Goal: Task Accomplishment & Management: Contribute content

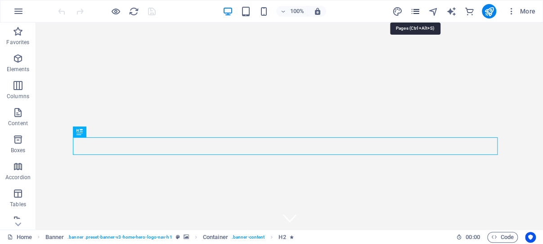
click at [0, 0] on icon "pages" at bounding box center [0, 0] width 0 height 0
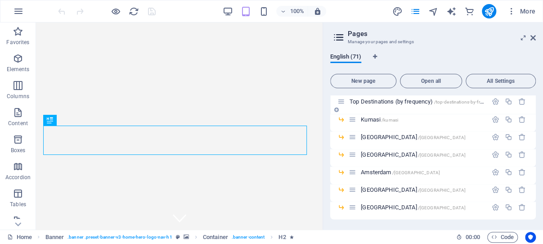
scroll to position [729, 0]
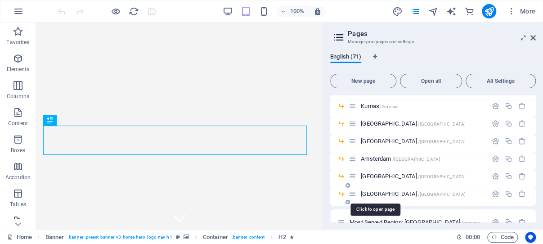
click at [374, 192] on span "Dubai /dubai" at bounding box center [413, 193] width 105 height 7
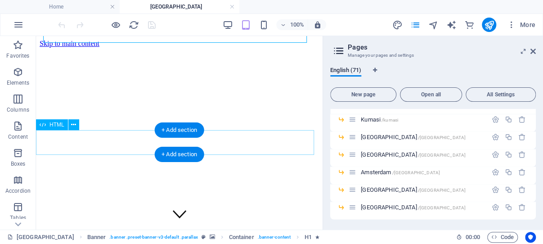
scroll to position [143, 0]
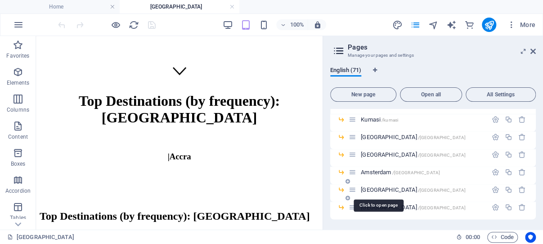
click at [371, 188] on span "Nairobi /nairobi" at bounding box center [413, 189] width 105 height 7
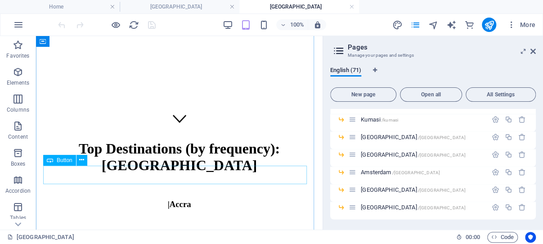
scroll to position [191, 0]
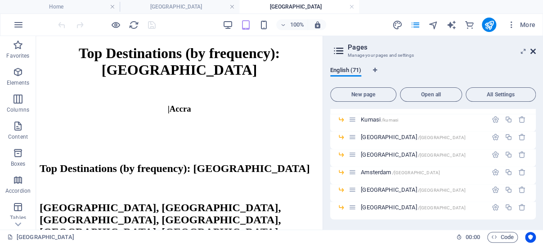
drag, startPoint x: 532, startPoint y: 51, endPoint x: 39, endPoint y: 78, distance: 494.6
click at [0, 0] on icon at bounding box center [0, 0] width 0 height 0
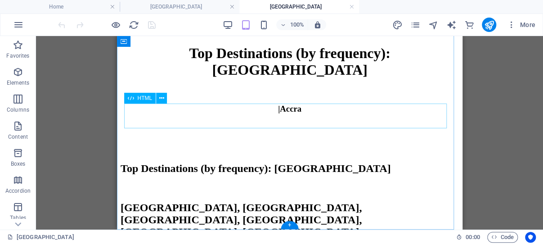
scroll to position [185, 0]
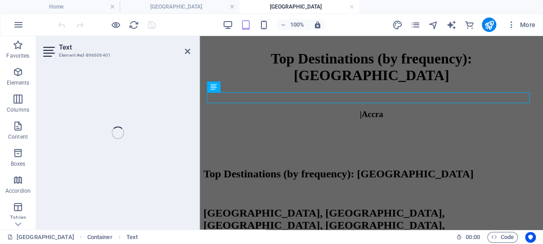
scroll to position [174, 0]
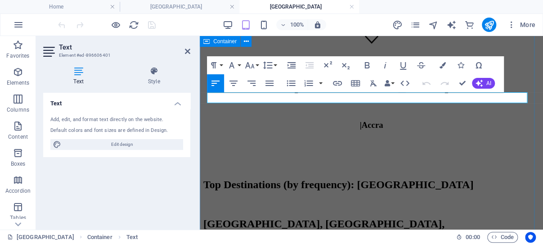
drag, startPoint x: 232, startPoint y: 96, endPoint x: 206, endPoint y: 95, distance: 25.2
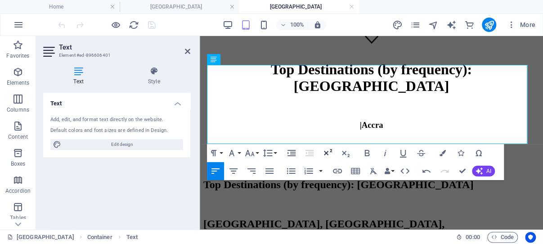
scroll to position [222, 0]
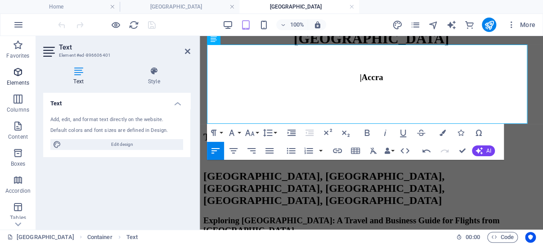
click at [19, 71] on icon "button" at bounding box center [18, 72] width 11 height 11
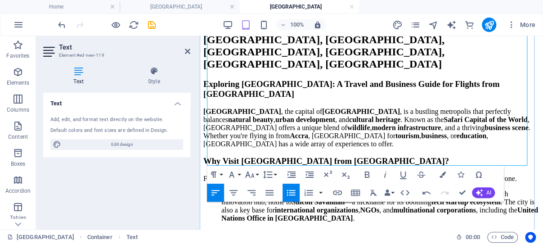
scroll to position [365, 0]
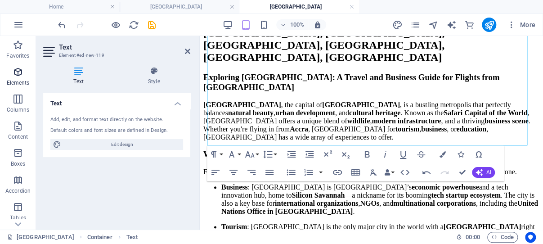
click at [20, 72] on icon "button" at bounding box center [18, 72] width 11 height 11
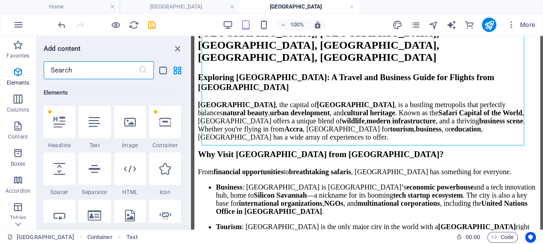
scroll to position [96, 0]
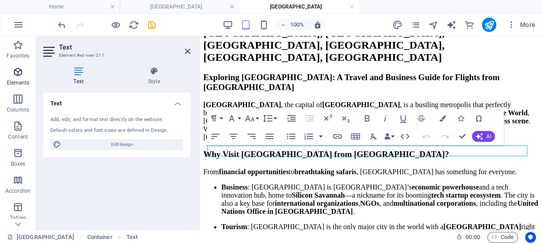
click at [20, 73] on icon "button" at bounding box center [18, 72] width 11 height 11
click at [18, 71] on icon "button" at bounding box center [18, 72] width 11 height 11
click at [183, 78] on h4 "Style" at bounding box center [153, 76] width 73 height 19
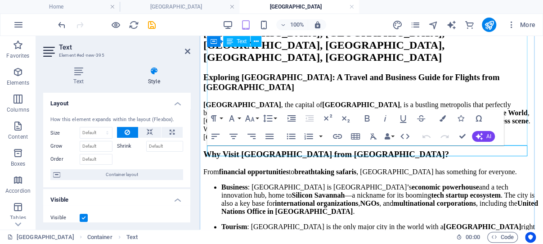
click at [270, 149] on div "Why Visit Nairobi from Ghana? From financial opportunities to breathtaking safa…" at bounding box center [371, 213] width 336 height 129
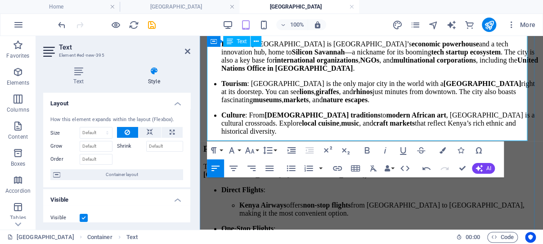
scroll to position [556, 0]
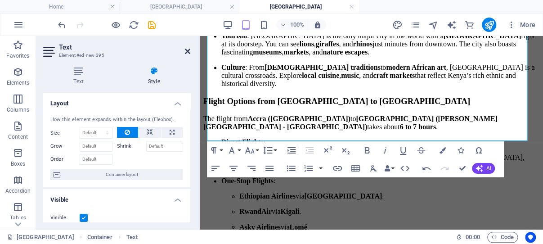
click at [188, 51] on icon at bounding box center [187, 51] width 5 height 7
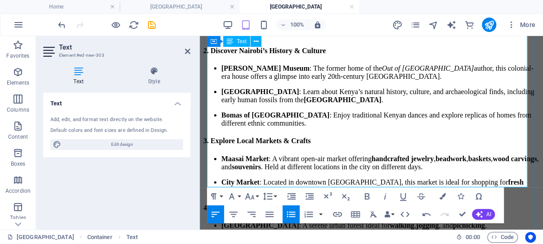
scroll to position [937, 0]
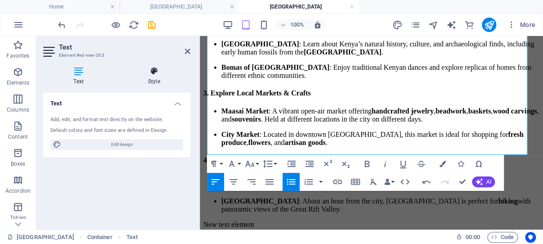
click at [180, 71] on icon at bounding box center [153, 71] width 73 height 9
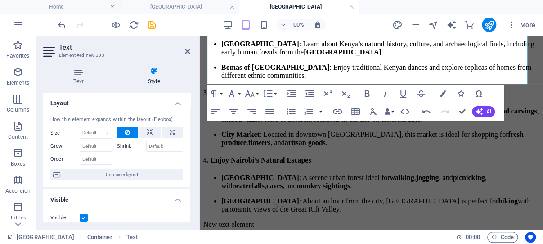
scroll to position [1011, 0]
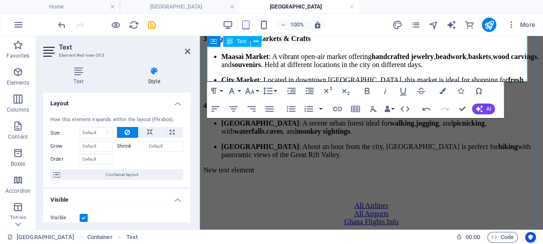
click at [355, 143] on li "Ngong Hills : About an hour from the city, Ngong Hills is perfect for hiking wi…" at bounding box center [380, 151] width 318 height 16
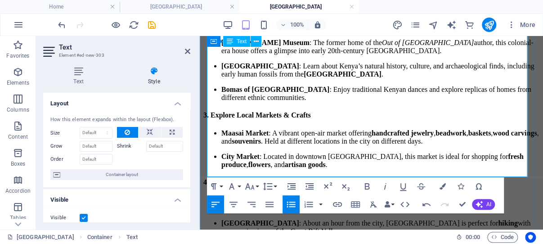
scroll to position [963, 0]
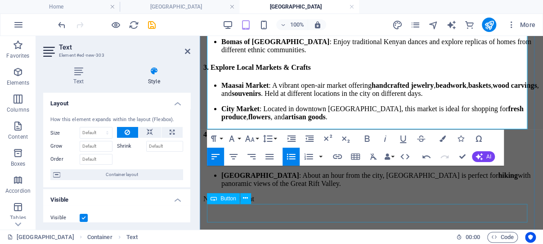
click at [317, 238] on div "All Airports" at bounding box center [371, 242] width 336 height 8
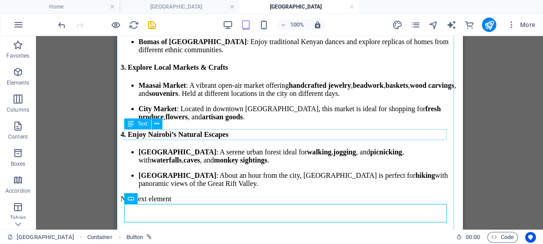
click at [195, 195] on div "New text element" at bounding box center [289, 199] width 338 height 8
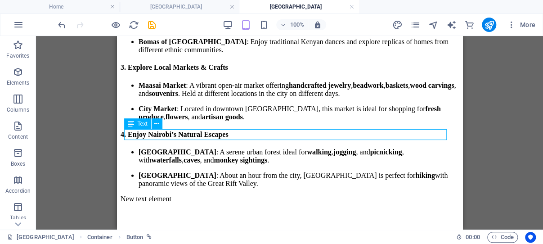
click at [195, 195] on div "New text element" at bounding box center [289, 199] width 338 height 8
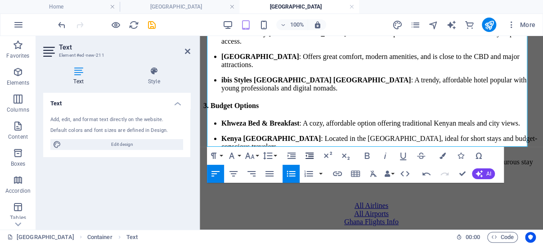
scroll to position [1297, 0]
click at [186, 49] on icon at bounding box center [187, 51] width 5 height 7
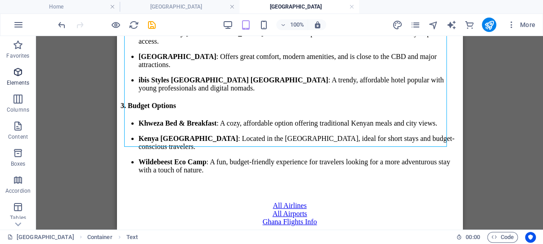
click at [18, 72] on icon "button" at bounding box center [18, 72] width 11 height 11
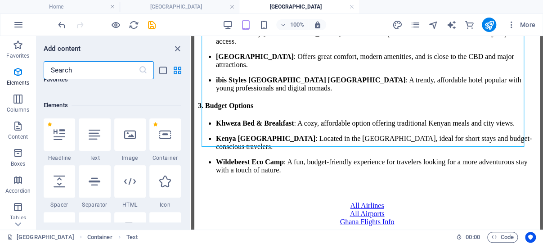
scroll to position [96, 0]
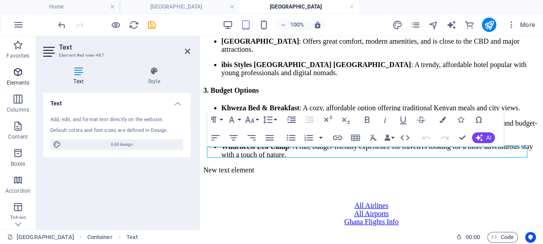
click at [18, 69] on icon "button" at bounding box center [18, 72] width 11 height 11
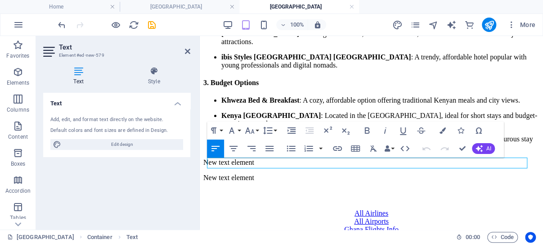
click at [164, 47] on h2 "Text" at bounding box center [124, 47] width 131 height 8
drag, startPoint x: 149, startPoint y: 23, endPoint x: 152, endPoint y: 38, distance: 15.1
click at [150, 24] on icon "save" at bounding box center [152, 25] width 10 height 10
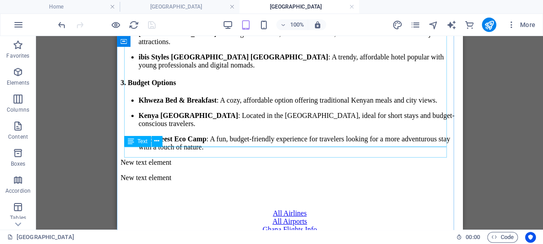
click at [189, 158] on div "New text element" at bounding box center [289, 162] width 338 height 8
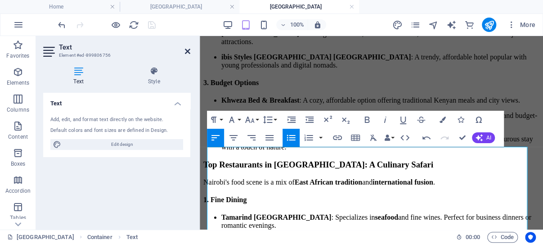
click at [187, 49] on icon at bounding box center [187, 51] width 5 height 7
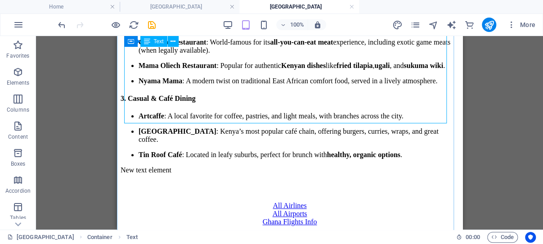
scroll to position [1678, 0]
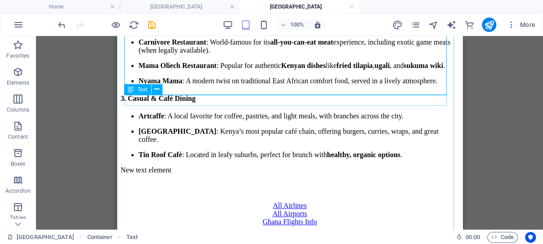
click at [188, 166] on div "New text element" at bounding box center [289, 170] width 338 height 8
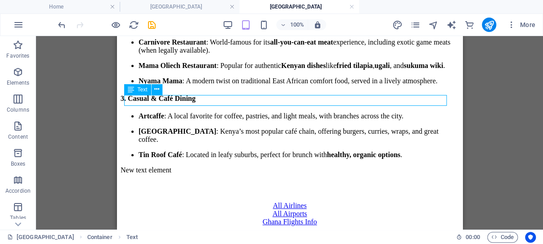
click at [188, 166] on div "New text element" at bounding box center [289, 170] width 338 height 8
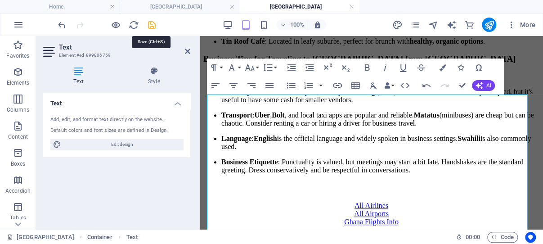
click at [152, 23] on icon "save" at bounding box center [152, 25] width 10 height 10
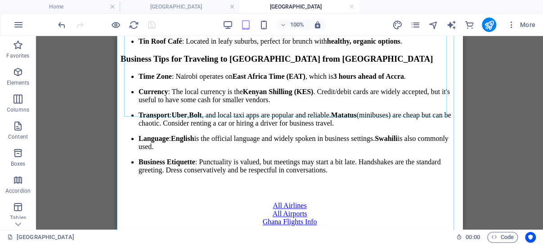
scroll to position [1821, 0]
click at [19, 73] on icon "button" at bounding box center [18, 72] width 11 height 11
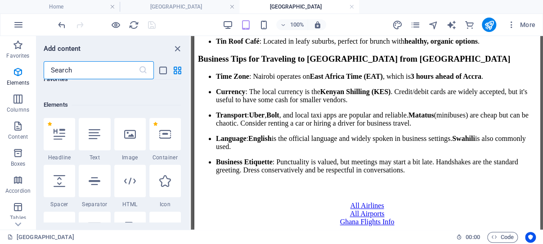
scroll to position [96, 0]
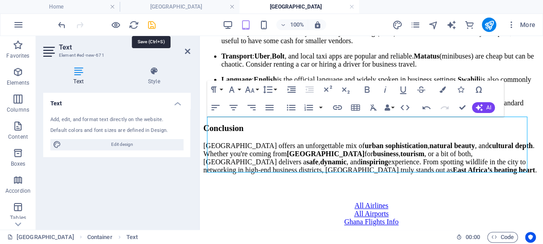
click at [152, 25] on icon "save" at bounding box center [152, 25] width 10 height 10
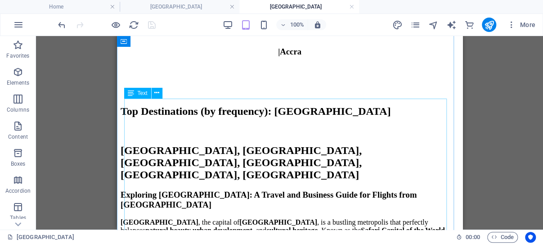
scroll to position [391, 0]
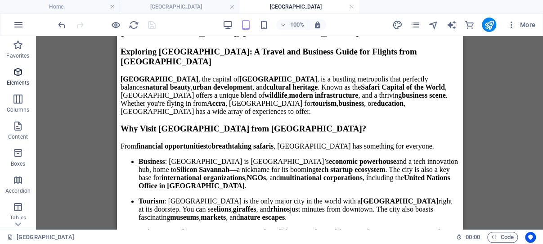
click at [18, 72] on icon "button" at bounding box center [18, 72] width 11 height 11
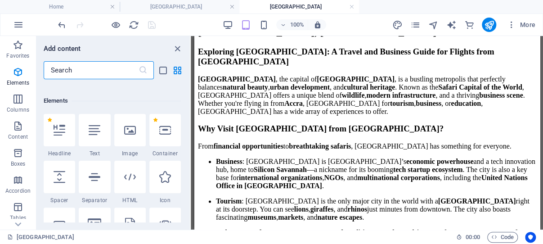
scroll to position [96, 0]
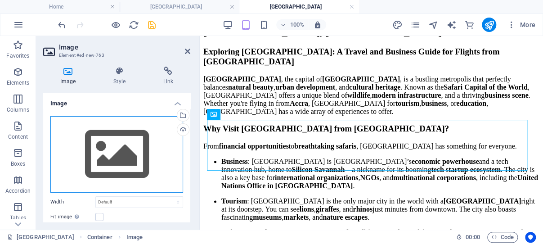
click at [117, 148] on div "Drag files here, click to choose files or select files from Files or our free s…" at bounding box center [116, 154] width 133 height 76
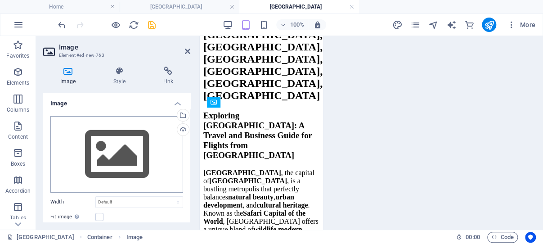
click at [117, 148] on body "ghanaflights.info Home Dubai Nairobi Favorites Elements Columns Content Boxes A…" at bounding box center [271, 122] width 543 height 244
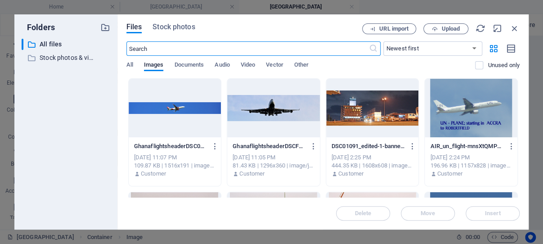
scroll to position [817, 0]
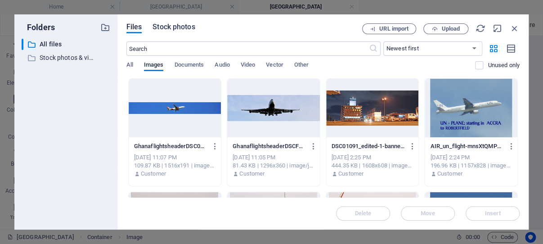
click at [183, 26] on span "Stock photos" at bounding box center [173, 27] width 42 height 11
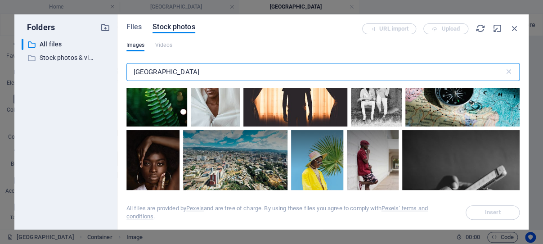
scroll to position [215, 0]
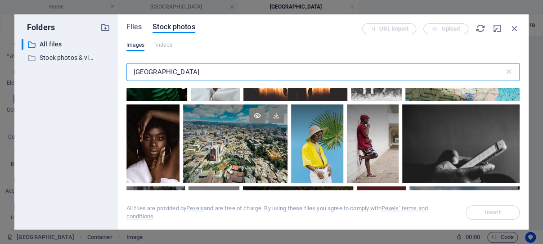
type input "nairobi"
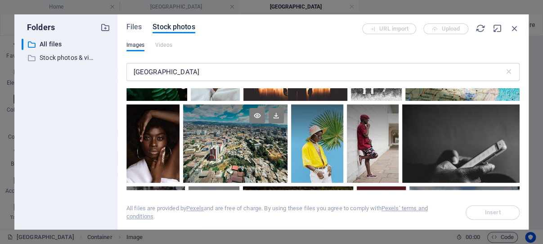
click at [224, 143] on div at bounding box center [235, 143] width 104 height 78
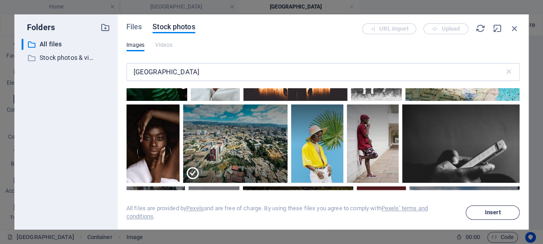
click at [491, 213] on span "Insert" at bounding box center [493, 212] width 16 height 5
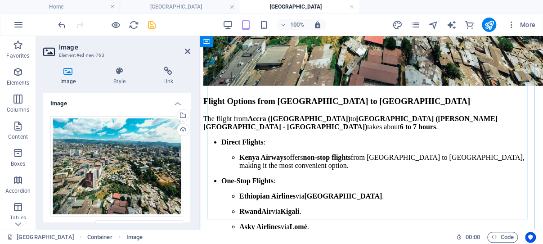
scroll to position [832, 0]
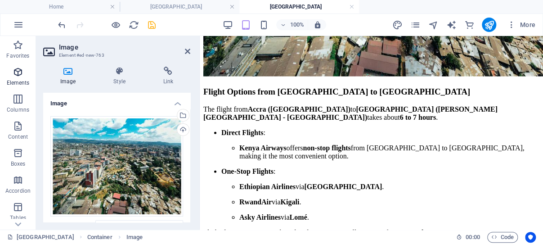
click at [17, 73] on icon "button" at bounding box center [18, 72] width 11 height 11
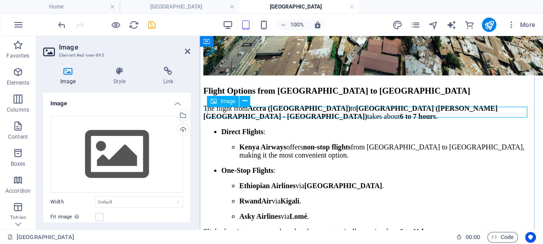
scroll to position [831, 0]
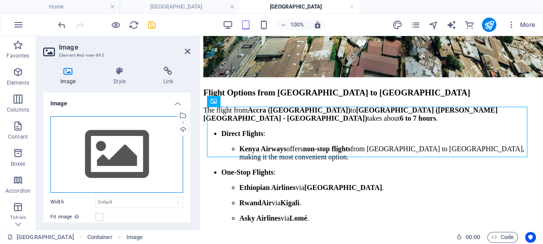
click at [108, 144] on div "Drag files here, click to choose files or select files from Files or our free s…" at bounding box center [116, 154] width 133 height 76
click at [108, 143] on body "ghanaflights.info Home Dubai Nairobi Favorites Elements Columns Content Boxes A…" at bounding box center [271, 122] width 543 height 244
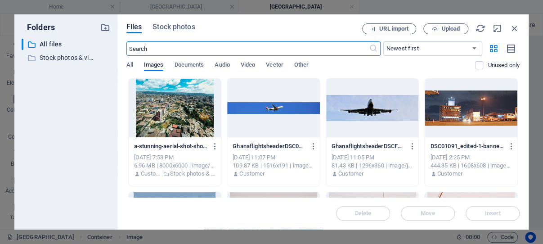
scroll to position [1185, 0]
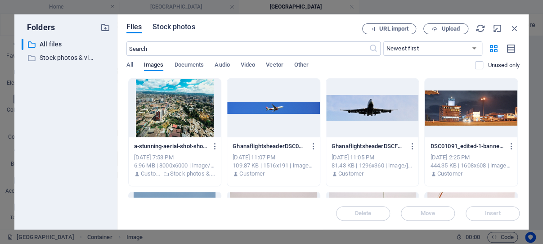
click at [174, 27] on span "Stock photos" at bounding box center [173, 27] width 42 height 11
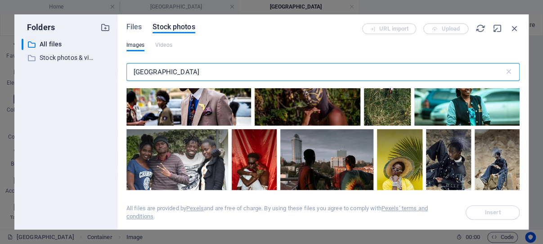
scroll to position [1459, 0]
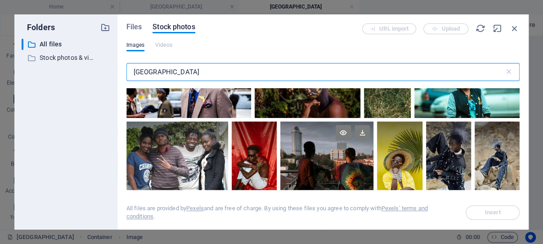
click at [328, 125] on div at bounding box center [327, 141] width 94 height 40
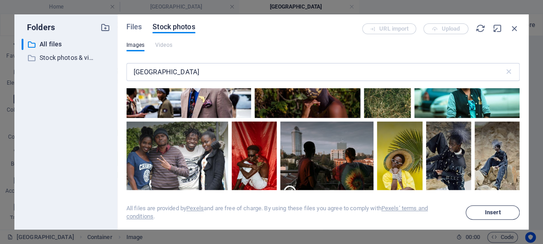
click at [487, 212] on span "Insert" at bounding box center [493, 212] width 16 height 5
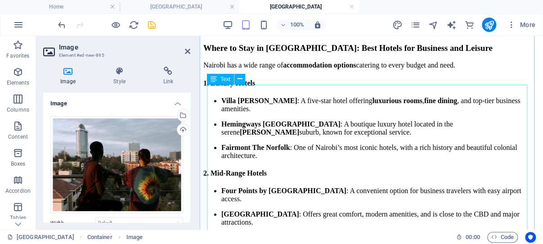
scroll to position [1831, 0]
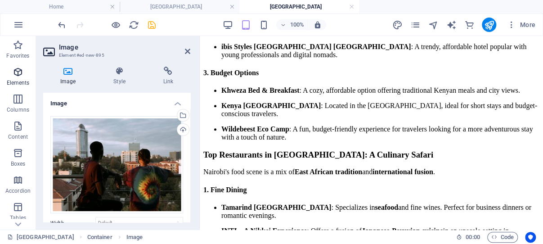
click at [18, 71] on icon "button" at bounding box center [18, 72] width 11 height 11
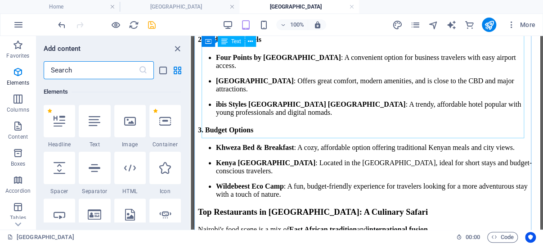
scroll to position [1780, 0]
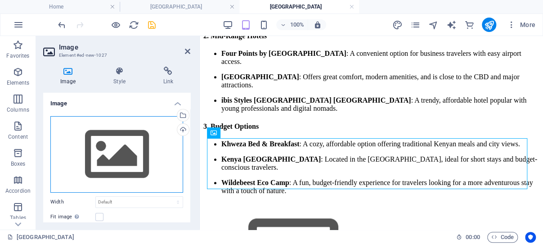
click at [114, 148] on div "Drag files here, click to choose files or select files from Files or our free s…" at bounding box center [116, 154] width 133 height 76
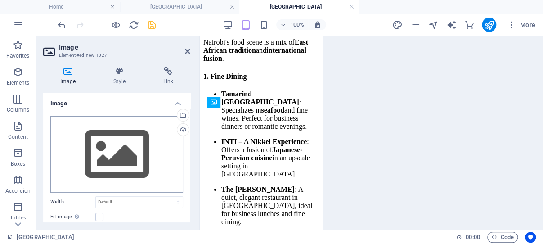
click at [114, 148] on body "ghanaflights.info Home Dubai Nairobi Favorites Elements Columns Content Boxes A…" at bounding box center [271, 122] width 543 height 244
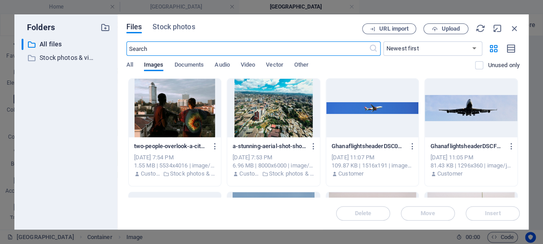
scroll to position [2877, 0]
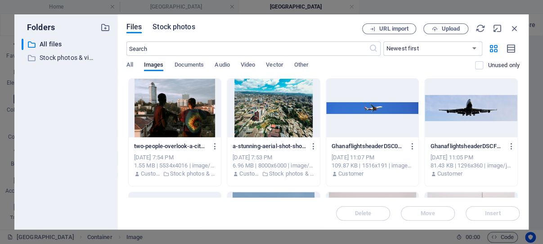
click at [178, 27] on span "Stock photos" at bounding box center [173, 27] width 42 height 11
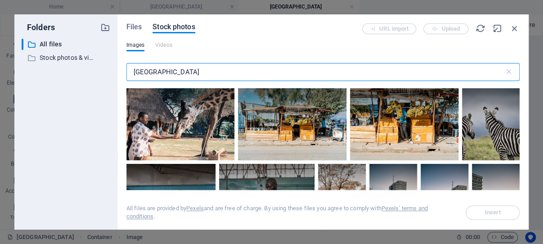
drag, startPoint x: 165, startPoint y: 69, endPoint x: 132, endPoint y: 72, distance: 33.4
click at [132, 72] on input "nairobi" at bounding box center [315, 72] width 378 height 18
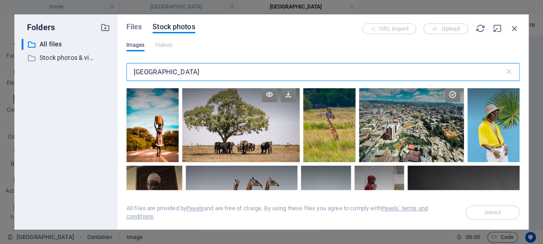
scroll to position [1544, 0]
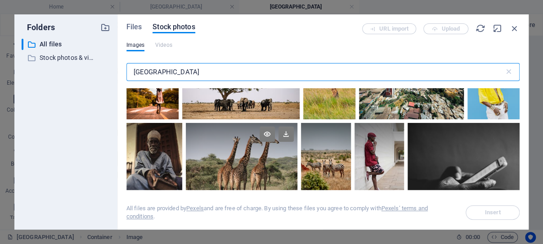
type input "kenya"
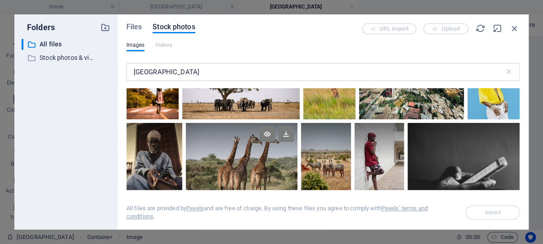
click at [223, 134] on div at bounding box center [242, 160] width 112 height 75
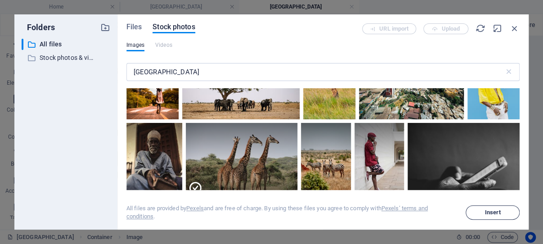
click at [484, 211] on span "Insert" at bounding box center [493, 212] width 46 height 5
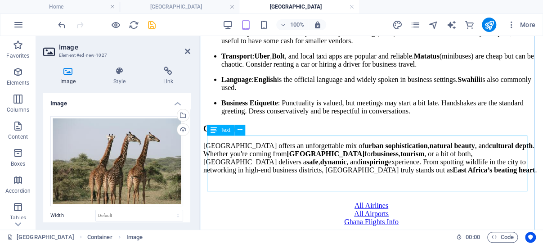
scroll to position [2522, 0]
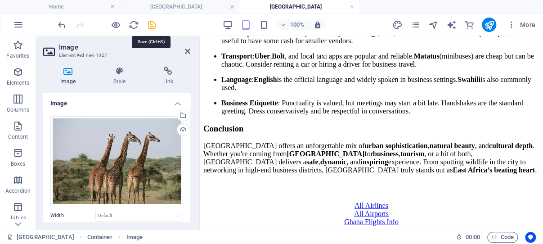
click at [151, 24] on icon "save" at bounding box center [152, 25] width 10 height 10
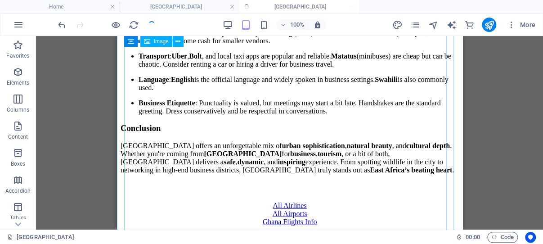
scroll to position [1893, 0]
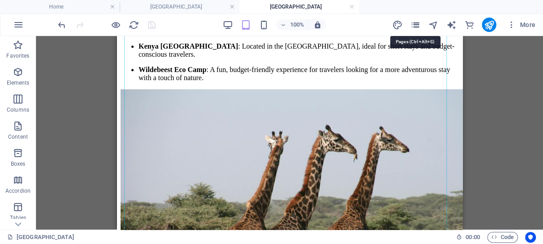
click at [414, 25] on icon "pages" at bounding box center [415, 25] width 10 height 10
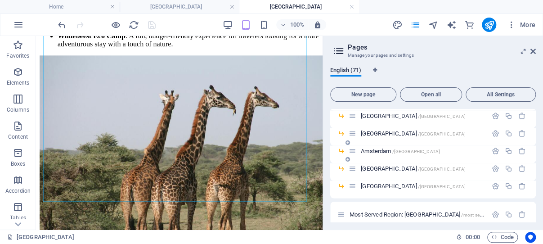
scroll to position [757, 0]
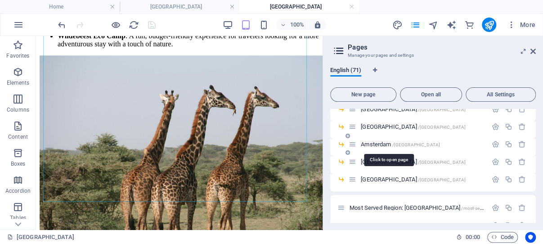
click at [378, 143] on span "Amsterdam /amsterdam" at bounding box center [400, 143] width 79 height 7
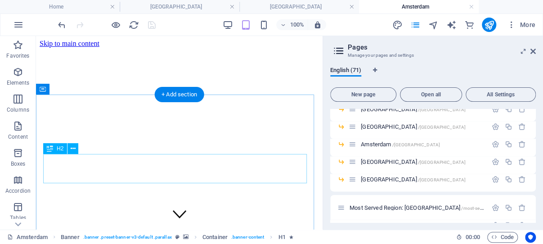
scroll to position [143, 0]
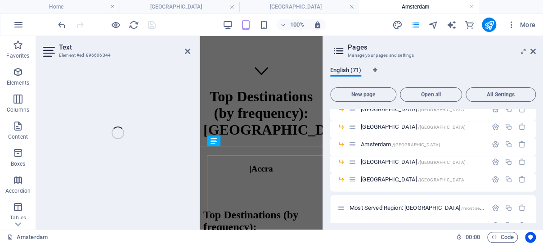
scroll to position [126, 0]
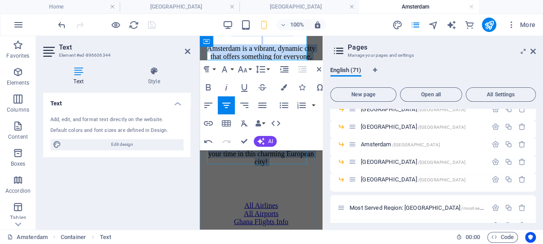
scroll to position [5516, 0]
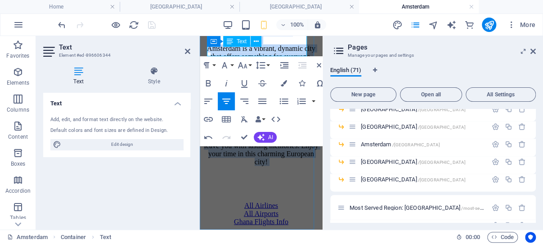
drag, startPoint x: 210, startPoint y: 152, endPoint x: 276, endPoint y: 49, distance: 121.9
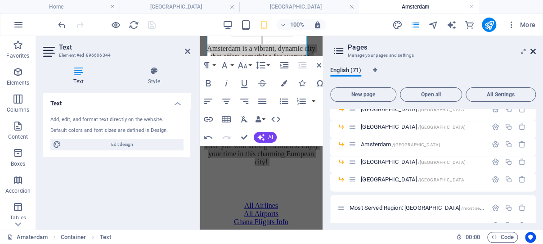
click at [533, 49] on icon at bounding box center [532, 51] width 5 height 7
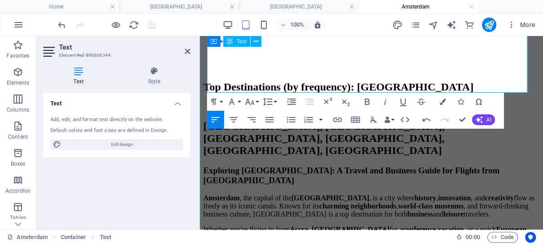
scroll to position [228, 0]
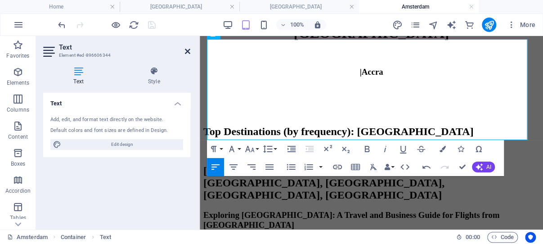
click at [187, 49] on icon at bounding box center [187, 51] width 5 height 7
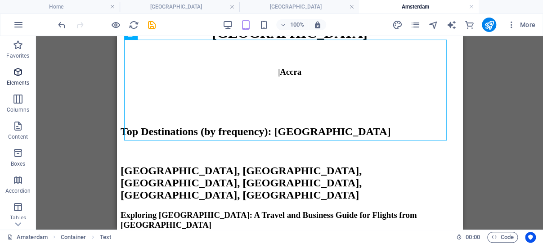
click at [18, 71] on icon "button" at bounding box center [18, 72] width 11 height 11
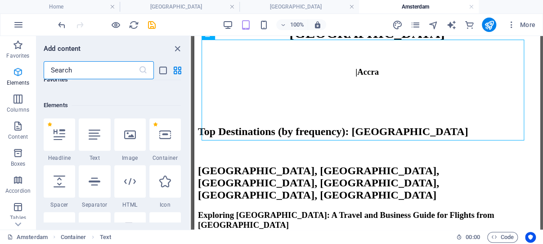
scroll to position [96, 0]
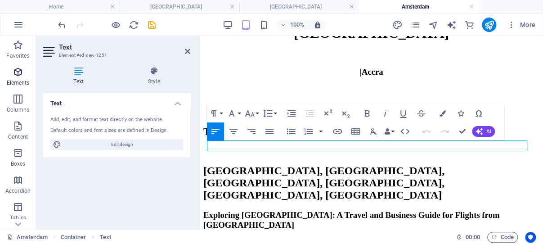
click at [19, 72] on icon "button" at bounding box center [18, 72] width 11 height 11
click at [19, 73] on icon "button" at bounding box center [18, 72] width 11 height 11
click at [20, 71] on icon "button" at bounding box center [18, 72] width 11 height 11
click at [19, 72] on icon "button" at bounding box center [18, 72] width 11 height 11
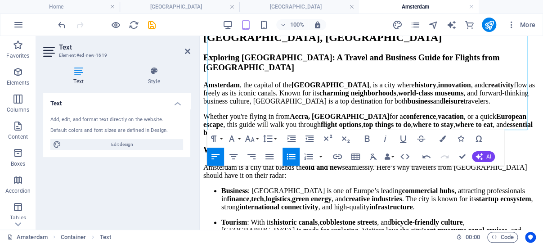
scroll to position [418, 0]
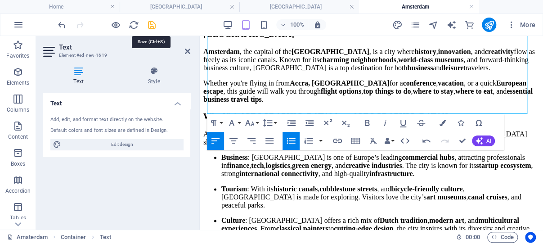
click at [151, 23] on icon "save" at bounding box center [152, 25] width 10 height 10
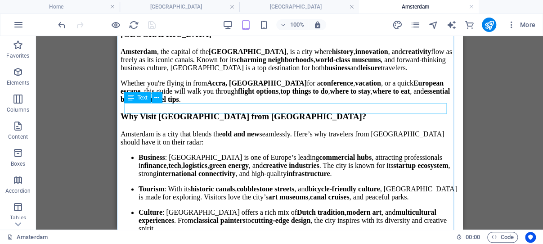
click at [158, 240] on div "New text element" at bounding box center [289, 244] width 338 height 8
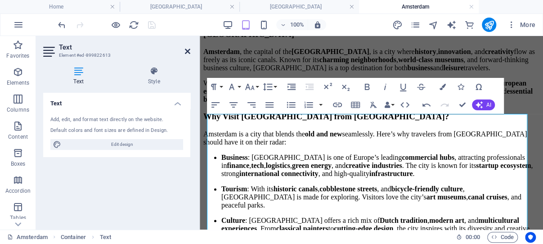
click at [187, 51] on icon at bounding box center [187, 51] width 5 height 7
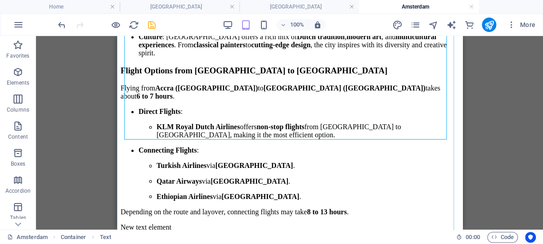
scroll to position [609, 0]
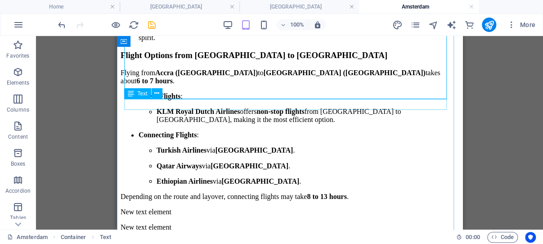
click at [155, 207] on div "New text element" at bounding box center [289, 211] width 338 height 8
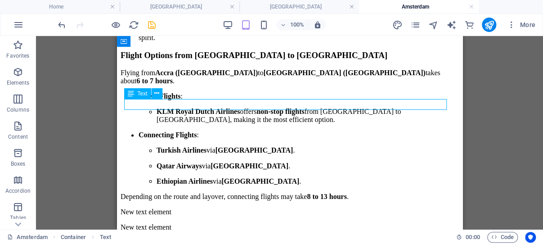
click at [155, 207] on div "New text element" at bounding box center [289, 211] width 338 height 8
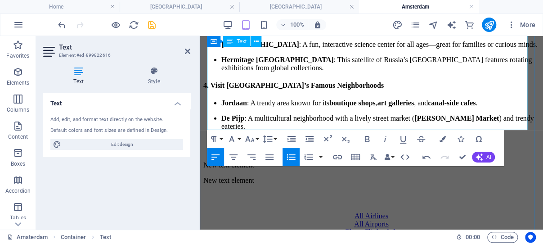
scroll to position [1049, 0]
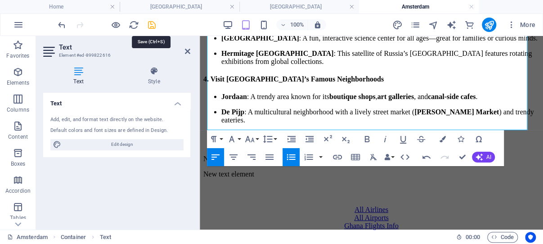
click at [153, 25] on icon "save" at bounding box center [152, 25] width 10 height 10
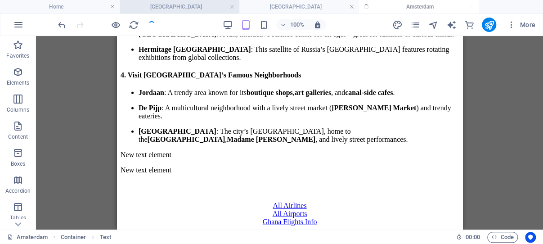
scroll to position [1038, 0]
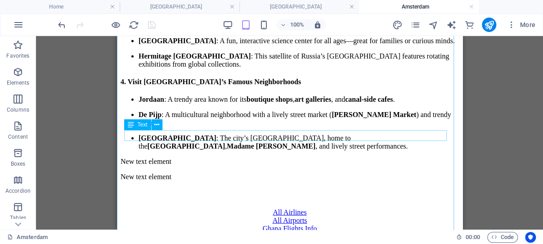
click at [166, 157] on div "New text element" at bounding box center [289, 161] width 338 height 8
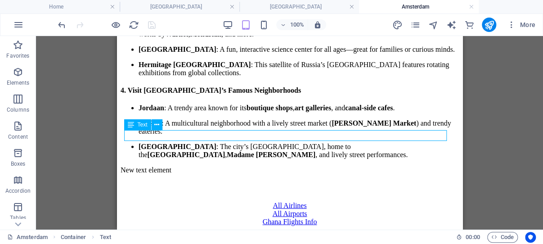
scroll to position [1049, 0]
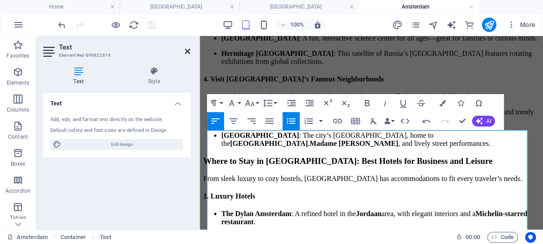
click at [188, 50] on icon at bounding box center [187, 51] width 5 height 7
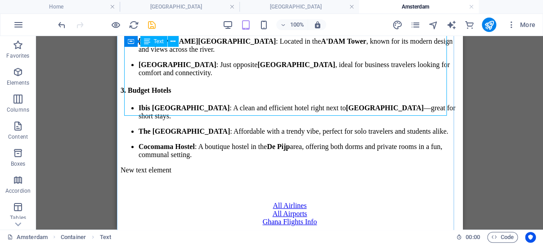
scroll to position [1419, 0]
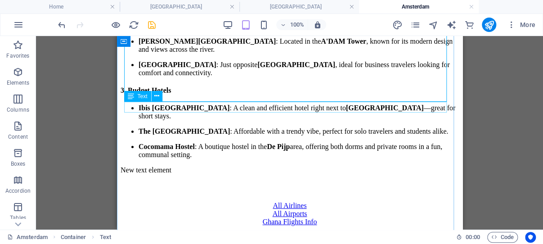
click at [190, 166] on div "New text element" at bounding box center [289, 170] width 338 height 8
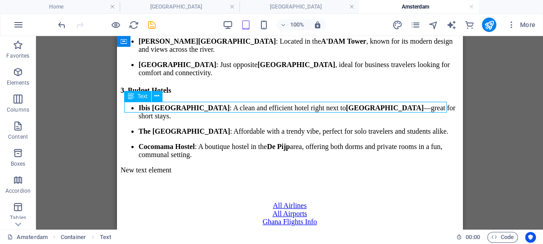
click at [190, 166] on div "New text element" at bounding box center [289, 170] width 338 height 8
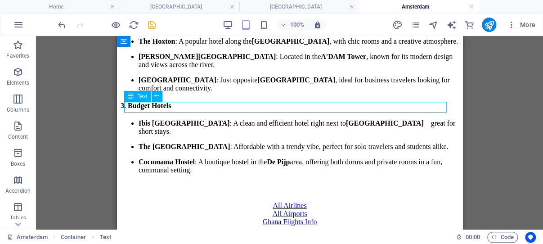
scroll to position [1441, 0]
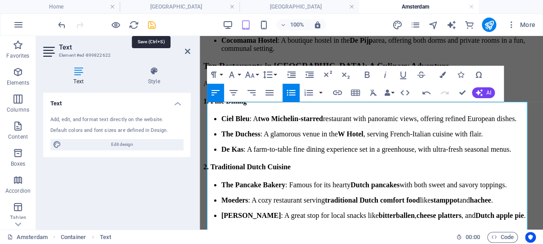
click at [152, 26] on icon "save" at bounding box center [152, 25] width 10 height 10
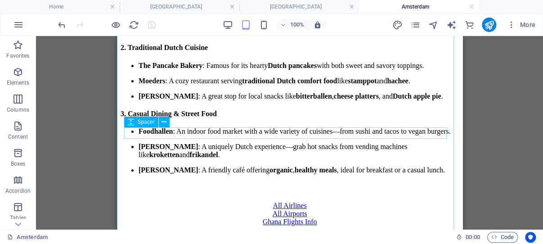
scroll to position [1705, 0]
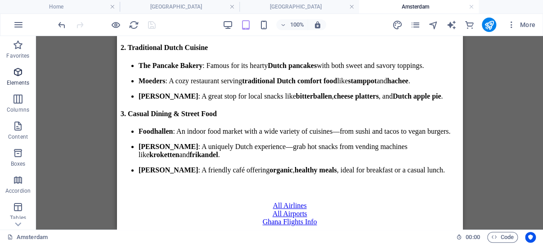
click at [18, 72] on icon "button" at bounding box center [18, 72] width 11 height 11
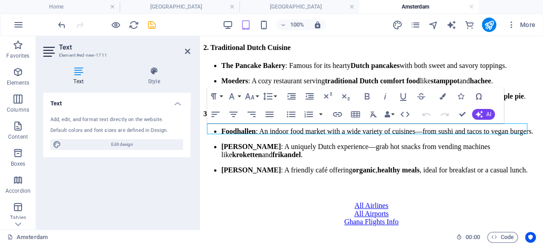
scroll to position [1727, 0]
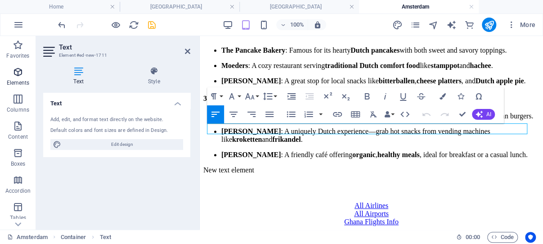
click at [16, 70] on icon "button" at bounding box center [18, 72] width 11 height 11
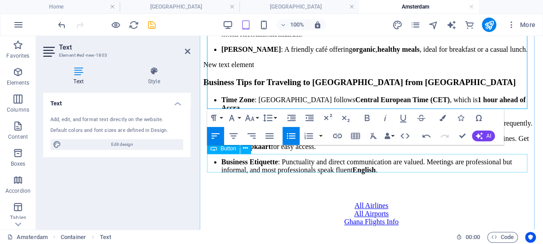
scroll to position [1901, 0]
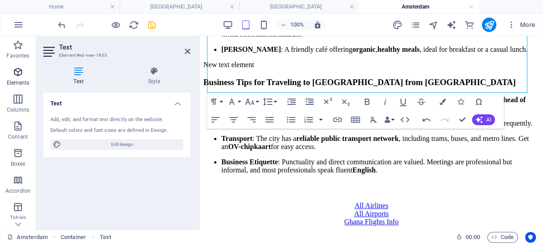
click at [18, 71] on icon "button" at bounding box center [18, 72] width 11 height 11
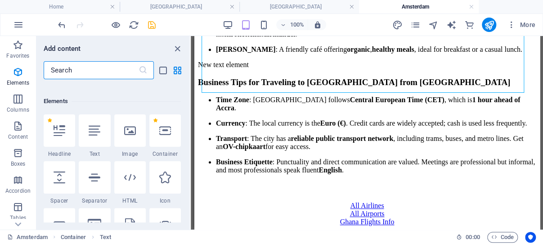
scroll to position [96, 0]
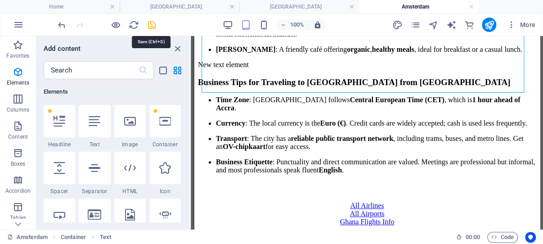
drag, startPoint x: 149, startPoint y: 23, endPoint x: 92, endPoint y: 18, distance: 57.7
click at [149, 23] on icon "save" at bounding box center [152, 25] width 10 height 10
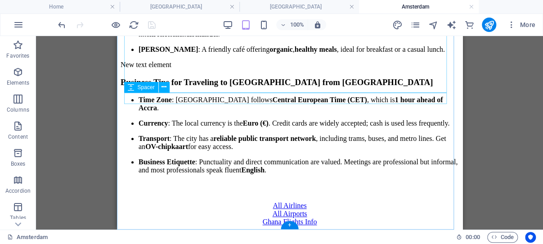
click at [181, 181] on div at bounding box center [289, 186] width 338 height 11
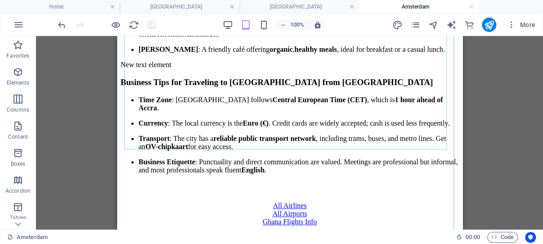
scroll to position [1831, 0]
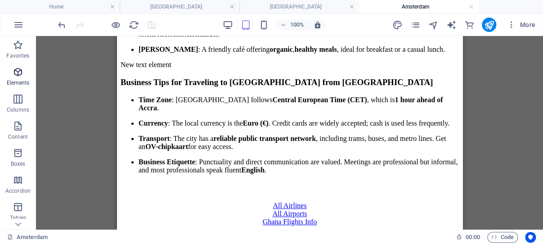
click at [18, 70] on icon "button" at bounding box center [18, 72] width 11 height 11
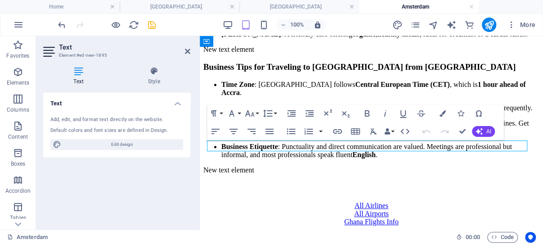
scroll to position [1853, 0]
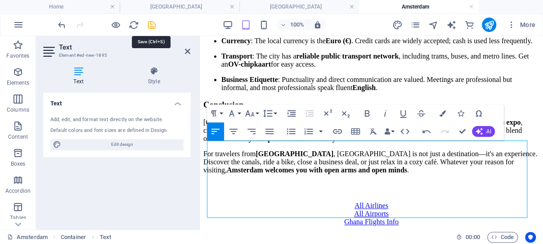
click at [153, 25] on icon "save" at bounding box center [152, 25] width 10 height 10
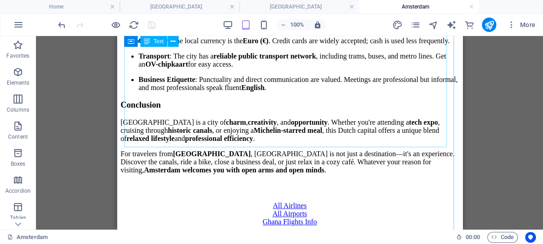
scroll to position [1784, 0]
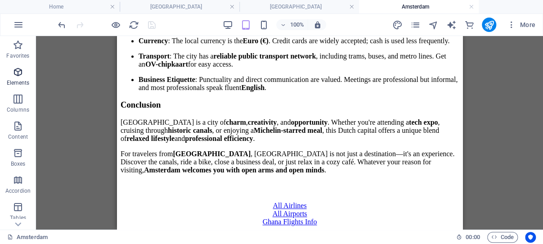
click at [18, 72] on icon "button" at bounding box center [18, 72] width 11 height 11
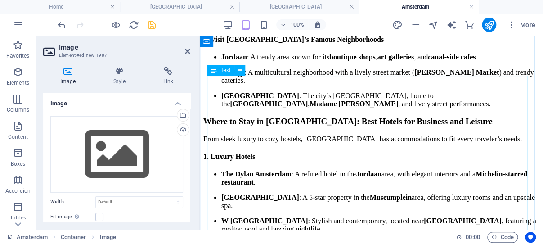
scroll to position [1082, 0]
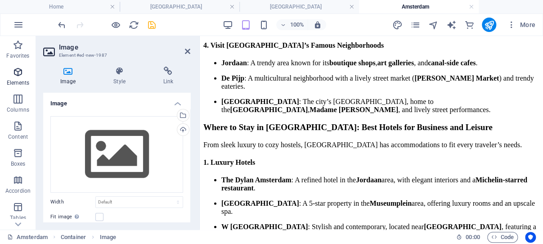
click at [19, 73] on icon "button" at bounding box center [18, 72] width 11 height 11
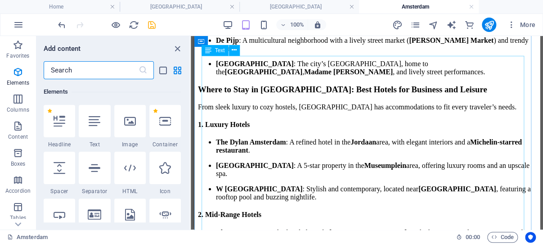
scroll to position [1064, 0]
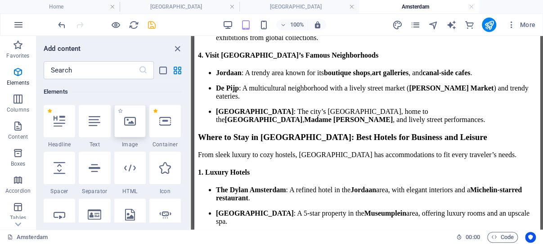
drag, startPoint x: 127, startPoint y: 121, endPoint x: 5, endPoint y: 76, distance: 130.1
click at [126, 123] on icon at bounding box center [130, 121] width 12 height 12
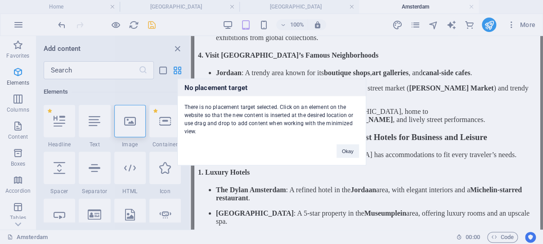
click at [126, 121] on div "No placement target There is no placement target selected. Click on an element …" at bounding box center [271, 122] width 543 height 244
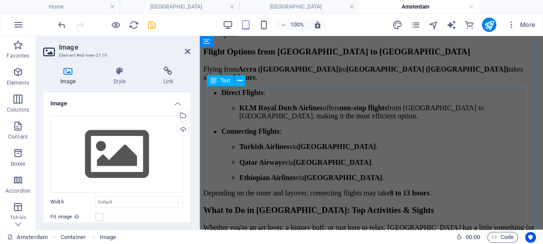
scroll to position [599, 0]
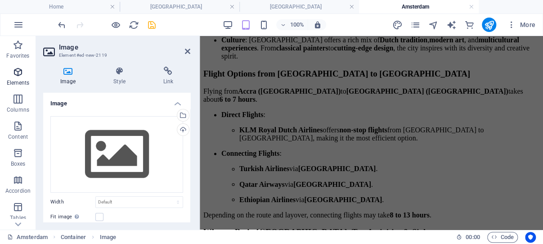
click at [16, 68] on icon "button" at bounding box center [18, 72] width 11 height 11
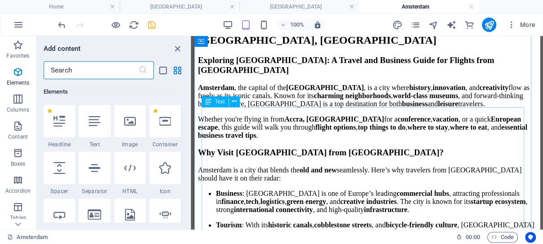
scroll to position [441, 0]
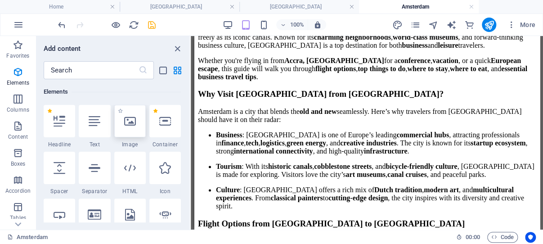
click at [126, 123] on icon at bounding box center [130, 121] width 12 height 12
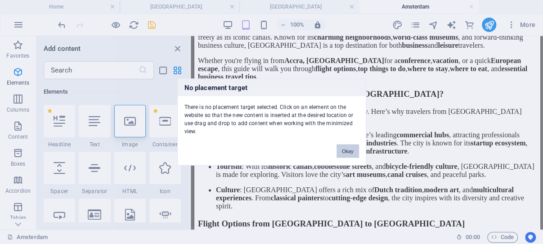
drag, startPoint x: 346, startPoint y: 149, endPoint x: 149, endPoint y: 113, distance: 200.2
click at [346, 149] on button "Okay" at bounding box center [347, 150] width 22 height 13
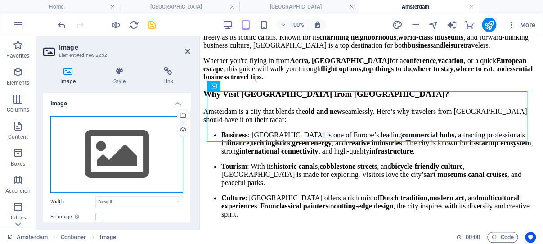
click at [133, 148] on div "Drag files here, click to choose files or select files from Files or our free s…" at bounding box center [116, 154] width 133 height 76
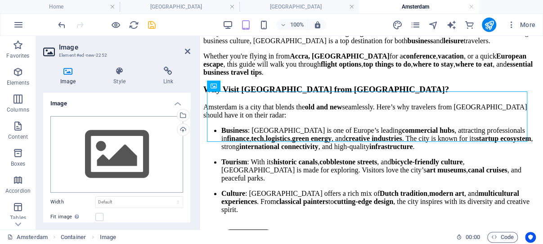
click at [134, 147] on body "ghanaflights.info Home Dubai Nairobi Amsterdam Favorites Elements Columns Conte…" at bounding box center [271, 122] width 543 height 244
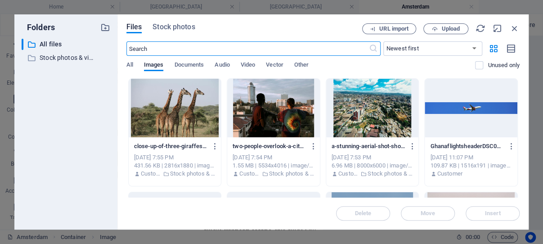
scroll to position [850, 0]
click at [175, 27] on span "Stock photos" at bounding box center [173, 27] width 42 height 11
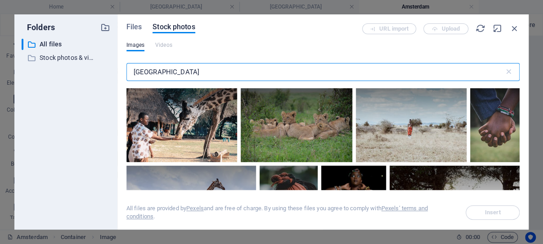
drag, startPoint x: 174, startPoint y: 68, endPoint x: 130, endPoint y: 69, distance: 43.6
click at [130, 69] on input "kenya" at bounding box center [315, 72] width 378 height 18
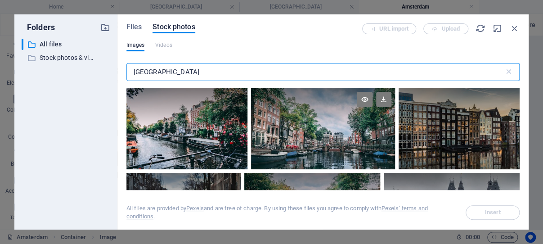
type input "amsterdam"
click at [313, 131] on div at bounding box center [322, 128] width 143 height 81
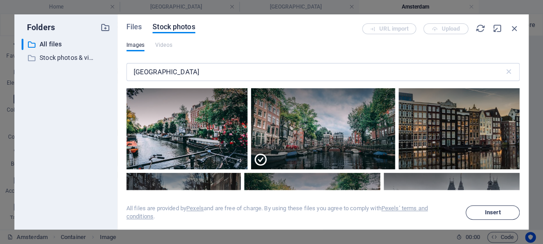
click at [492, 212] on span "Insert" at bounding box center [493, 212] width 16 height 5
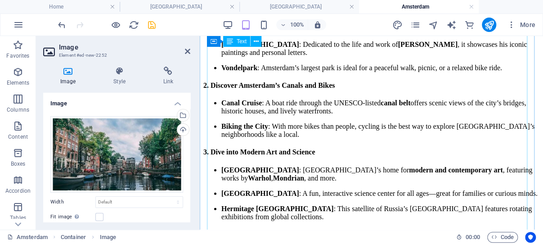
scroll to position [1283, 0]
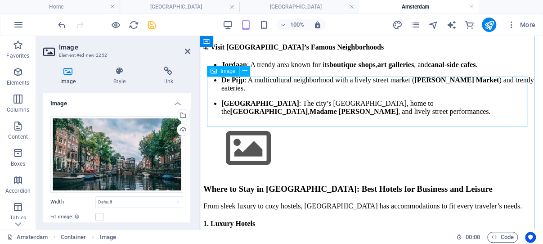
click at [263, 123] on figure at bounding box center [371, 149] width 336 height 53
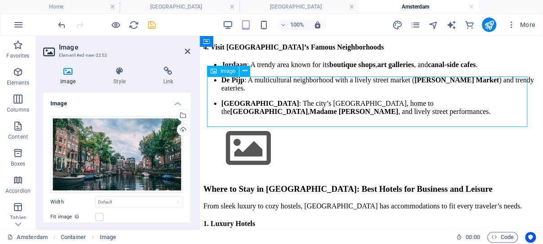
click at [263, 123] on figure at bounding box center [371, 149] width 336 height 53
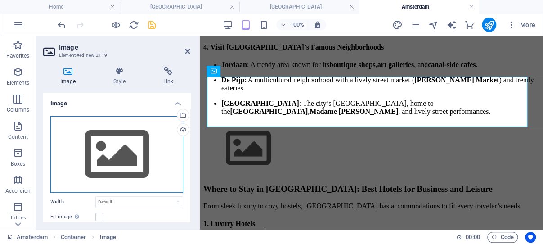
click at [115, 150] on div "Drag files here, click to choose files or select files from Files or our free s…" at bounding box center [116, 154] width 133 height 76
click at [115, 150] on body "ghanaflights.info Home Dubai Nairobi Amsterdam Favorites Elements Columns Conte…" at bounding box center [271, 122] width 543 height 244
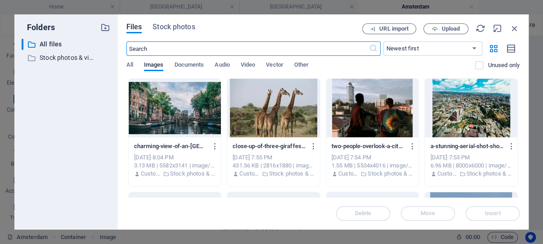
scroll to position [2181, 0]
click at [182, 24] on span "Stock photos" at bounding box center [173, 27] width 42 height 11
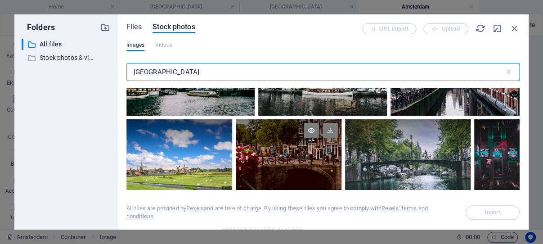
scroll to position [172, 0]
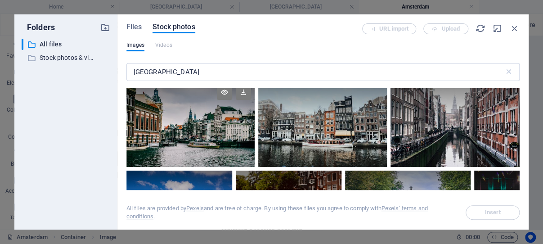
click at [203, 130] on div at bounding box center [190, 124] width 128 height 86
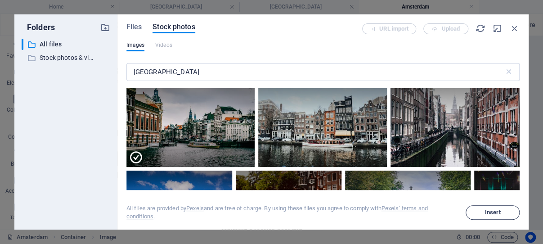
click at [491, 213] on span "Insert" at bounding box center [493, 212] width 16 height 5
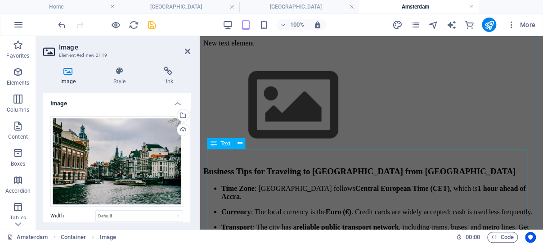
scroll to position [2157, 0]
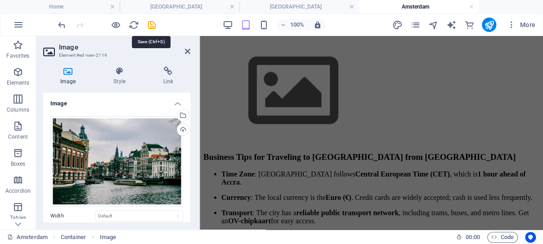
drag, startPoint x: 152, startPoint y: 23, endPoint x: 149, endPoint y: 28, distance: 5.4
click at [152, 22] on icon "save" at bounding box center [152, 25] width 10 height 10
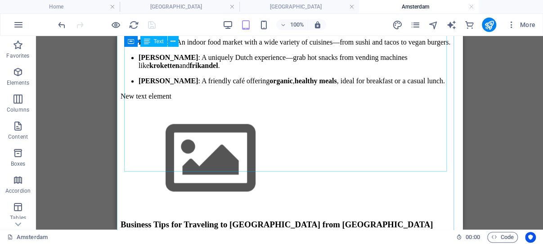
scroll to position [2134, 0]
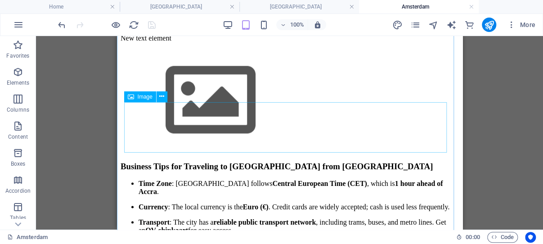
click at [187, 124] on figure at bounding box center [289, 100] width 338 height 103
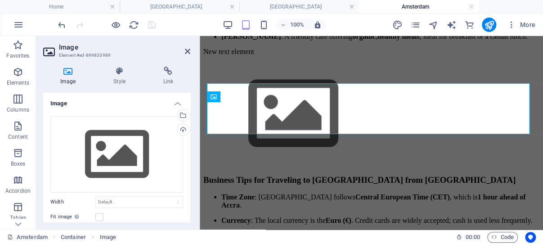
scroll to position [2153, 0]
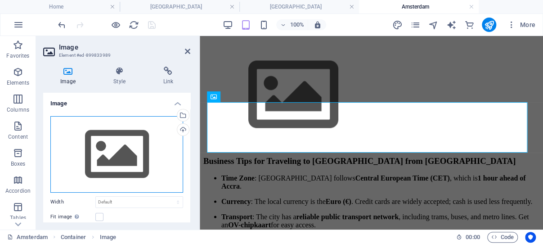
click at [104, 143] on div "Drag files here, click to choose files or select files from Files or our free s…" at bounding box center [116, 154] width 133 height 76
click at [104, 143] on body "ghanaflights.info Home Dubai Nairobi Amsterdam Favorites Elements Columns Conte…" at bounding box center [271, 122] width 543 height 244
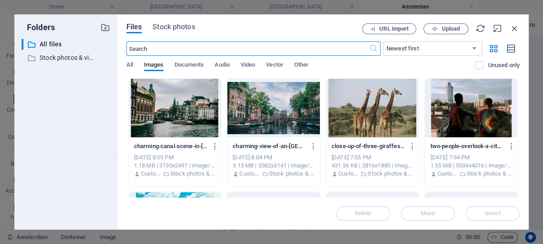
scroll to position [3546, 0]
click at [178, 27] on span "Stock photos" at bounding box center [173, 27] width 42 height 11
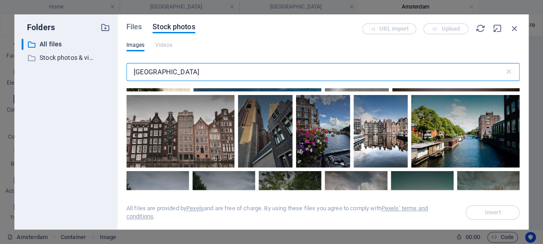
scroll to position [1373, 0]
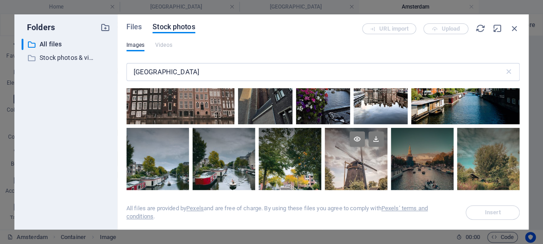
click at [359, 141] on div at bounding box center [356, 149] width 63 height 42
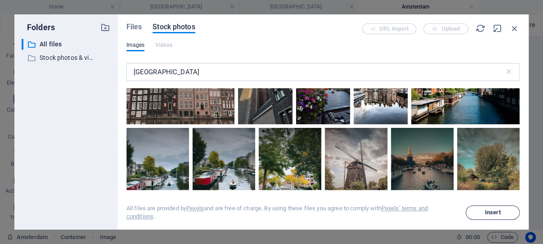
click at [489, 211] on span "Insert" at bounding box center [493, 212] width 16 height 5
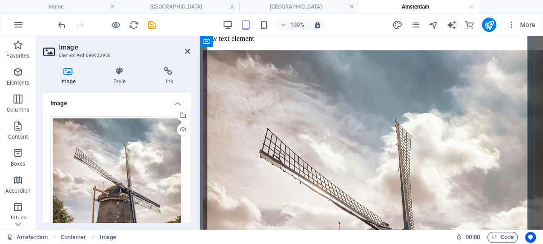
scroll to position [2433, 0]
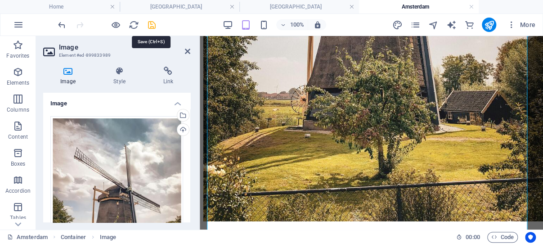
drag, startPoint x: 152, startPoint y: 23, endPoint x: 45, endPoint y: 14, distance: 106.5
click at [152, 23] on icon "save" at bounding box center [152, 25] width 10 height 10
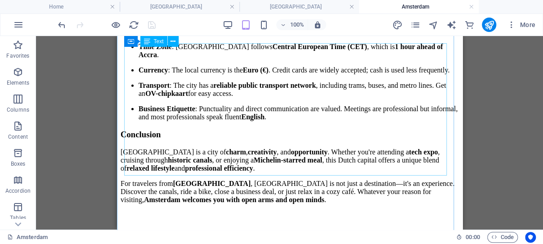
scroll to position [2606, 0]
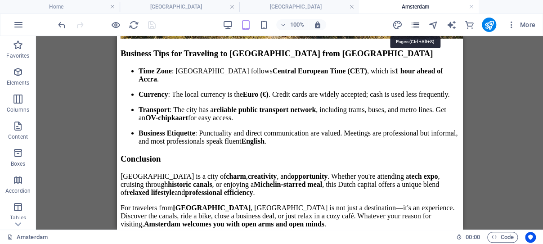
click at [416, 25] on icon "pages" at bounding box center [415, 25] width 10 height 10
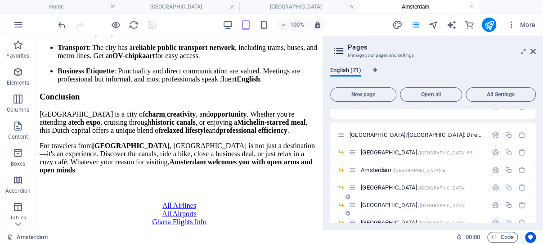
scroll to position [1015, 0]
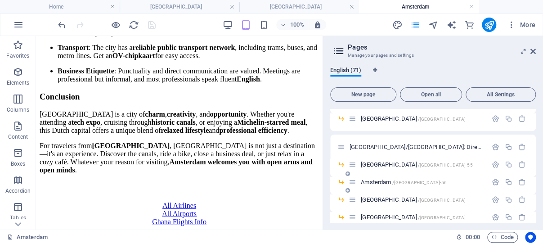
click at [373, 165] on span "London /london-55" at bounding box center [417, 164] width 112 height 7
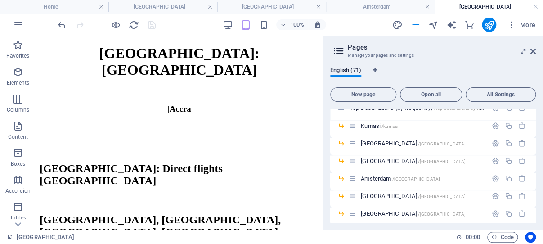
scroll to position [714, 0]
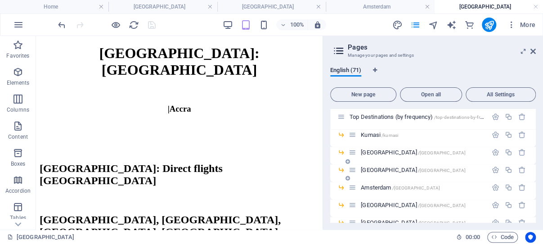
click at [376, 169] on span "London /london" at bounding box center [413, 169] width 105 height 7
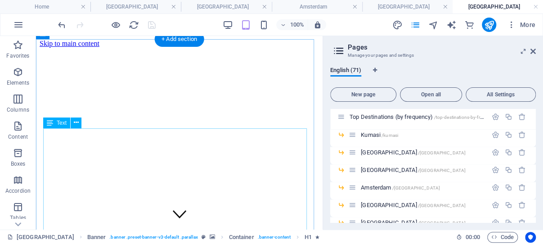
scroll to position [191, 0]
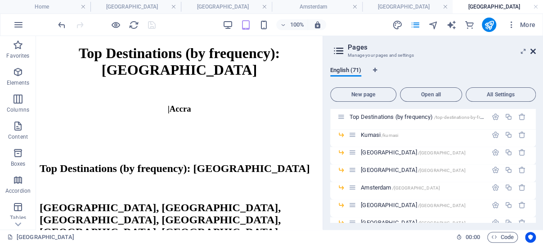
drag, startPoint x: 532, startPoint y: 50, endPoint x: 48, endPoint y: 90, distance: 486.4
click at [532, 50] on icon at bounding box center [532, 51] width 5 height 7
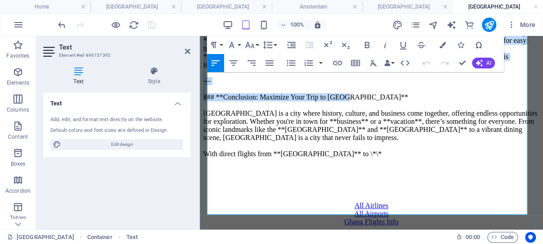
scroll to position [2177, 0]
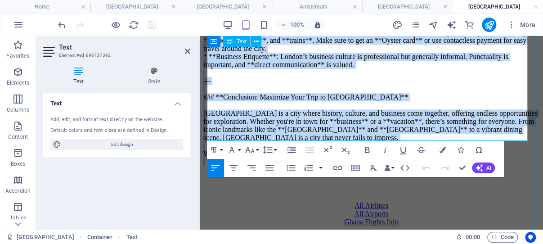
drag, startPoint x: 209, startPoint y: 98, endPoint x: 380, endPoint y: 131, distance: 174.1
copy p "### **Exploring London: A Travel and Business Guide for Flights from Ghana** Lo…"
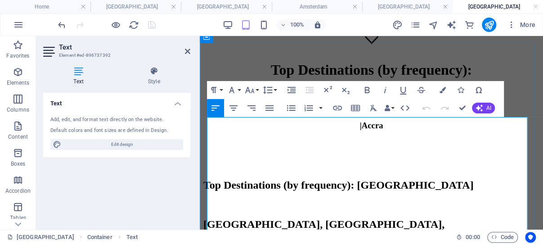
scroll to position [174, 0]
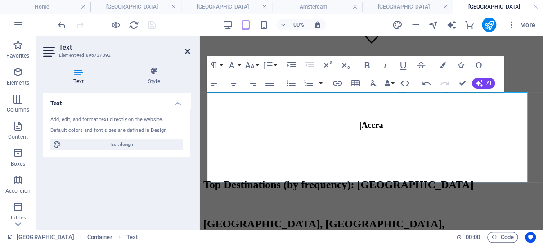
click at [187, 49] on icon at bounding box center [187, 51] width 5 height 7
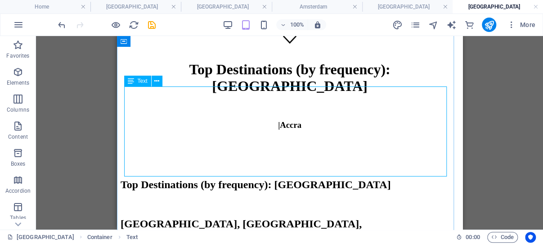
scroll to position [222, 0]
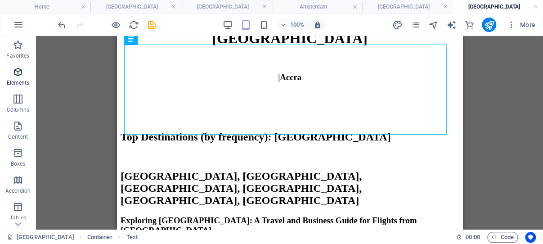
click at [21, 71] on icon "button" at bounding box center [18, 72] width 11 height 11
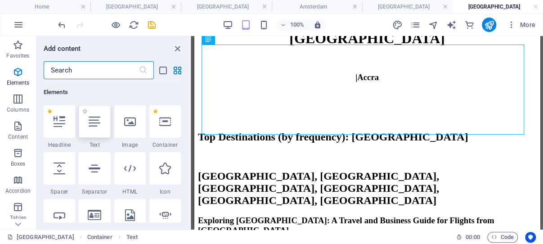
scroll to position [96, 0]
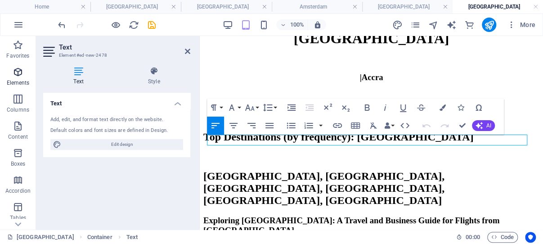
click at [19, 72] on icon "button" at bounding box center [18, 72] width 11 height 11
click at [19, 70] on icon "button" at bounding box center [18, 72] width 11 height 11
click at [19, 72] on icon "button" at bounding box center [18, 72] width 11 height 11
click at [18, 72] on icon "button" at bounding box center [18, 72] width 11 height 11
click at [16, 71] on icon "button" at bounding box center [18, 72] width 11 height 11
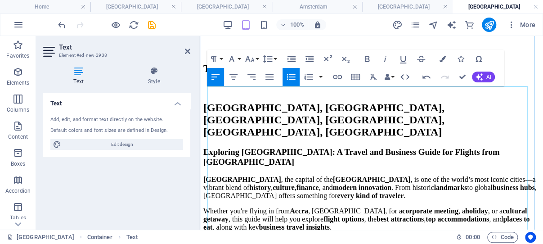
scroll to position [365, 0]
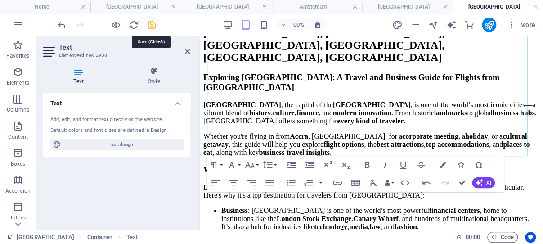
click at [151, 24] on icon "save" at bounding box center [152, 25] width 10 height 10
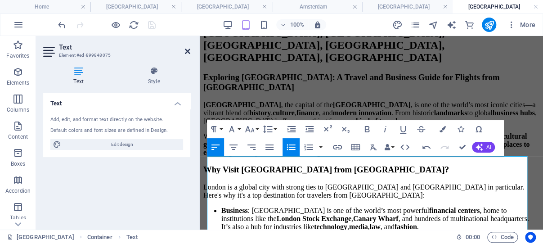
click at [186, 51] on icon at bounding box center [187, 51] width 5 height 7
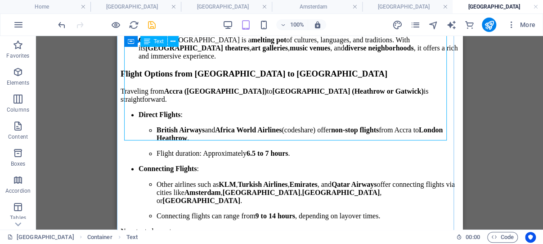
scroll to position [604, 0]
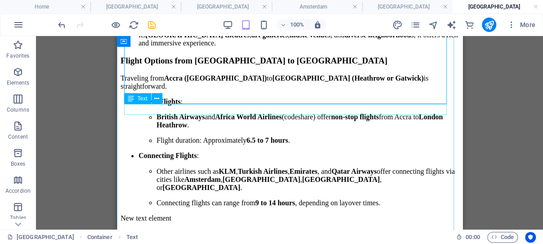
click at [158, 214] on div "New text element" at bounding box center [289, 218] width 338 height 8
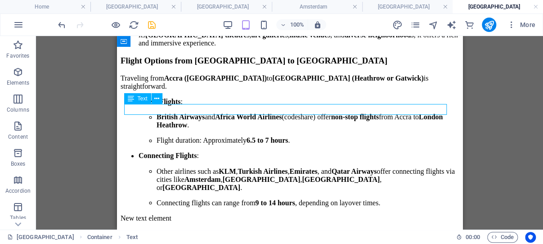
click at [158, 214] on div "New text element" at bounding box center [289, 218] width 338 height 8
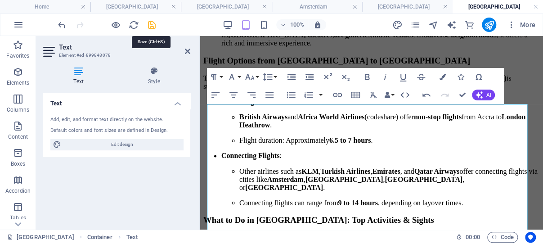
click at [153, 24] on icon "save" at bounding box center [152, 25] width 10 height 10
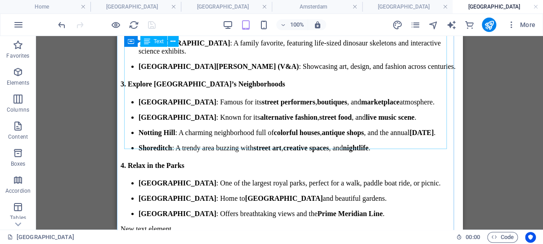
scroll to position [1080, 0]
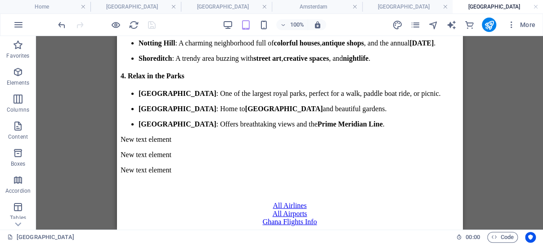
click at [107, 95] on div "Drag here to replace the existing content. Press “Ctrl” if you want to create a…" at bounding box center [289, 132] width 507 height 193
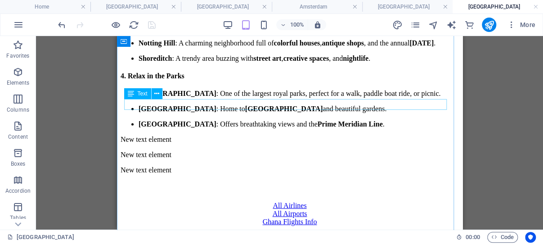
click at [167, 135] on div "New text element" at bounding box center [289, 139] width 338 height 8
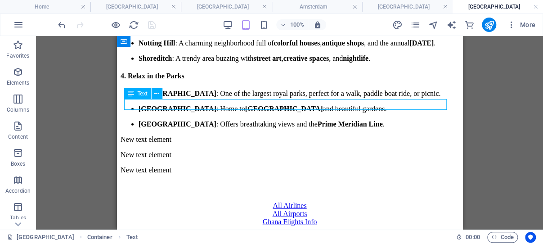
click at [167, 135] on div "New text element" at bounding box center [289, 139] width 338 height 8
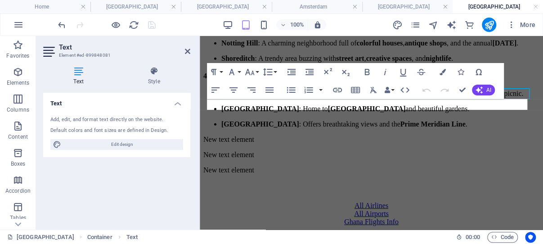
scroll to position [1091, 0]
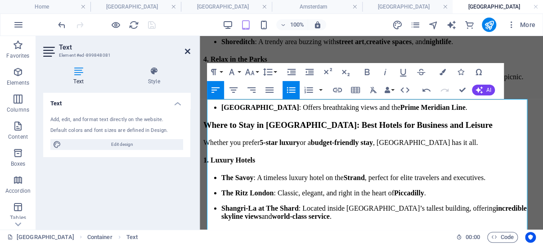
drag, startPoint x: 186, startPoint y: 51, endPoint x: 68, endPoint y: 22, distance: 121.2
click at [186, 51] on icon at bounding box center [187, 51] width 5 height 7
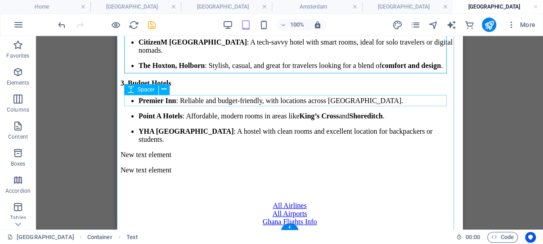
scroll to position [1414, 0]
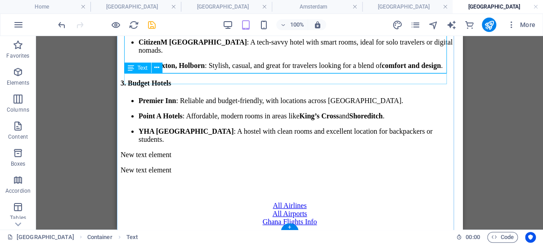
click at [172, 151] on div "New text element" at bounding box center [289, 155] width 338 height 8
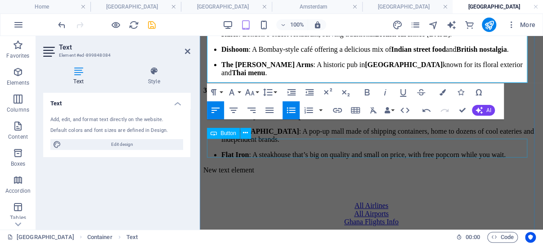
scroll to position [1746, 0]
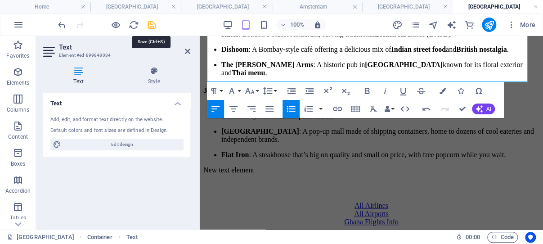
click at [152, 26] on icon "save" at bounding box center [152, 25] width 10 height 10
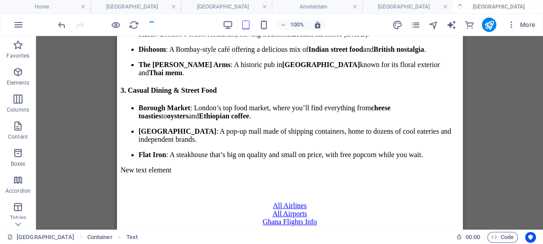
scroll to position [1735, 0]
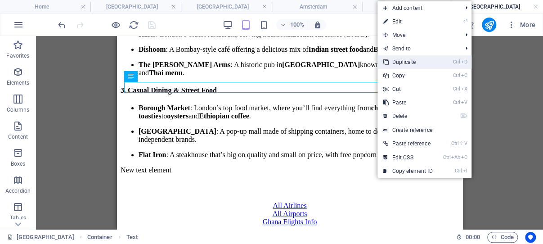
click at [414, 59] on link "Ctrl D Duplicate" at bounding box center [407, 61] width 60 height 13
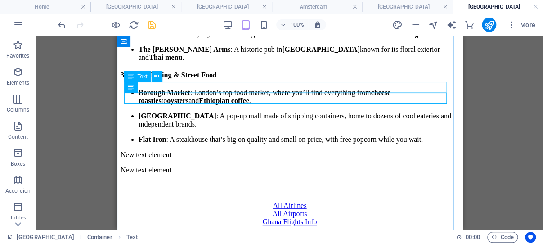
click at [191, 151] on div "New text element" at bounding box center [289, 155] width 338 height 8
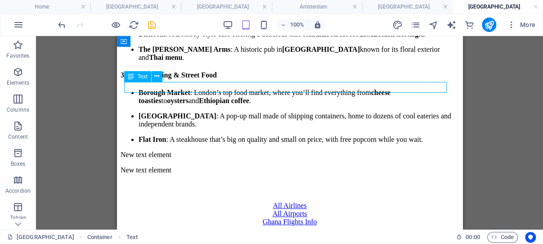
click at [191, 151] on div "New text element" at bounding box center [289, 155] width 338 height 8
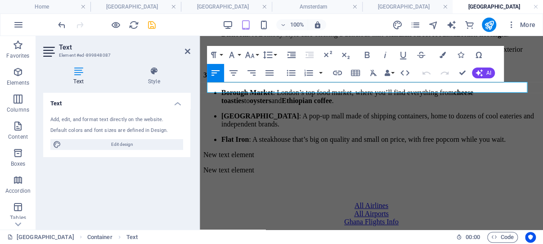
scroll to position [1746, 0]
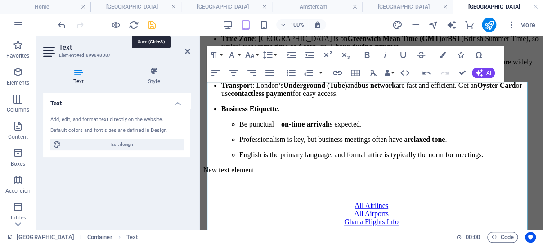
click at [150, 24] on icon "save" at bounding box center [152, 25] width 10 height 10
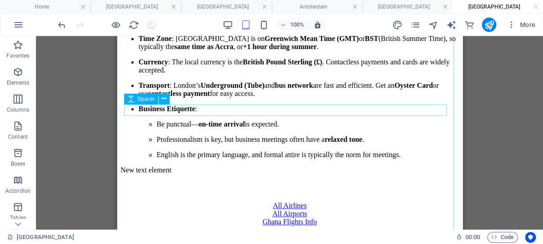
scroll to position [1926, 0]
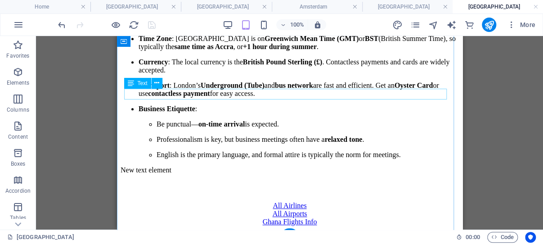
click at [156, 166] on div "New text element" at bounding box center [289, 170] width 338 height 8
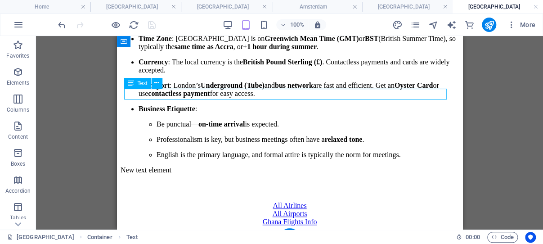
click at [156, 166] on div "New text element" at bounding box center [289, 170] width 338 height 8
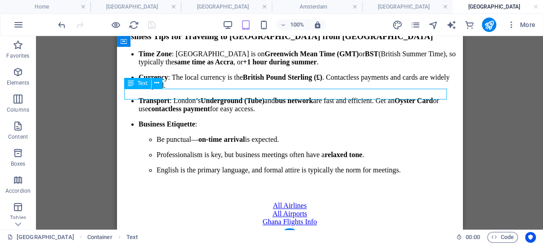
scroll to position [1932, 0]
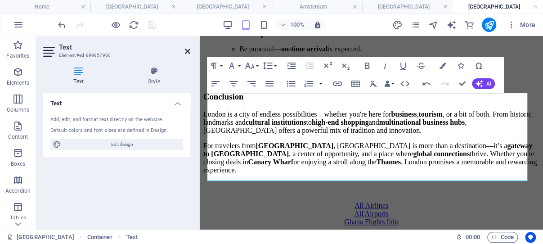
drag, startPoint x: 188, startPoint y: 52, endPoint x: 58, endPoint y: 20, distance: 133.8
click at [188, 52] on icon at bounding box center [187, 51] width 5 height 7
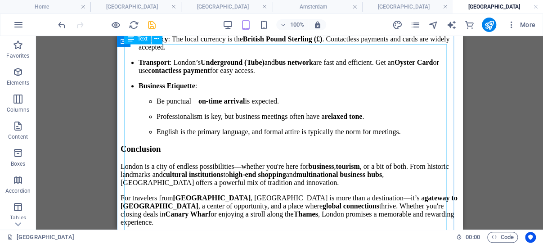
scroll to position [1731, 0]
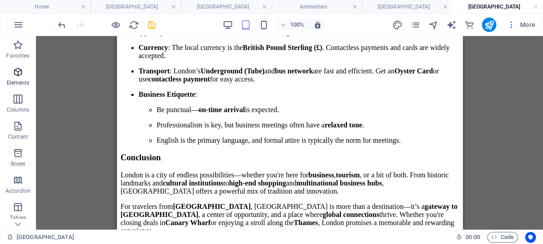
click at [19, 72] on icon "button" at bounding box center [18, 72] width 11 height 11
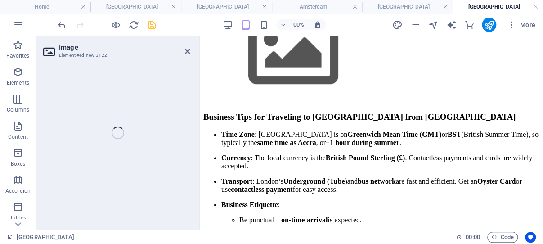
scroll to position [1742, 0]
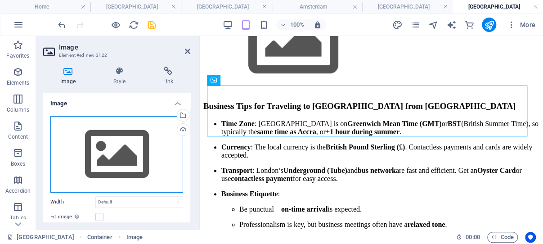
click at [116, 147] on div "Drag files here, click to choose files or select files from Files or our free s…" at bounding box center [116, 154] width 133 height 76
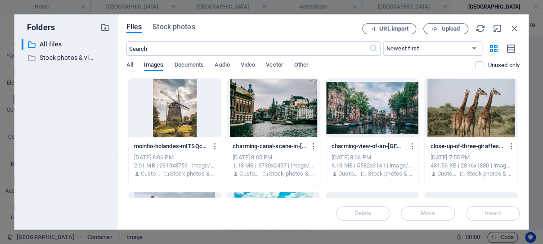
scroll to position [3435, 0]
click at [179, 26] on span "Stock photos" at bounding box center [173, 27] width 42 height 11
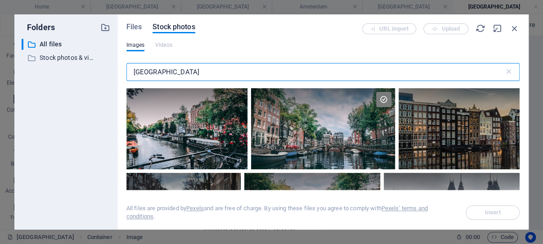
drag, startPoint x: 175, startPoint y: 72, endPoint x: 132, endPoint y: 71, distance: 43.2
click at [132, 71] on input "amsterdam" at bounding box center [315, 72] width 378 height 18
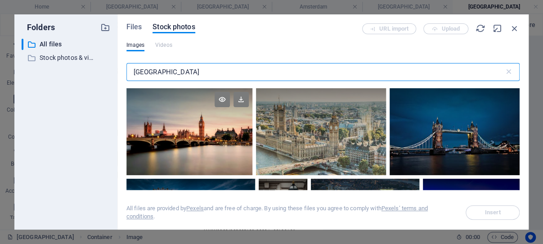
type input "london"
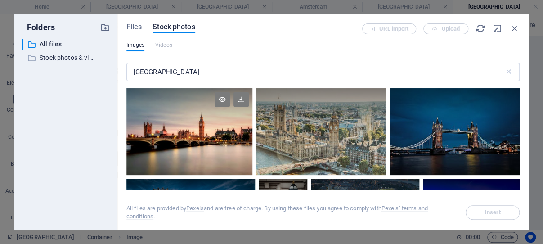
click at [199, 145] on div at bounding box center [189, 131] width 126 height 87
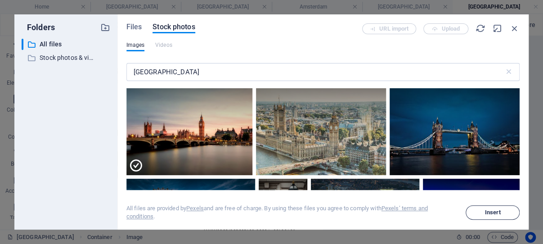
click at [484, 212] on span "Insert" at bounding box center [493, 212] width 46 height 5
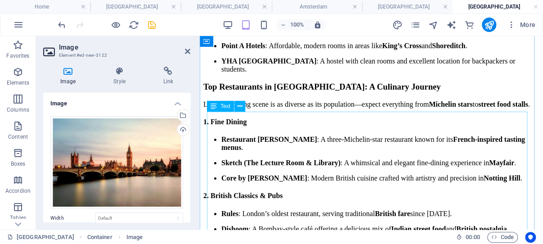
scroll to position [1338, 0]
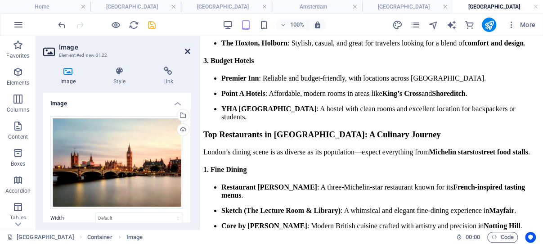
click at [186, 50] on icon at bounding box center [187, 51] width 5 height 7
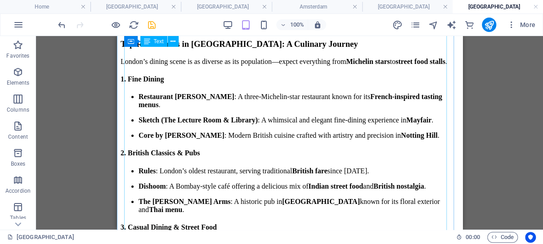
scroll to position [1413, 0]
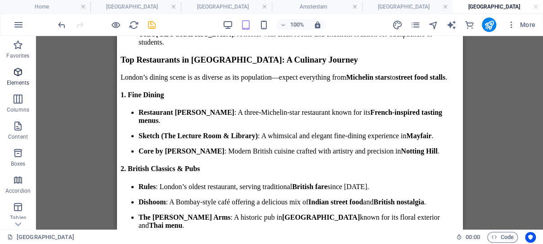
click at [19, 69] on icon "button" at bounding box center [18, 72] width 11 height 11
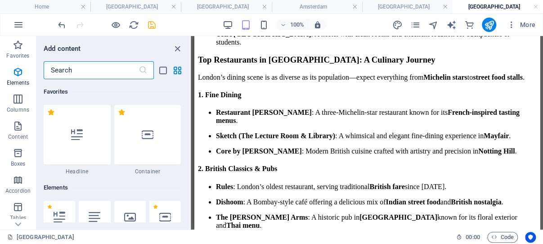
scroll to position [96, 0]
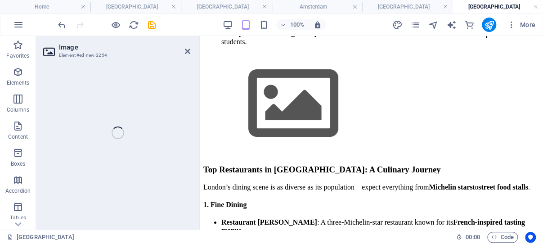
scroll to position [1424, 0]
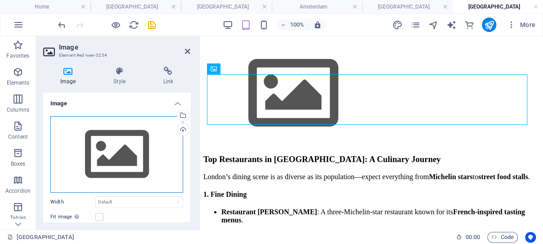
click at [110, 146] on div "Drag files here, click to choose files or select files from Files or our free s…" at bounding box center [116, 154] width 133 height 76
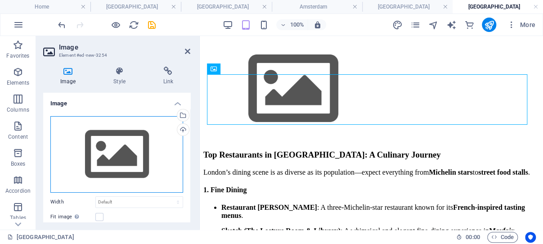
click at [111, 146] on div "Drag files here, click to choose files or select files from Files or our free s…" at bounding box center [116, 154] width 133 height 76
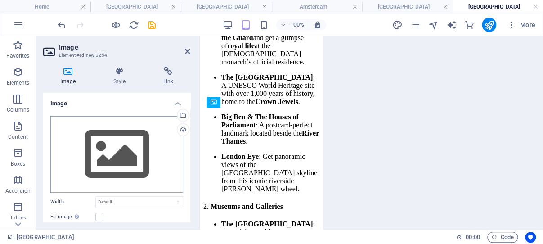
scroll to position [2797, 0]
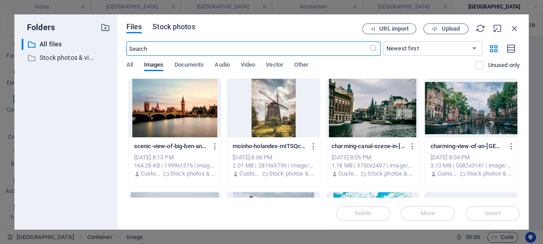
click at [181, 27] on span "Stock photos" at bounding box center [173, 27] width 42 height 11
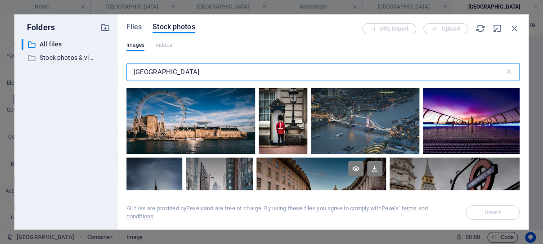
scroll to position [86, 0]
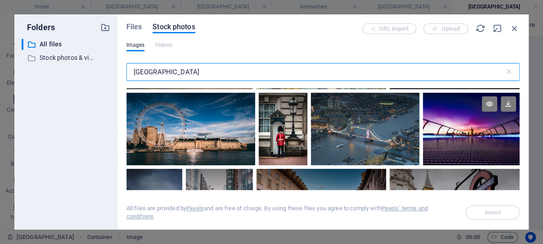
click at [451, 127] on div at bounding box center [471, 129] width 97 height 72
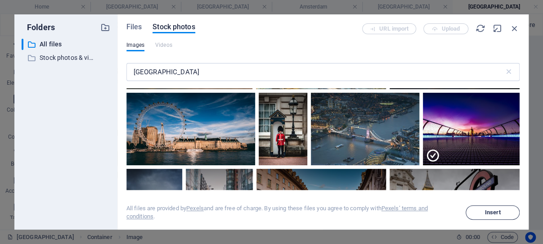
click at [490, 211] on span "Insert" at bounding box center [493, 212] width 16 height 5
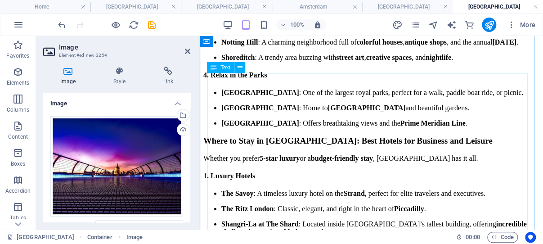
scroll to position [1056, 0]
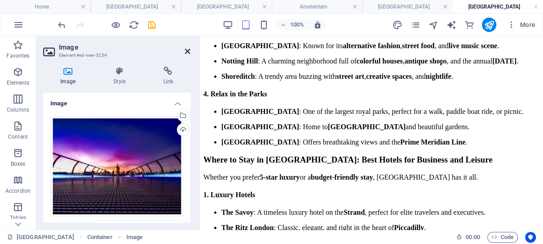
click at [186, 49] on icon at bounding box center [187, 51] width 5 height 7
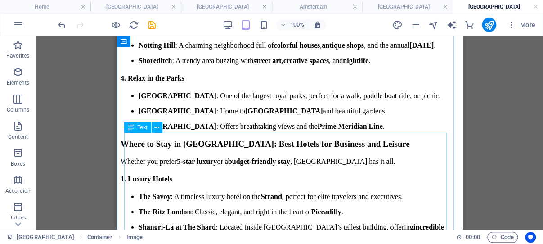
scroll to position [1046, 0]
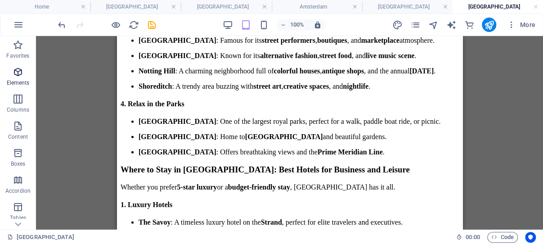
click at [21, 72] on icon "button" at bounding box center [18, 72] width 11 height 11
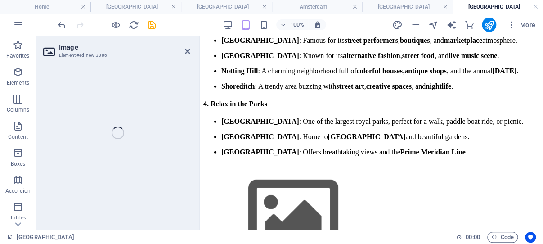
scroll to position [1057, 0]
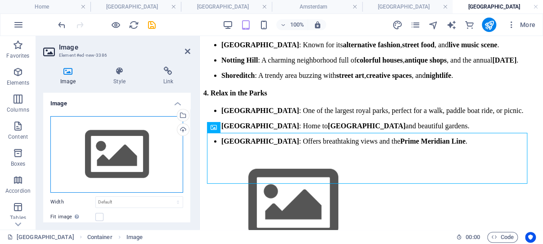
click at [117, 147] on div "Drag files here, click to choose files or select files from Files or our free s…" at bounding box center [116, 154] width 133 height 76
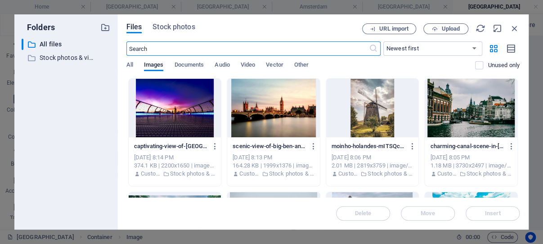
scroll to position [2191, 0]
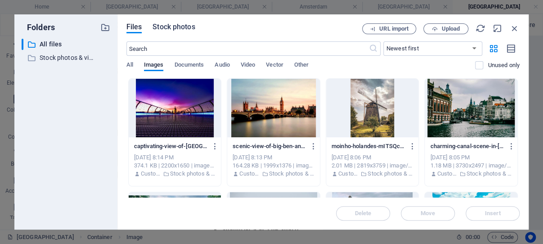
click at [181, 26] on span "Stock photos" at bounding box center [173, 27] width 42 height 11
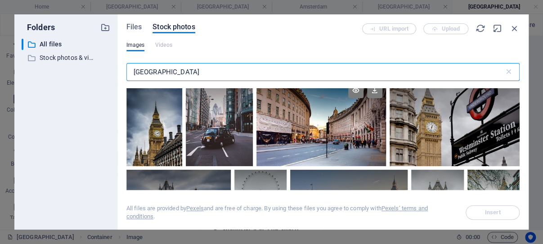
scroll to position [172, 0]
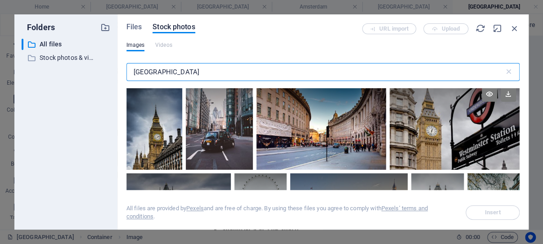
click at [463, 118] on div at bounding box center [454, 104] width 130 height 43
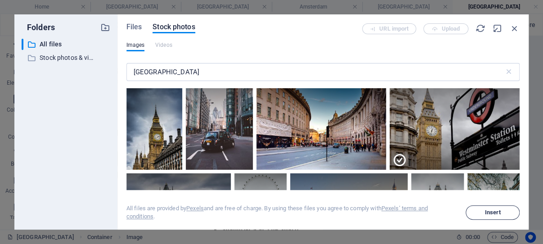
click at [485, 210] on span "Insert" at bounding box center [493, 212] width 16 height 5
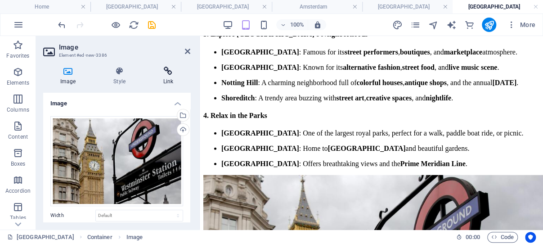
scroll to position [892, 0]
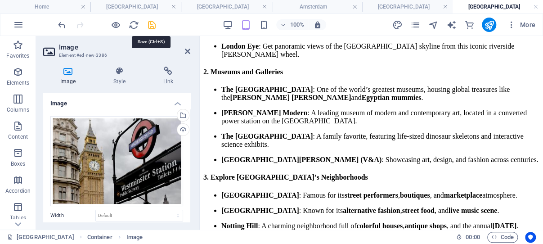
drag, startPoint x: 151, startPoint y: 24, endPoint x: 35, endPoint y: 0, distance: 118.8
click at [151, 24] on icon "save" at bounding box center [152, 25] width 10 height 10
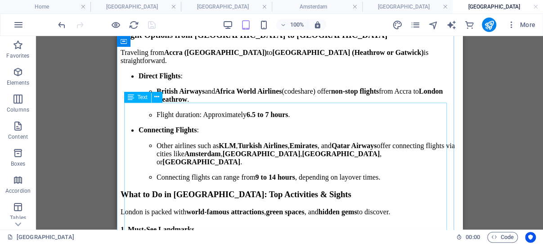
scroll to position [581, 0]
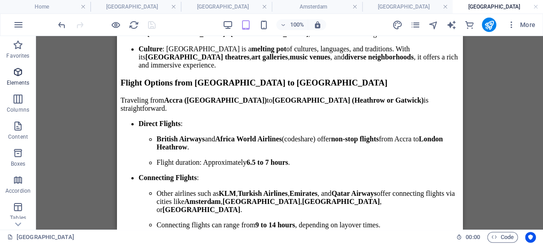
click at [16, 70] on icon "button" at bounding box center [18, 72] width 11 height 11
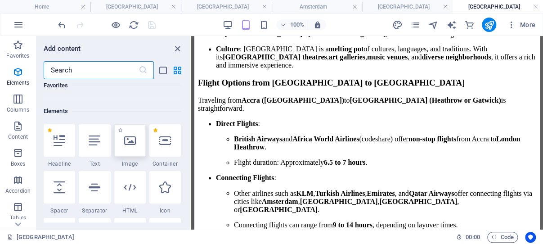
scroll to position [96, 0]
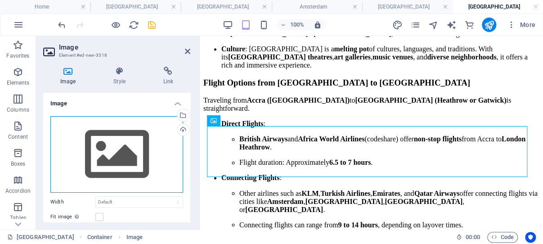
click at [113, 144] on div "Drag files here, click to choose files or select files from Files or our free s…" at bounding box center [116, 154] width 133 height 76
click at [114, 144] on div "Drag files here, click to choose files or select files from Files or our free s…" at bounding box center [116, 154] width 133 height 76
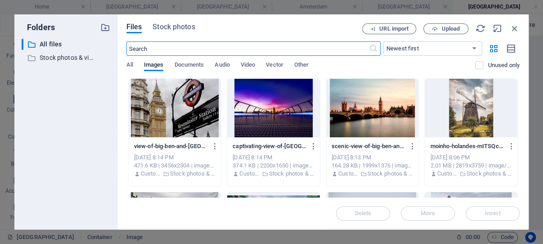
scroll to position [1185, 0]
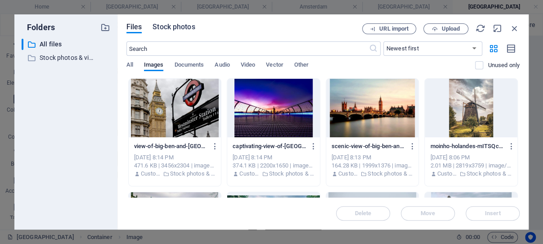
click at [177, 26] on span "Stock photos" at bounding box center [173, 27] width 42 height 11
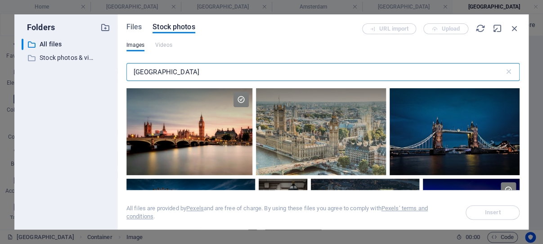
drag, startPoint x: 194, startPoint y: 71, endPoint x: 124, endPoint y: 64, distance: 70.4
click at [126, 64] on input "london" at bounding box center [315, 72] width 378 height 18
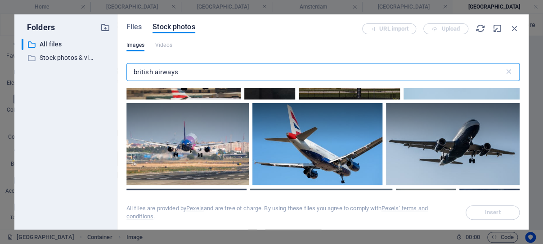
scroll to position [43, 0]
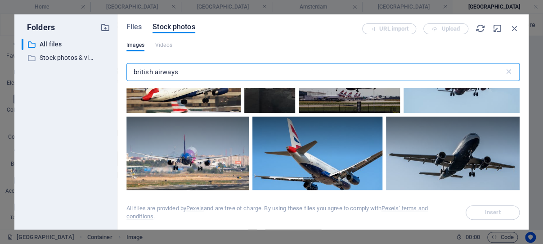
type input "british airways"
click at [228, 104] on div at bounding box center [183, 78] width 114 height 67
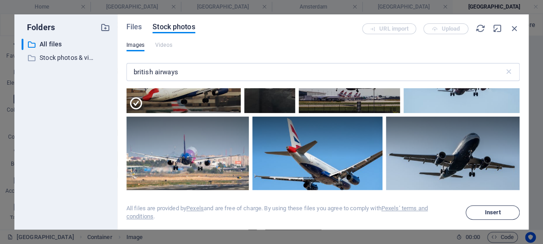
click at [496, 213] on span "Insert" at bounding box center [493, 212] width 16 height 5
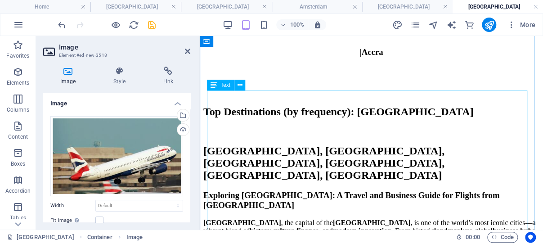
scroll to position [219, 0]
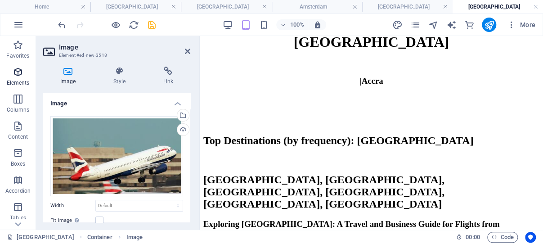
click at [18, 73] on icon "button" at bounding box center [18, 72] width 11 height 11
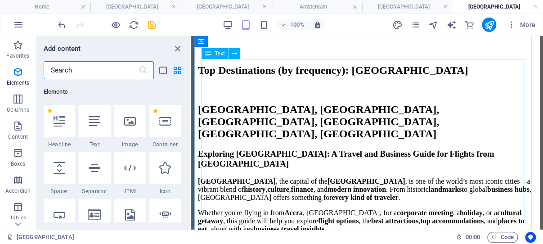
scroll to position [336, 0]
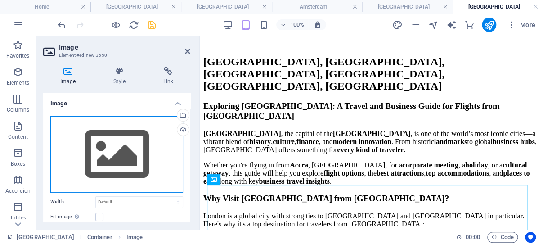
click at [126, 149] on div "Drag files here, click to choose files or select files from Files or our free s…" at bounding box center [116, 154] width 133 height 76
click at [126, 149] on body "ghanaflights.info Home Dubai Nairobi Amsterdam London London Favorites Elements…" at bounding box center [271, 122] width 543 height 244
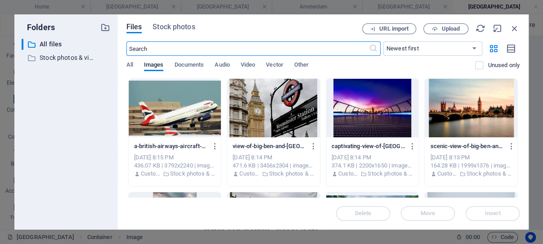
scroll to position [827, 0]
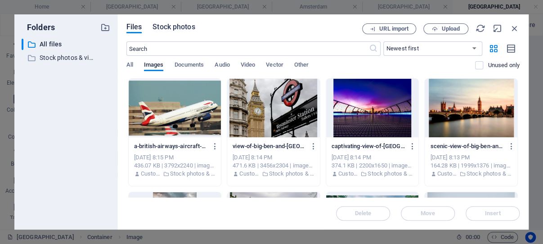
click at [182, 28] on span "Stock photos" at bounding box center [173, 27] width 42 height 11
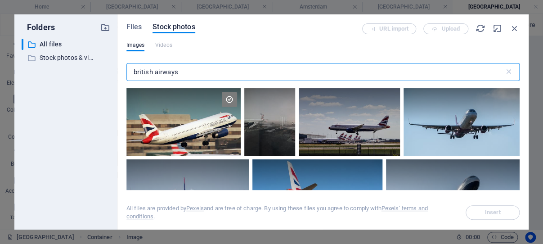
drag, startPoint x: 186, startPoint y: 72, endPoint x: 152, endPoint y: 72, distance: 33.3
click at [152, 72] on input "british airways" at bounding box center [315, 72] width 378 height 18
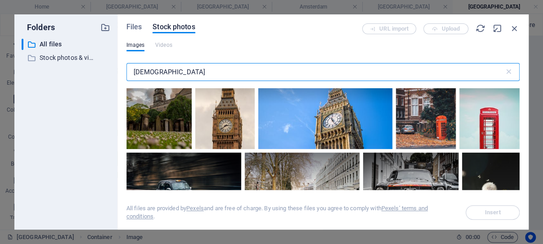
scroll to position [1115, 0]
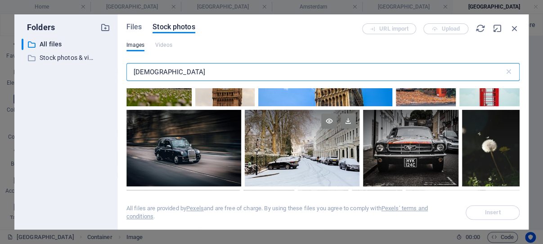
type input "british"
click at [352, 139] on div at bounding box center [302, 148] width 115 height 76
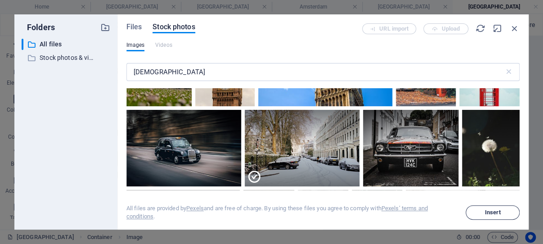
click at [491, 213] on span "Insert" at bounding box center [493, 212] width 16 height 5
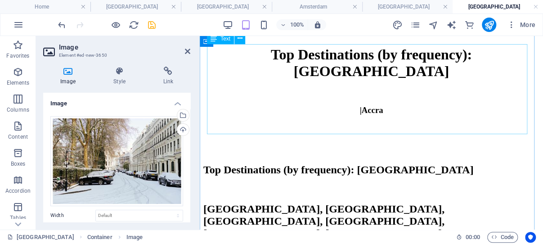
scroll to position [175, 0]
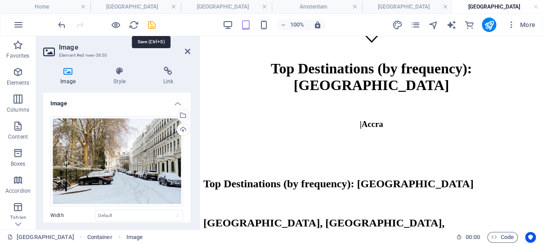
drag, startPoint x: 152, startPoint y: 25, endPoint x: 134, endPoint y: 21, distance: 18.0
click at [152, 25] on icon "save" at bounding box center [152, 25] width 10 height 10
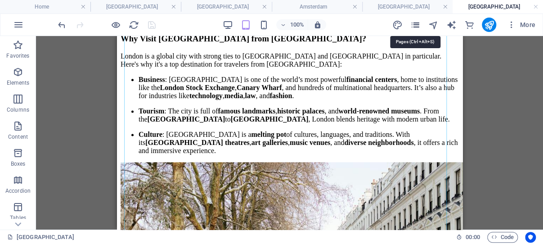
click at [415, 23] on icon "pages" at bounding box center [415, 25] width 10 height 10
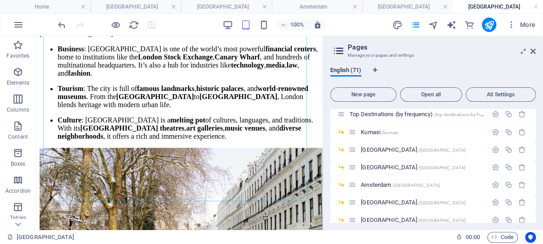
scroll to position [714, 0]
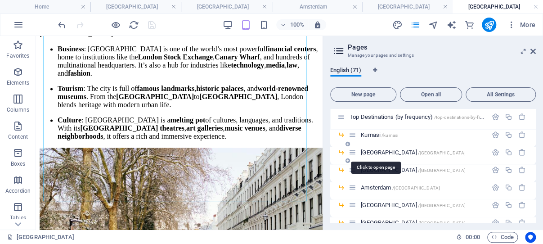
click at [369, 152] on span "Lagos /lagos" at bounding box center [413, 151] width 105 height 7
click at [369, 164] on div "London /london" at bounding box center [418, 169] width 139 height 10
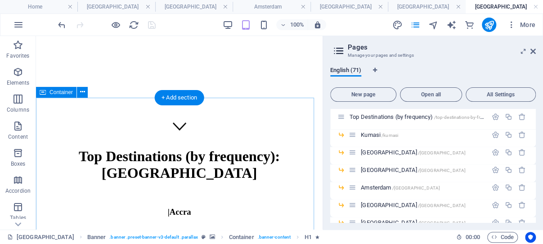
scroll to position [95, 0]
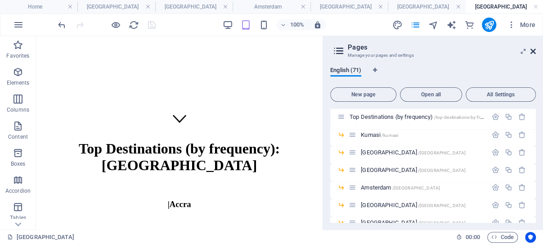
drag, startPoint x: 533, startPoint y: 51, endPoint x: 96, endPoint y: 91, distance: 438.5
click at [533, 51] on icon at bounding box center [532, 51] width 5 height 7
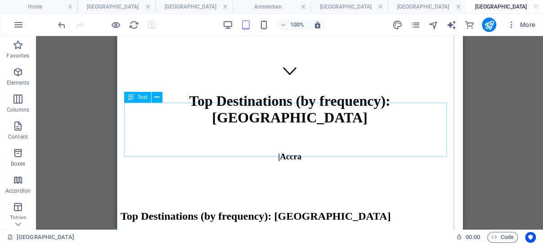
scroll to position [191, 0]
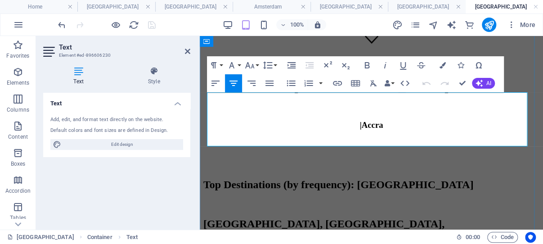
drag, startPoint x: 210, startPoint y: 97, endPoint x: 464, endPoint y: 140, distance: 257.7
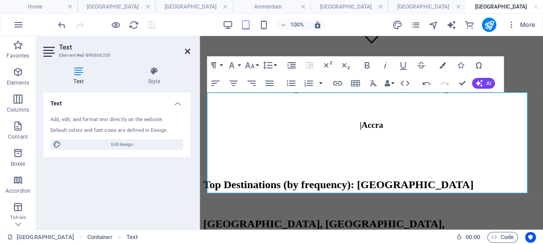
click at [187, 50] on icon at bounding box center [187, 51] width 5 height 7
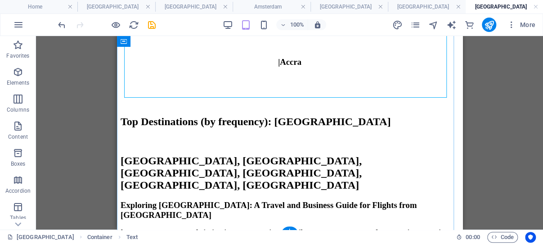
scroll to position [270, 0]
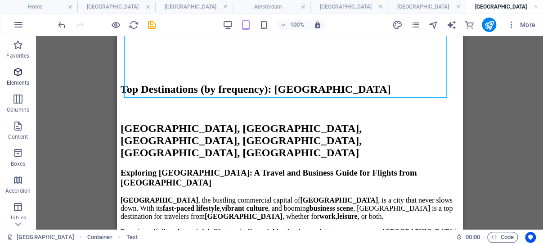
click at [15, 70] on icon "button" at bounding box center [18, 72] width 11 height 11
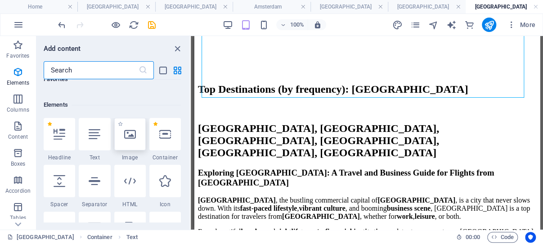
scroll to position [96, 0]
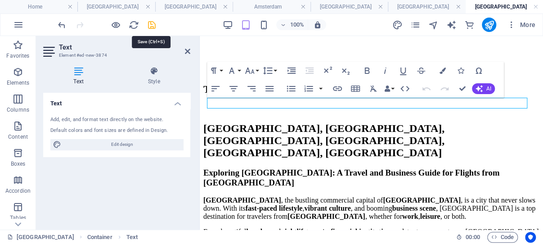
drag, startPoint x: 152, startPoint y: 25, endPoint x: 31, endPoint y: 4, distance: 122.0
click at [152, 25] on icon "save" at bounding box center [152, 25] width 10 height 10
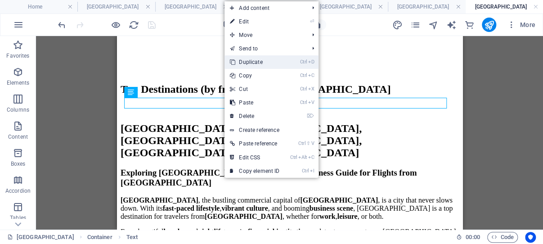
click at [262, 59] on link "Ctrl D Duplicate" at bounding box center [254, 61] width 60 height 13
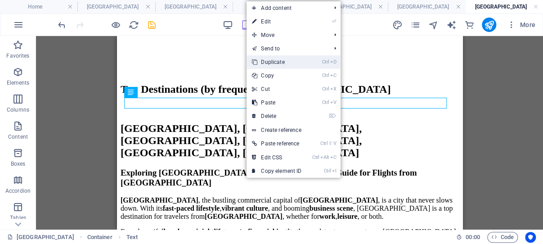
click at [276, 61] on link "Ctrl D Duplicate" at bounding box center [276, 61] width 60 height 13
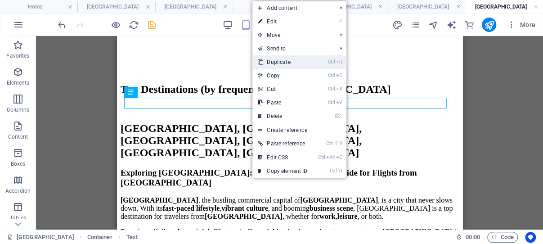
drag, startPoint x: 284, startPoint y: 60, endPoint x: 165, endPoint y: 27, distance: 123.7
click at [284, 60] on link "Ctrl D Duplicate" at bounding box center [282, 61] width 60 height 13
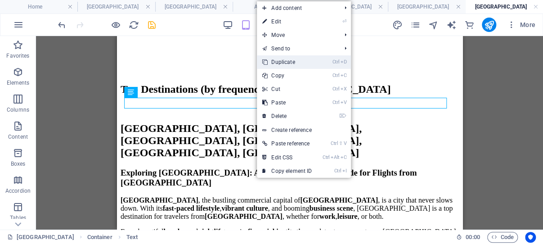
drag, startPoint x: 290, startPoint y: 62, endPoint x: 174, endPoint y: 25, distance: 122.0
click at [290, 62] on link "Ctrl D Duplicate" at bounding box center [287, 61] width 60 height 13
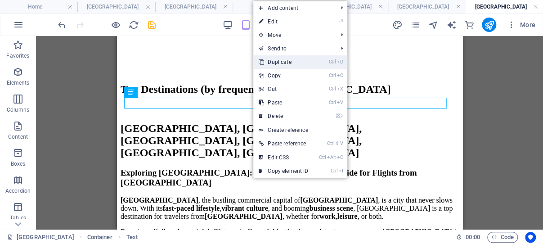
click at [280, 60] on link "Ctrl D Duplicate" at bounding box center [283, 61] width 60 height 13
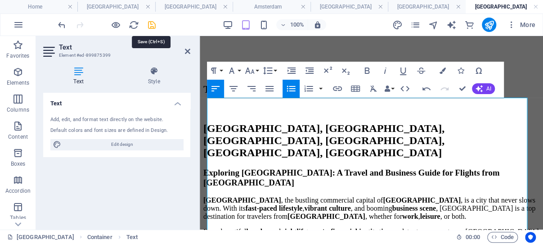
click at [151, 25] on icon "save" at bounding box center [152, 25] width 10 height 10
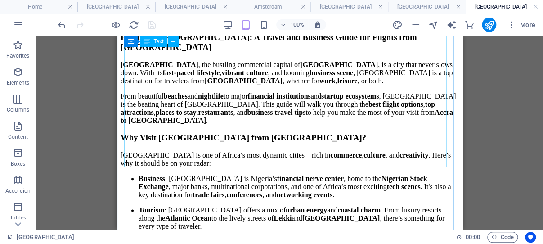
scroll to position [413, 0]
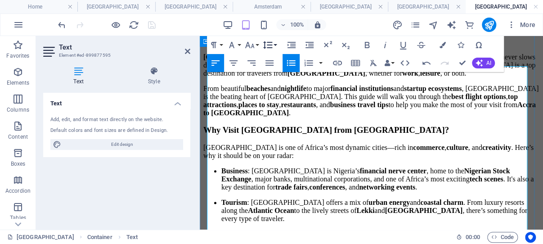
scroll to position [556, 0]
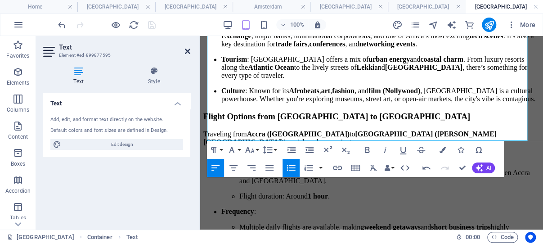
click at [188, 51] on icon at bounding box center [187, 51] width 5 height 7
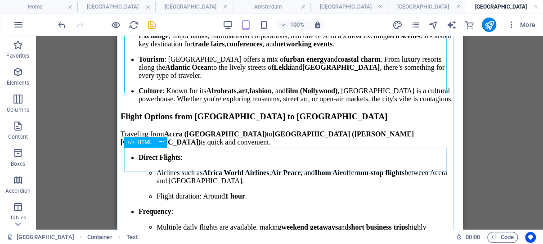
scroll to position [604, 0]
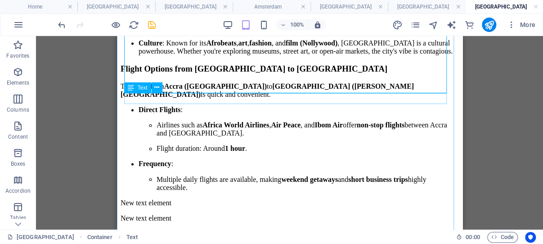
click at [177, 198] on div "New text element" at bounding box center [289, 202] width 338 height 8
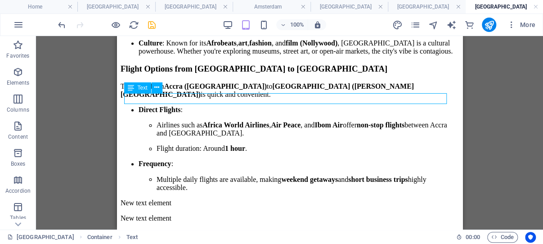
click at [177, 198] on div "New text element" at bounding box center [289, 202] width 338 height 8
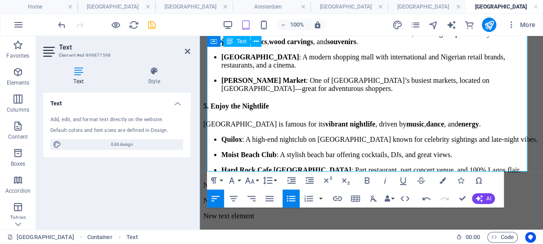
scroll to position [1128, 0]
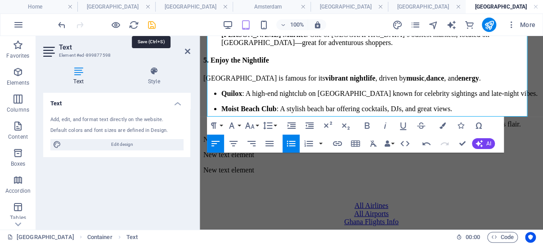
click at [151, 24] on icon "save" at bounding box center [152, 25] width 10 height 10
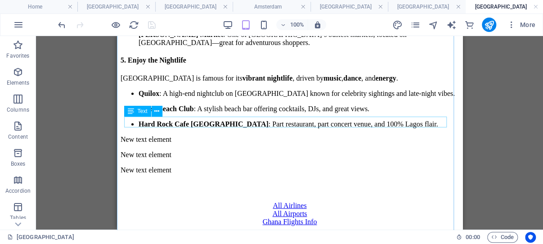
click at [173, 135] on div "New text element" at bounding box center [289, 139] width 338 height 8
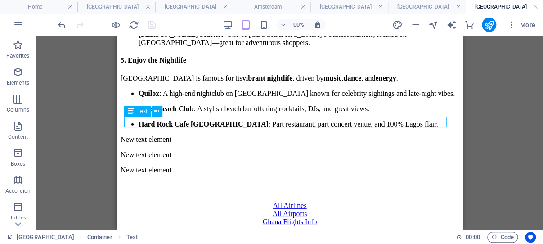
click at [173, 135] on div "New text element" at bounding box center [289, 139] width 338 height 8
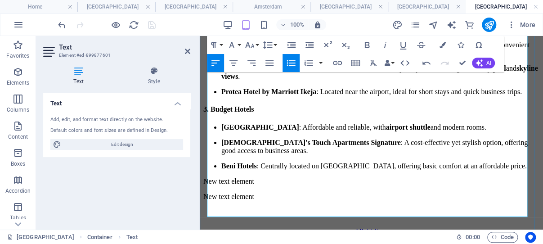
scroll to position [1462, 0]
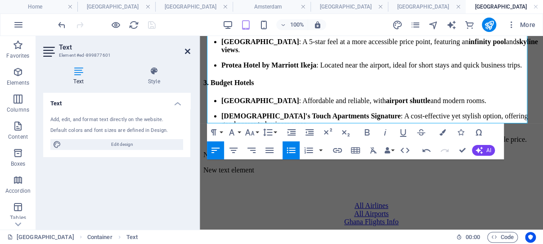
click at [188, 50] on icon at bounding box center [187, 51] width 5 height 7
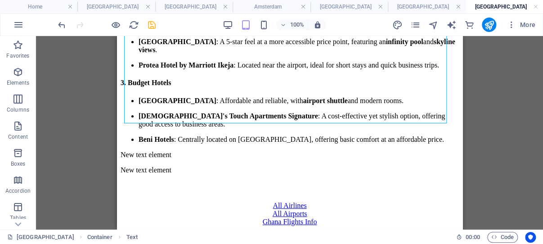
click at [172, 151] on div "New text element" at bounding box center [289, 155] width 338 height 8
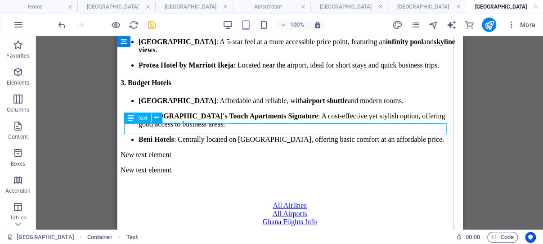
click at [179, 151] on div "New text element" at bounding box center [289, 155] width 338 height 8
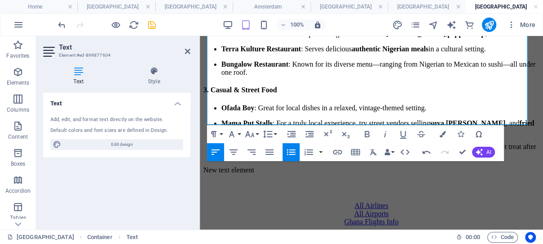
scroll to position [1795, 0]
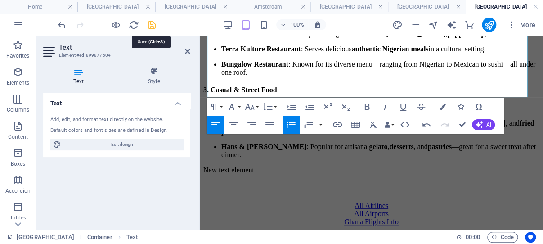
click at [152, 26] on icon "save" at bounding box center [152, 25] width 10 height 10
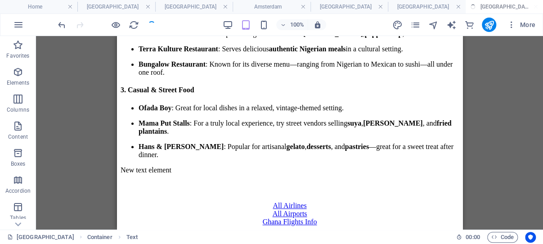
scroll to position [1784, 0]
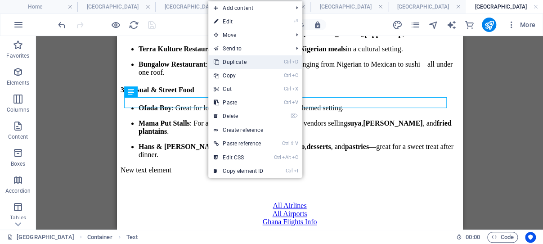
click at [244, 60] on link "Ctrl D Duplicate" at bounding box center [238, 61] width 60 height 13
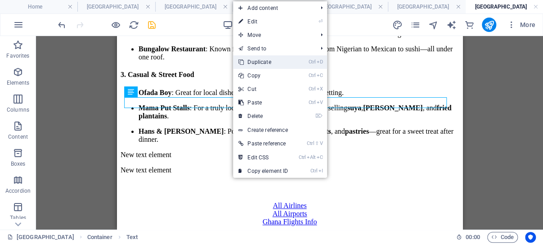
click at [265, 61] on link "Ctrl D Duplicate" at bounding box center [263, 61] width 60 height 13
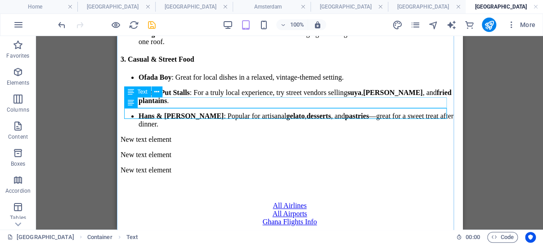
click at [193, 135] on div "New text element" at bounding box center [289, 139] width 338 height 8
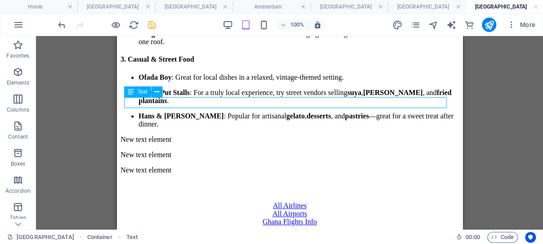
click at [193, 135] on div "New text element" at bounding box center [289, 139] width 338 height 8
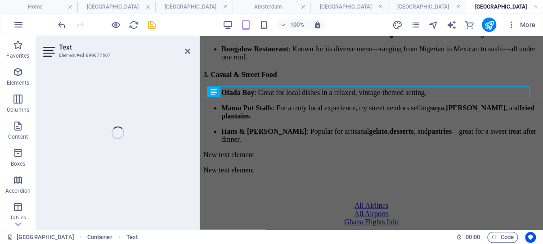
scroll to position [1795, 0]
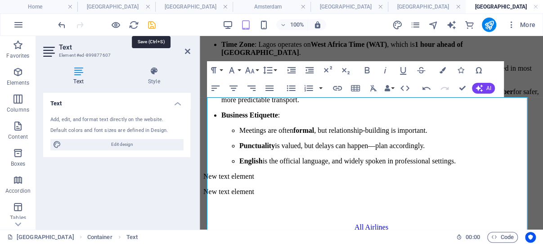
drag, startPoint x: 152, startPoint y: 24, endPoint x: 109, endPoint y: 86, distance: 75.6
click at [152, 24] on icon "save" at bounding box center [152, 25] width 10 height 10
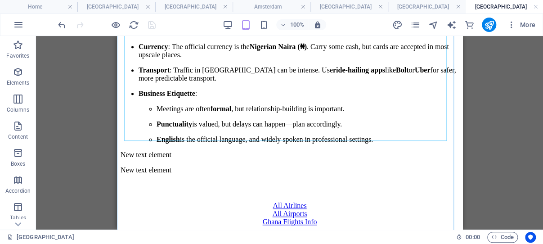
scroll to position [1998, 0]
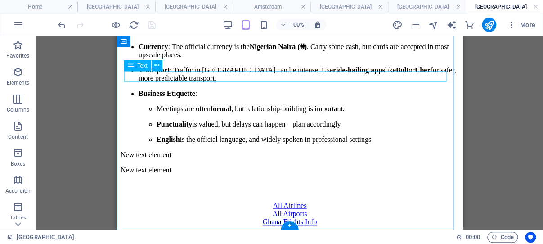
click at [174, 151] on div "New text element" at bounding box center [289, 155] width 338 height 8
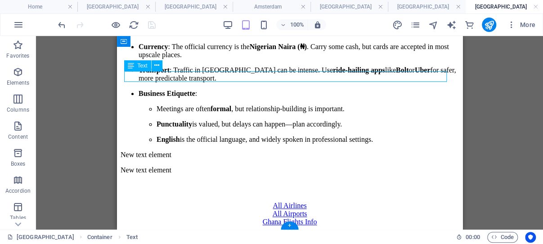
click at [174, 151] on div "New text element" at bounding box center [289, 155] width 338 height 8
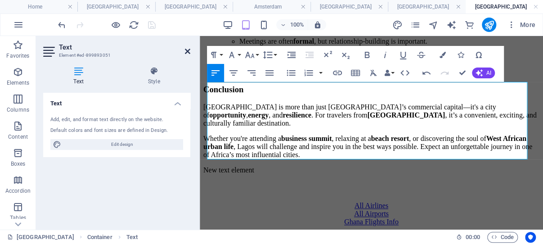
click at [188, 51] on icon at bounding box center [187, 51] width 5 height 7
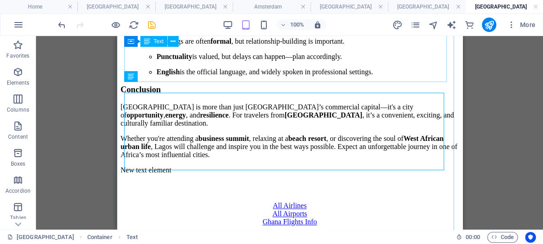
scroll to position [1987, 0]
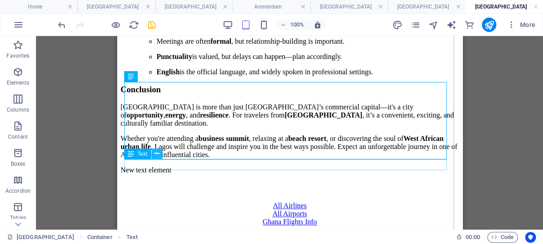
click at [155, 155] on icon at bounding box center [156, 153] width 5 height 9
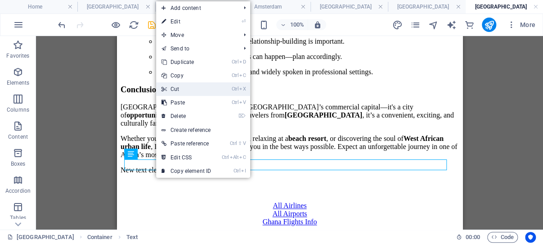
click at [185, 87] on link "Ctrl X Cut" at bounding box center [186, 88] width 60 height 13
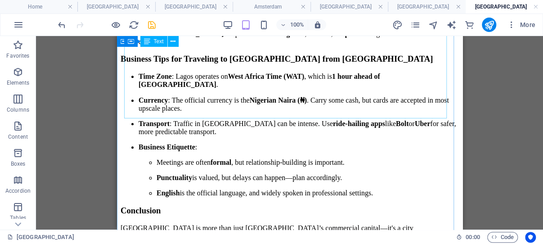
scroll to position [1749, 0]
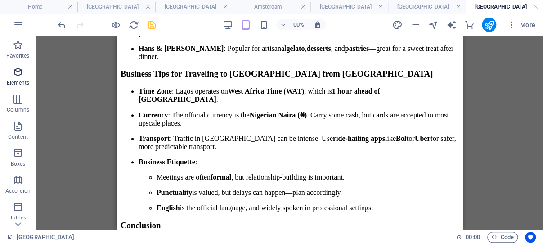
click at [20, 69] on icon "button" at bounding box center [18, 72] width 11 height 11
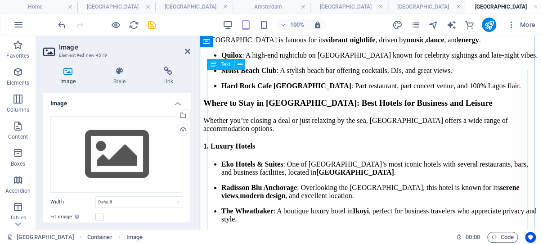
scroll to position [1140, 0]
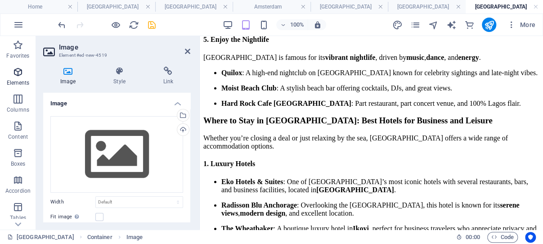
click at [19, 72] on icon "button" at bounding box center [18, 72] width 11 height 11
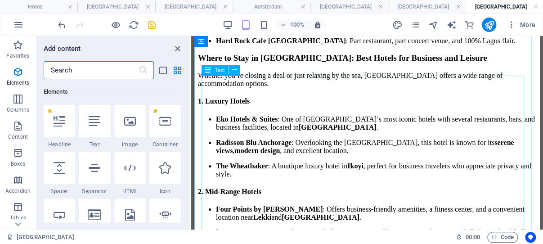
scroll to position [1154, 0]
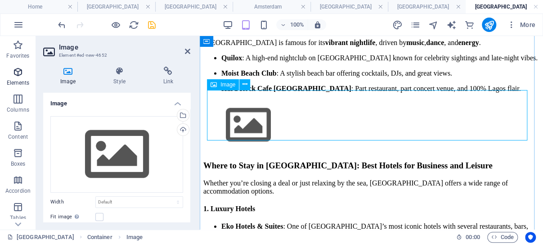
click at [19, 70] on icon "button" at bounding box center [18, 72] width 11 height 11
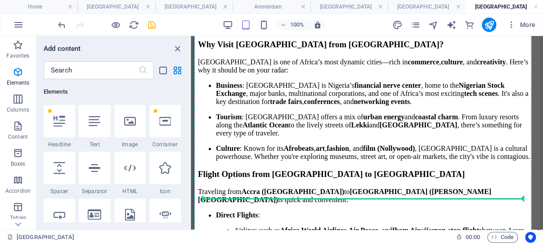
scroll to position [517, 0]
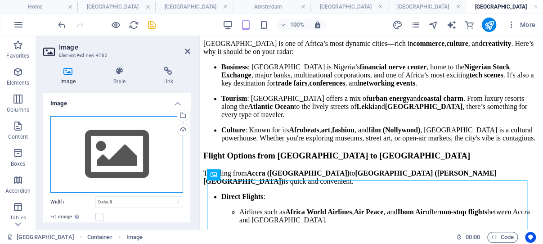
click at [117, 144] on div "Drag files here, click to choose files or select files from Files or our free s…" at bounding box center [116, 154] width 133 height 76
click at [117, 144] on body "ghanaflights.info Home Dubai Nairobi Amsterdam London London Lagos Favorites El…" at bounding box center [271, 122] width 543 height 244
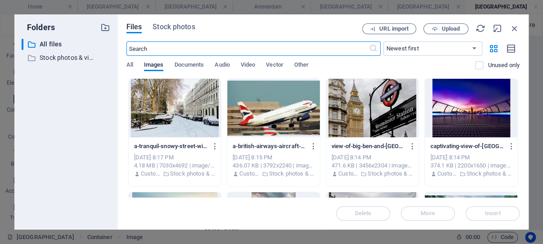
scroll to position [1131, 0]
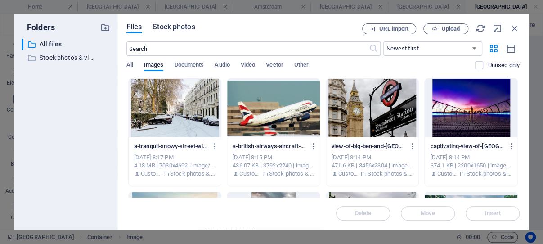
click at [188, 27] on span "Stock photos" at bounding box center [173, 27] width 42 height 11
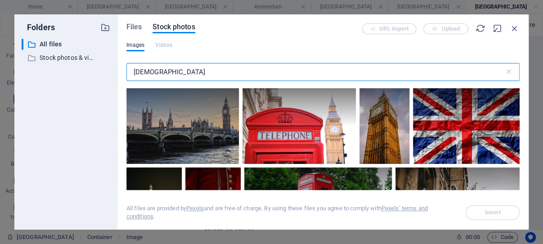
drag, startPoint x: 175, startPoint y: 73, endPoint x: 129, endPoint y: 75, distance: 46.4
click at [129, 75] on input "british" at bounding box center [315, 72] width 378 height 18
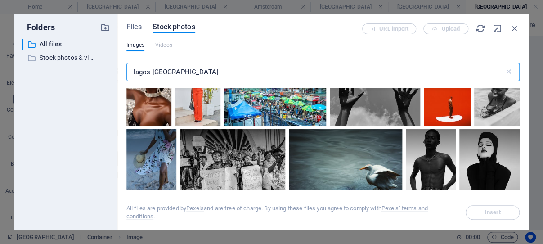
scroll to position [1201, 0]
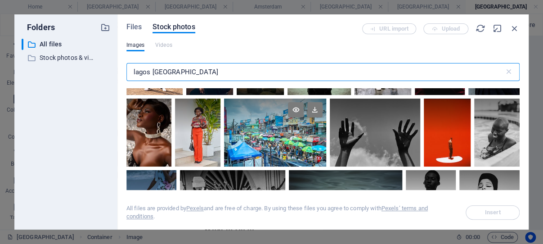
type input "lagos nigeria"
click at [284, 118] on div at bounding box center [275, 132] width 102 height 68
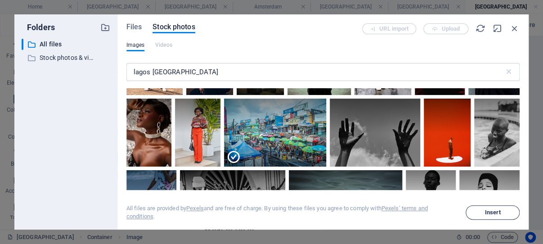
click at [485, 210] on span "Insert" at bounding box center [493, 212] width 46 height 5
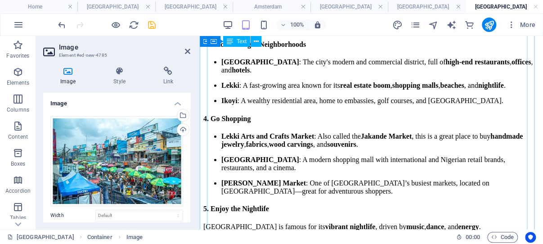
scroll to position [1399, 0]
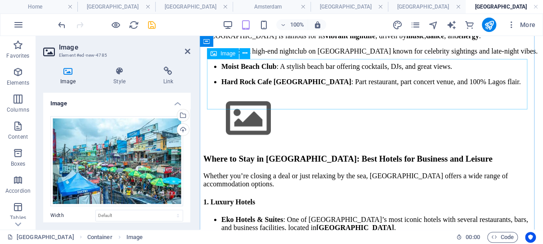
click at [279, 93] on figure at bounding box center [371, 119] width 336 height 53
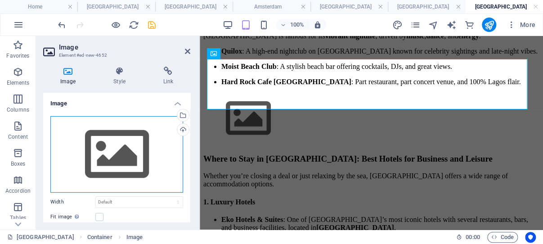
click at [114, 146] on div "Drag files here, click to choose files or select files from Files or our free s…" at bounding box center [116, 154] width 133 height 76
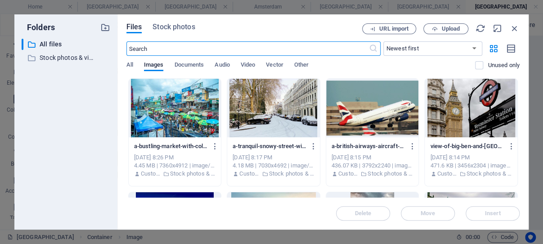
scroll to position [2311, 0]
drag, startPoint x: 186, startPoint y: 51, endPoint x: 149, endPoint y: 49, distance: 36.9
click at [149, 49] on input "text" at bounding box center [247, 48] width 242 height 14
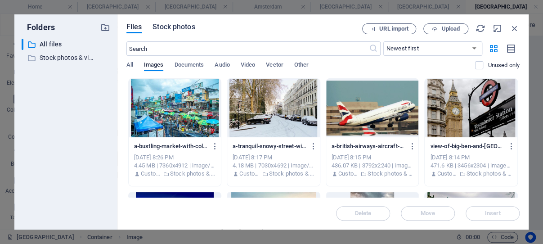
click at [177, 26] on span "Stock photos" at bounding box center [173, 27] width 42 height 11
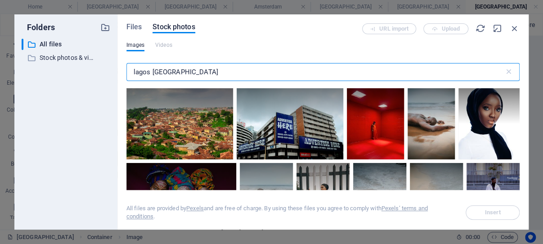
click at [152, 72] on input "lagos nigeria" at bounding box center [315, 72] width 378 height 18
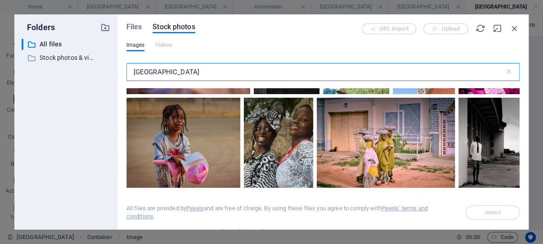
scroll to position [2402, 0]
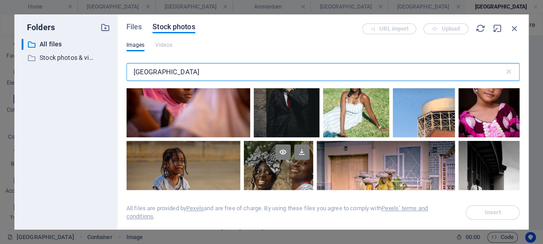
type input "nigeria"
click at [271, 141] on div at bounding box center [278, 163] width 69 height 45
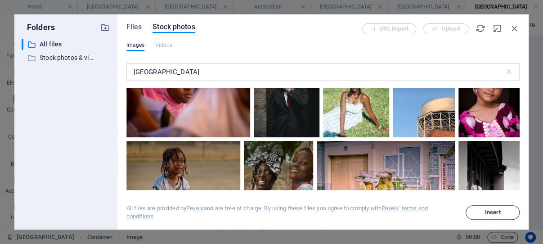
click at [490, 211] on span "Insert" at bounding box center [493, 212] width 16 height 5
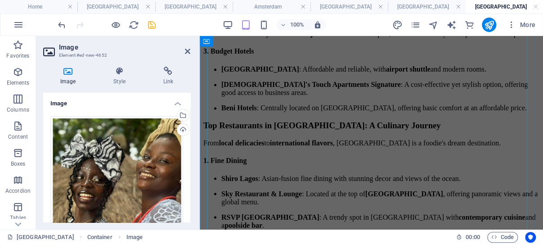
scroll to position [2256, 0]
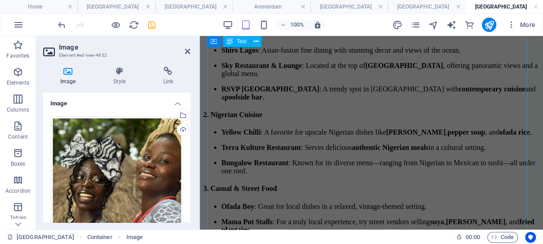
click at [298, 111] on div "Top Restaurants in Lagos: A Culinary Journey From local delicacies to internati…" at bounding box center [371, 124] width 336 height 264
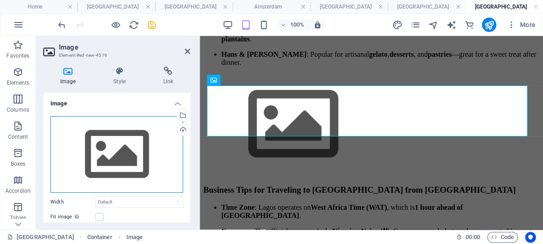
click at [124, 138] on div "Drag files here, click to choose files or select files from Files or our free s…" at bounding box center [116, 154] width 133 height 76
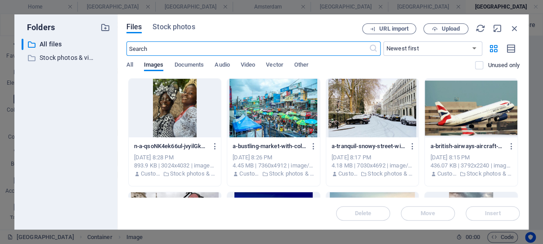
scroll to position [3732, 0]
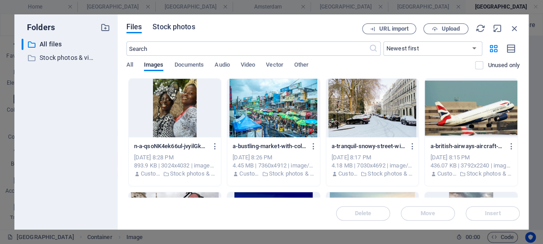
click at [180, 27] on span "Stock photos" at bounding box center [173, 27] width 42 height 11
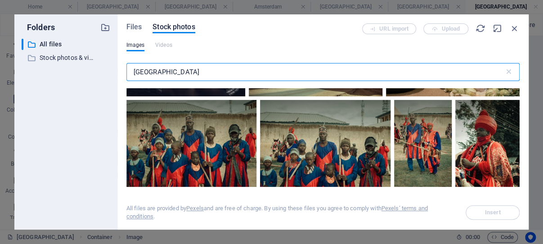
scroll to position [3528, 0]
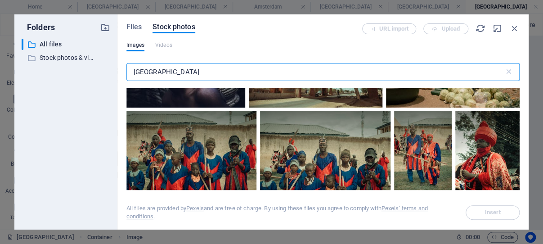
click at [249, 107] on div at bounding box center [316, 62] width 134 height 89
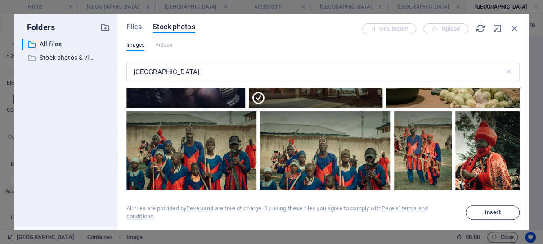
click at [487, 210] on span "Insert" at bounding box center [493, 212] width 16 height 5
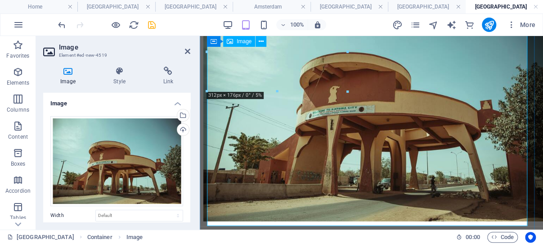
scroll to position [2520, 0]
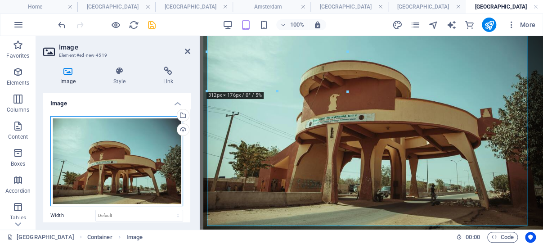
click at [120, 148] on div "Drag files here, click to choose files or select files from Files or our free s…" at bounding box center [116, 161] width 133 height 90
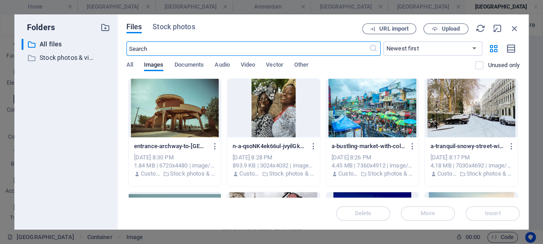
scroll to position [3740, 0]
click at [183, 26] on span "Stock photos" at bounding box center [173, 27] width 42 height 11
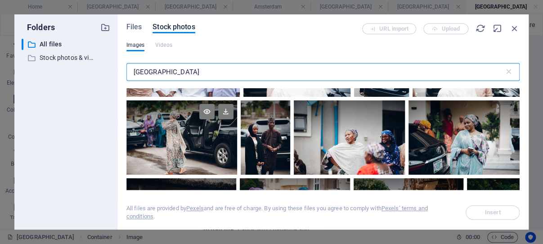
scroll to position [1244, 0]
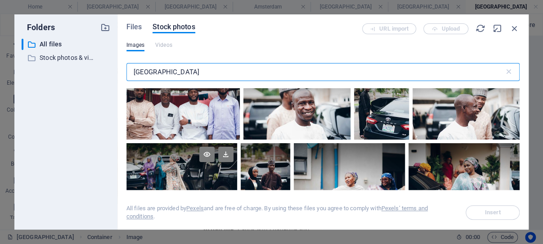
click at [178, 145] on div at bounding box center [181, 161] width 111 height 37
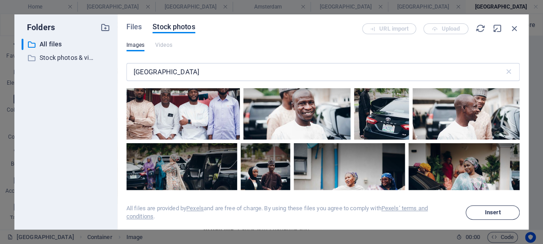
click at [490, 213] on span "Insert" at bounding box center [493, 212] width 16 height 5
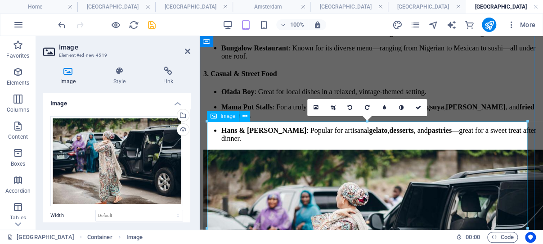
scroll to position [2364, 0]
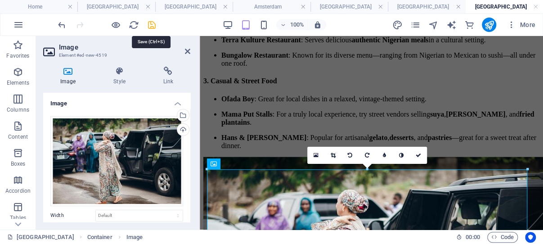
click at [152, 23] on icon "save" at bounding box center [152, 25] width 10 height 10
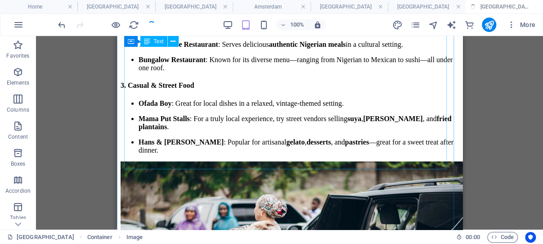
scroll to position [2357, 0]
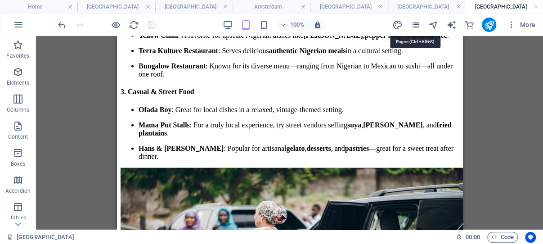
click at [416, 22] on icon "pages" at bounding box center [415, 25] width 10 height 10
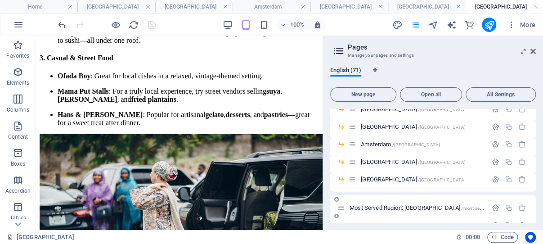
scroll to position [714, 0]
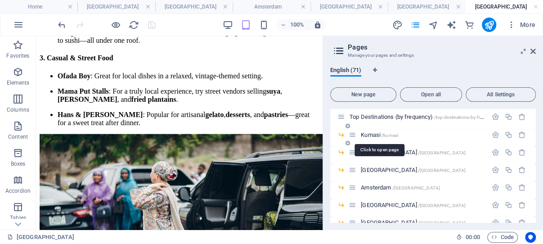
click at [375, 134] on span "Kumasi /kumasi" at bounding box center [379, 134] width 37 height 7
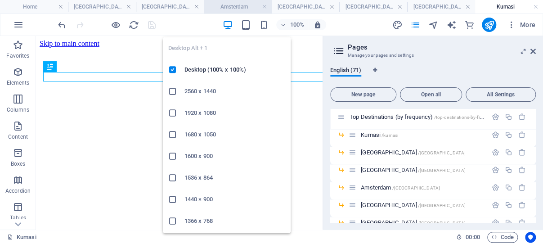
scroll to position [0, 0]
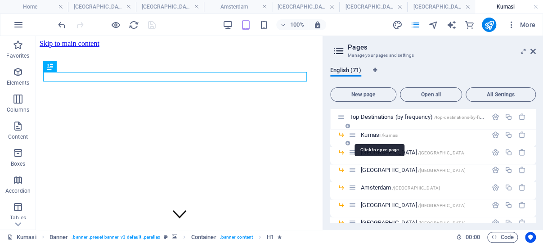
click at [376, 134] on span "Kumasi /kumasi" at bounding box center [379, 134] width 37 height 7
drag, startPoint x: 532, startPoint y: 50, endPoint x: 66, endPoint y: 121, distance: 471.2
click at [532, 50] on icon at bounding box center [532, 51] width 5 height 7
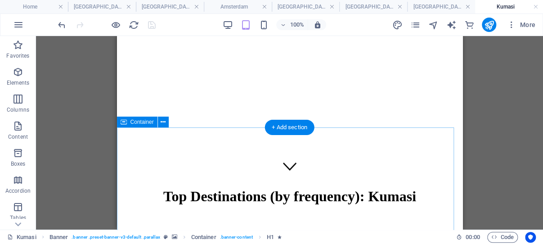
scroll to position [143, 0]
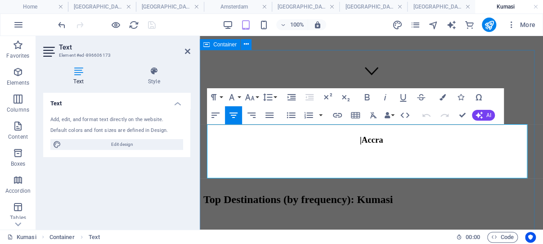
drag, startPoint x: 444, startPoint y: 173, endPoint x: 223, endPoint y: 133, distance: 224.8
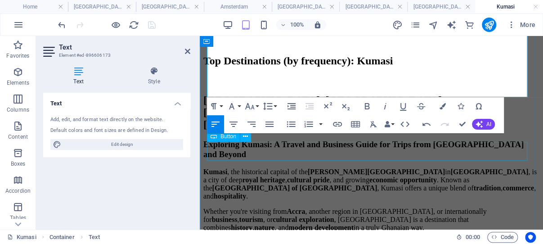
scroll to position [286, 0]
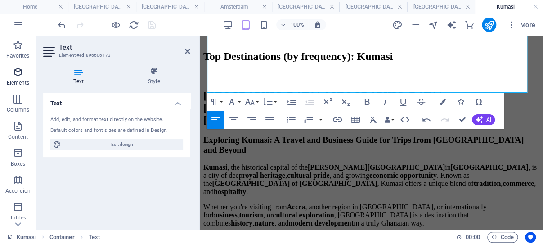
click at [17, 71] on icon "button" at bounding box center [18, 72] width 11 height 11
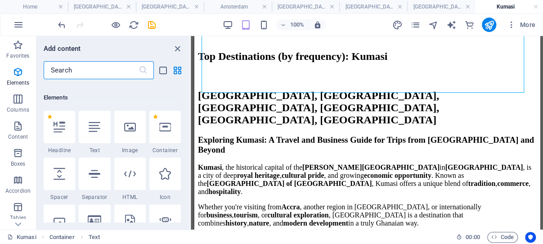
scroll to position [96, 0]
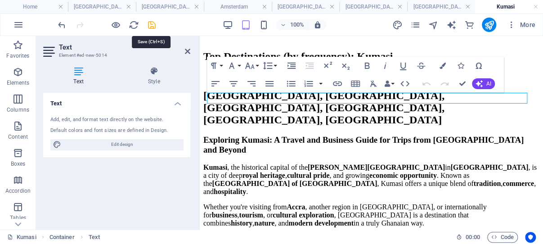
drag, startPoint x: 151, startPoint y: 25, endPoint x: 159, endPoint y: 52, distance: 27.9
click at [151, 25] on icon "save" at bounding box center [152, 25] width 10 height 10
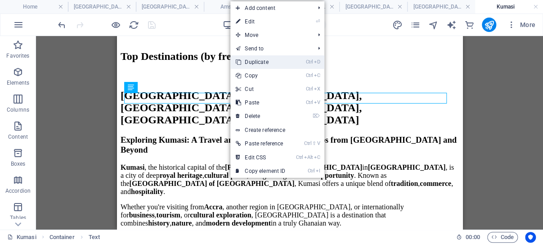
drag, startPoint x: 272, startPoint y: 60, endPoint x: 155, endPoint y: 24, distance: 122.3
click at [272, 60] on link "Ctrl D Duplicate" at bounding box center [260, 61] width 60 height 13
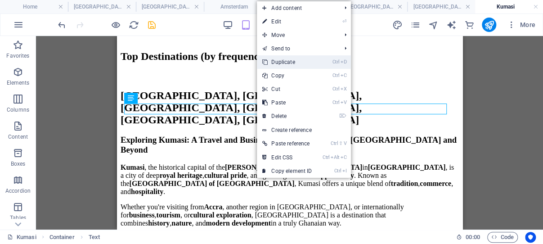
click at [289, 62] on link "Ctrl D Duplicate" at bounding box center [287, 61] width 60 height 13
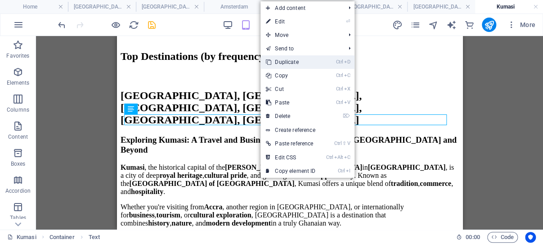
drag, startPoint x: 298, startPoint y: 62, endPoint x: 181, endPoint y: 25, distance: 122.6
click at [298, 62] on link "Ctrl D Duplicate" at bounding box center [290, 61] width 60 height 13
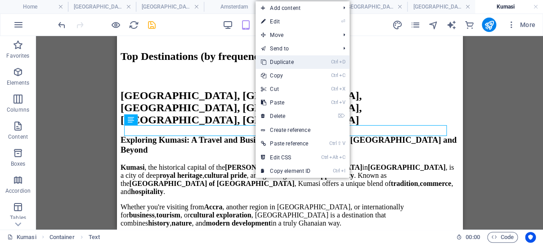
click at [290, 61] on link "Ctrl D Duplicate" at bounding box center [285, 61] width 60 height 13
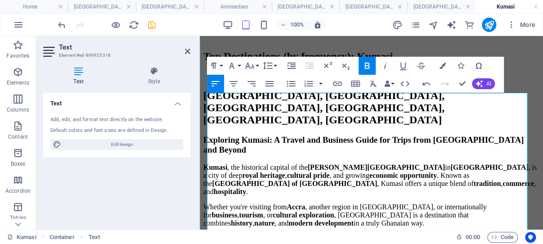
click at [151, 25] on icon "save" at bounding box center [152, 25] width 10 height 10
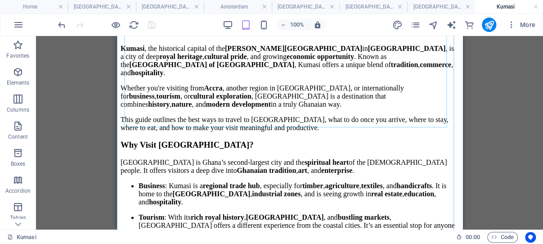
scroll to position [429, 0]
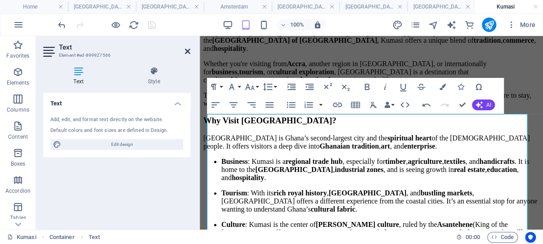
drag, startPoint x: 188, startPoint y: 49, endPoint x: 82, endPoint y: 31, distance: 107.3
click at [188, 49] on icon at bounding box center [187, 51] width 5 height 7
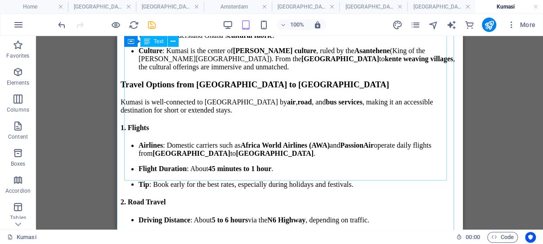
scroll to position [620, 0]
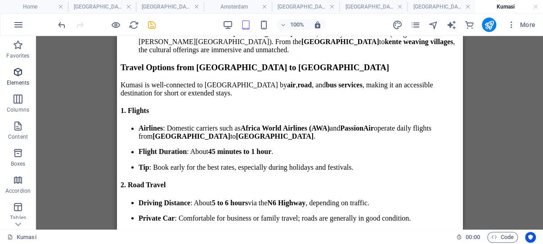
click at [19, 70] on icon "button" at bounding box center [18, 72] width 11 height 11
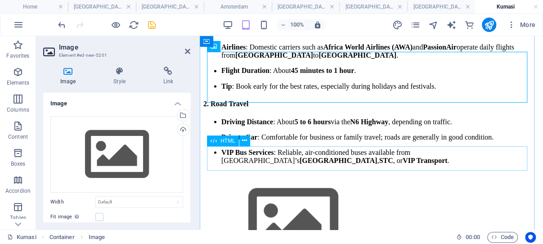
scroll to position [715, 0]
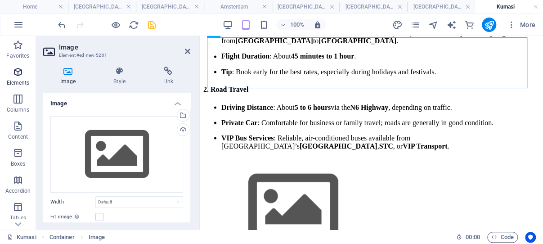
click at [19, 72] on icon "button" at bounding box center [18, 72] width 11 height 11
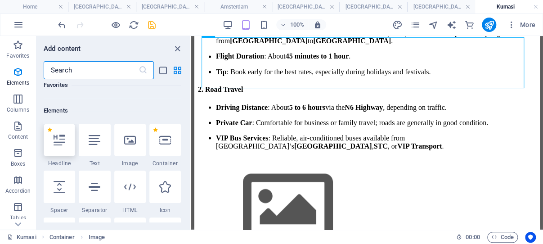
scroll to position [96, 0]
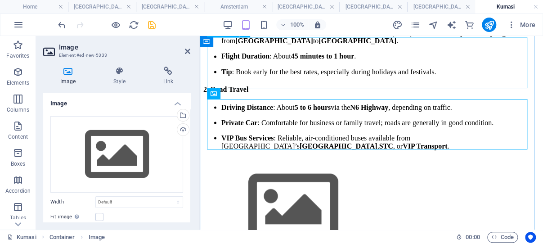
click at [260, 157] on figure at bounding box center [371, 208] width 336 height 103
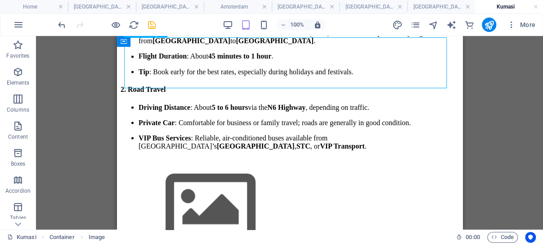
click at [183, 157] on figure at bounding box center [289, 208] width 338 height 103
click at [183, 63] on div "Top Destinations (by frequency): Kumasi Kumasi, Lagos, London, Amsterdam, Nairo…" at bounding box center [289, 19] width 338 height 796
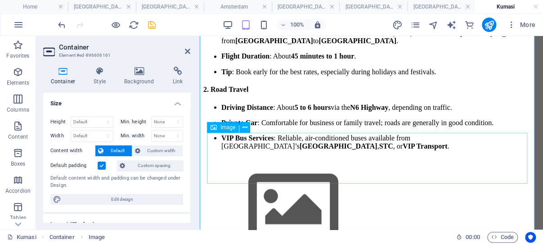
scroll to position [620, 0]
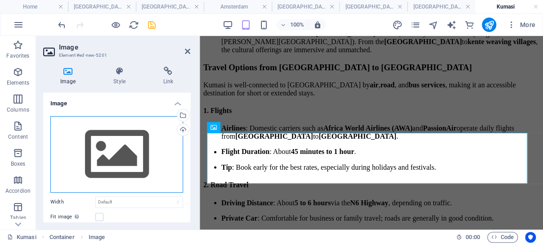
click at [118, 139] on div "Drag files here, click to choose files or select files from Files or our free s…" at bounding box center [116, 154] width 133 height 76
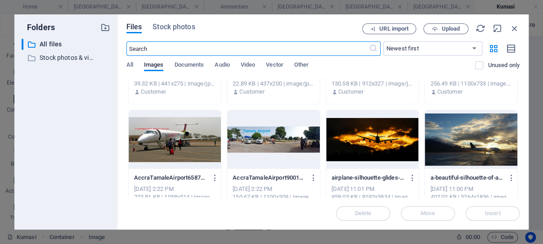
scroll to position [1208, 0]
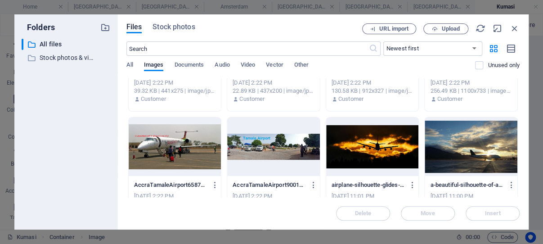
click at [179, 143] on div at bounding box center [175, 146] width 93 height 58
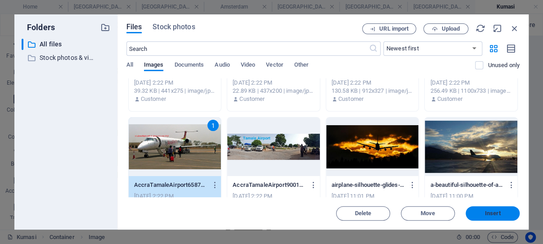
click at [496, 210] on span "Insert" at bounding box center [493, 212] width 16 height 5
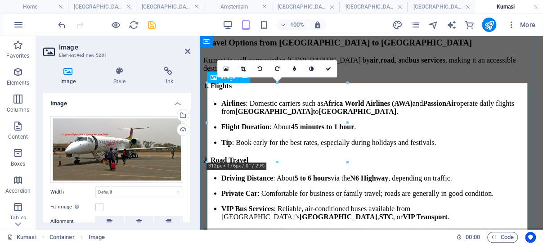
scroll to position [692, 0]
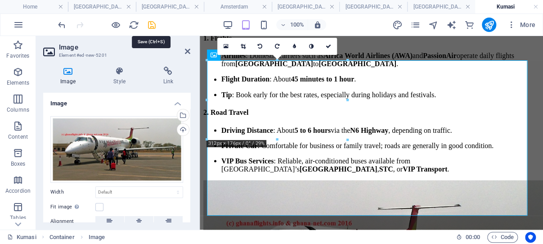
drag, startPoint x: 152, startPoint y: 25, endPoint x: 269, endPoint y: 98, distance: 138.6
click at [152, 25] on icon "save" at bounding box center [152, 25] width 10 height 10
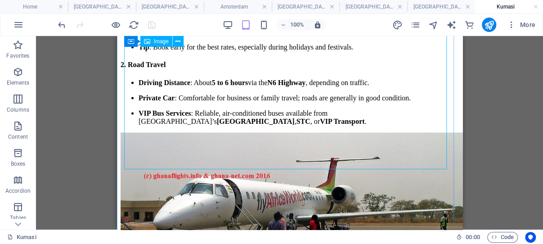
scroll to position [787, 0]
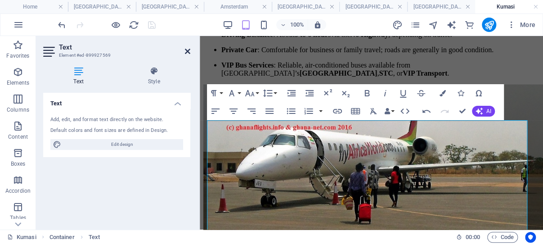
drag, startPoint x: 188, startPoint y: 51, endPoint x: 73, endPoint y: 23, distance: 117.5
click at [188, 51] on icon at bounding box center [187, 51] width 5 height 7
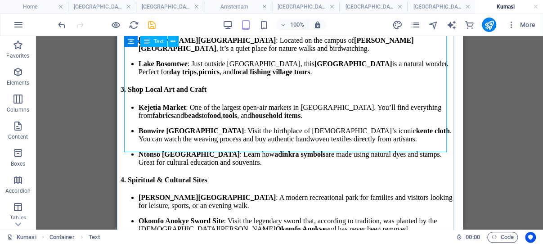
scroll to position [1169, 0]
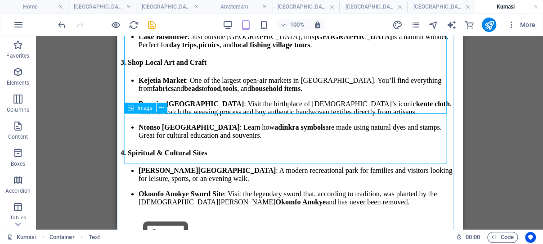
click at [170, 213] on figure at bounding box center [289, 239] width 338 height 53
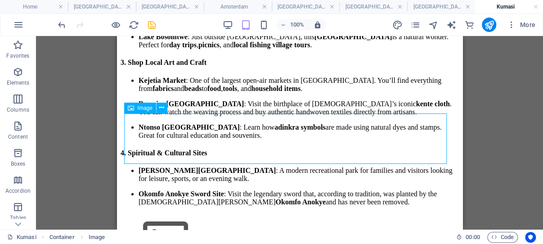
click at [170, 213] on figure at bounding box center [289, 239] width 338 height 53
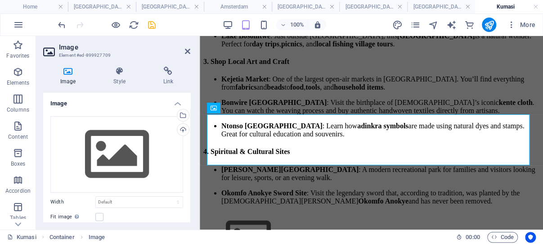
scroll to position [1168, 0]
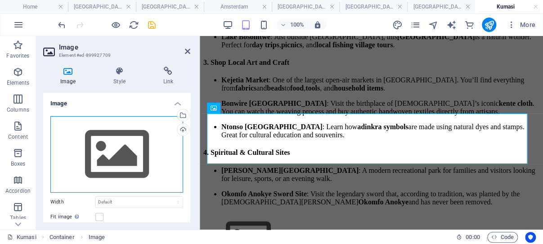
click at [119, 152] on div "Drag files here, click to choose files or select files from Files or our free s…" at bounding box center [116, 154] width 133 height 76
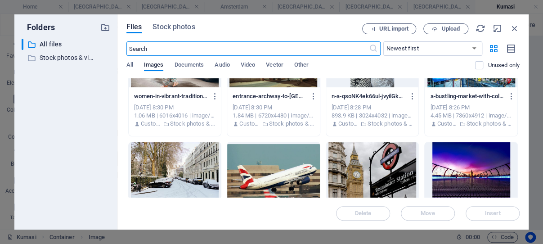
scroll to position [0, 0]
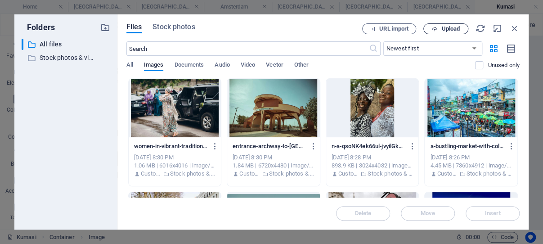
click at [450, 29] on span "Upload" at bounding box center [450, 28] width 18 height 5
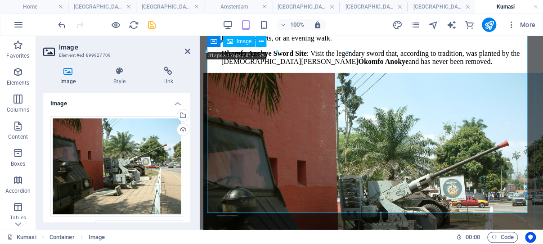
scroll to position [1356, 0]
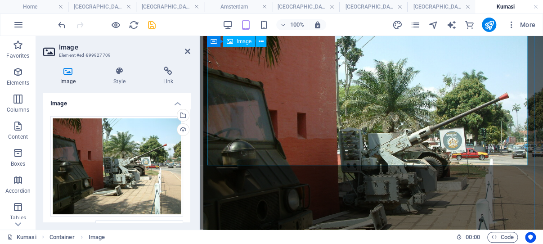
click at [337, 150] on figure at bounding box center [371, 154] width 336 height 259
drag, startPoint x: 337, startPoint y: 149, endPoint x: 341, endPoint y: 192, distance: 43.3
click at [337, 149] on figure at bounding box center [371, 154] width 336 height 259
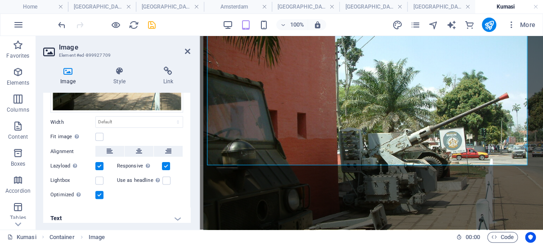
click at [169, 212] on h4 "Text" at bounding box center [116, 218] width 147 height 22
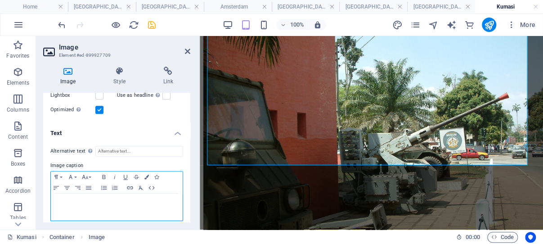
click at [92, 198] on p at bounding box center [116, 202] width 123 height 8
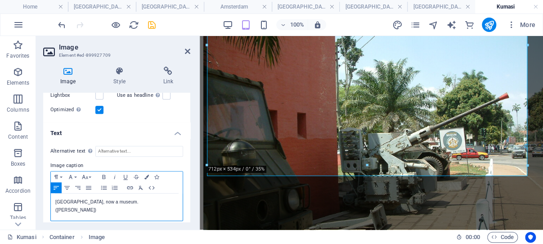
click at [115, 198] on p "Kumasi Fort, now a museum. (Remo Kurka)" at bounding box center [116, 206] width 123 height 16
click at [152, 198] on p "Kumasi Fort, now a museum. (c) Remo Kurka)" at bounding box center [116, 206] width 123 height 16
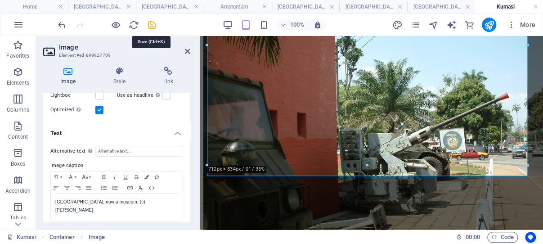
drag, startPoint x: 152, startPoint y: 24, endPoint x: 148, endPoint y: 87, distance: 63.1
click at [152, 24] on icon "save" at bounding box center [152, 25] width 10 height 10
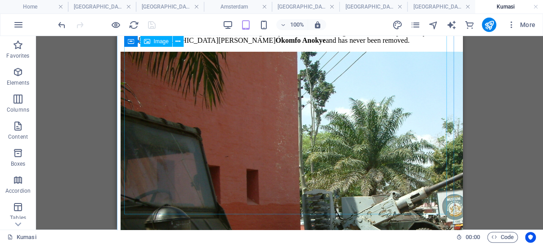
scroll to position [1405, 0]
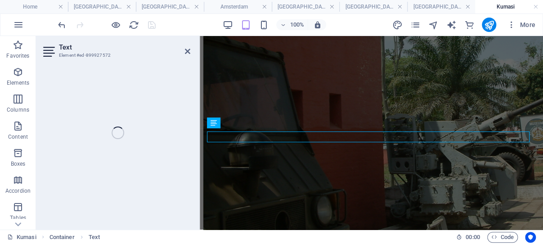
scroll to position [1404, 0]
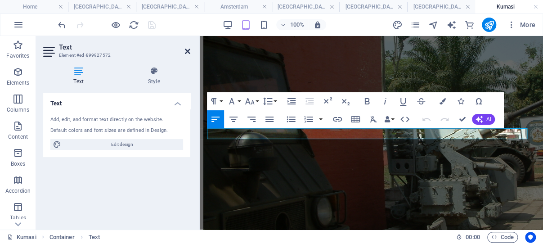
click at [187, 49] on icon at bounding box center [187, 51] width 5 height 7
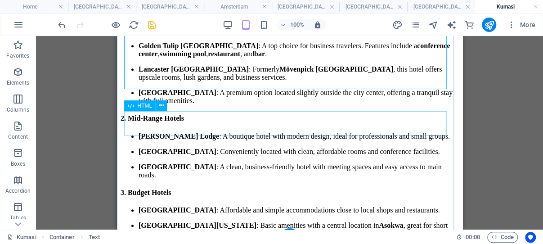
scroll to position [1786, 0]
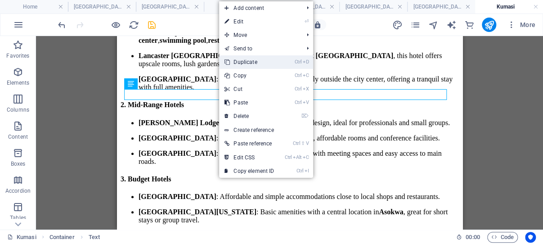
drag, startPoint x: 255, startPoint y: 61, endPoint x: 137, endPoint y: 25, distance: 123.1
click at [255, 61] on link "Ctrl D Duplicate" at bounding box center [249, 61] width 60 height 13
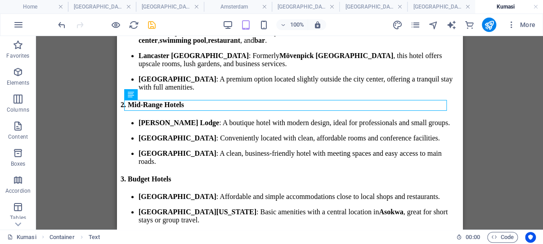
click at [76, 87] on div "Drag here to replace the existing content. Press “Ctrl” if you want to create a…" at bounding box center [289, 132] width 507 height 193
click at [152, 23] on icon "save" at bounding box center [152, 25] width 10 height 10
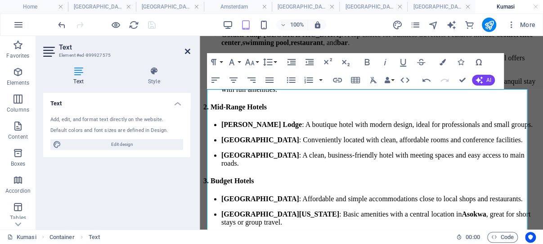
click at [187, 50] on icon at bounding box center [187, 51] width 5 height 7
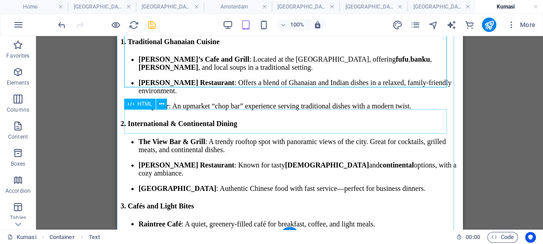
scroll to position [2120, 0]
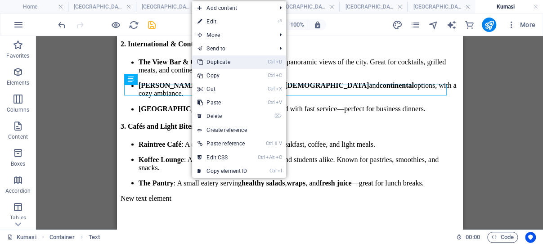
drag, startPoint x: 226, startPoint y: 60, endPoint x: 108, endPoint y: 27, distance: 122.2
click at [226, 60] on link "Ctrl D Duplicate" at bounding box center [222, 61] width 60 height 13
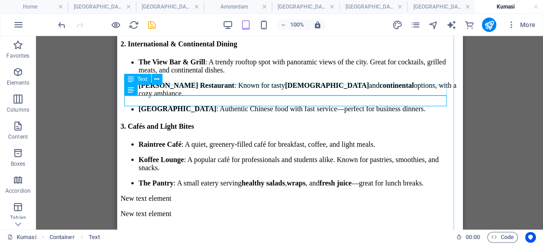
click at [191, 194] on div "New text element" at bounding box center [289, 198] width 338 height 8
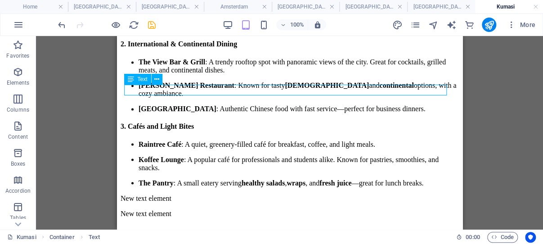
click at [191, 194] on div "New text element" at bounding box center [289, 198] width 338 height 8
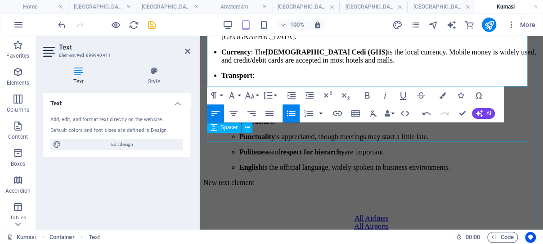
scroll to position [2350, 0]
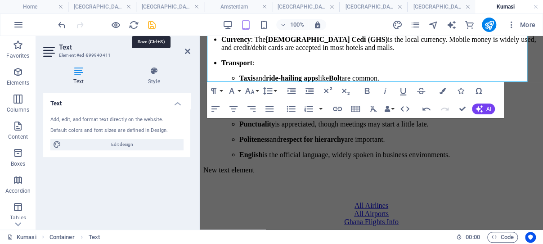
drag, startPoint x: 152, startPoint y: 24, endPoint x: 29, endPoint y: 0, distance: 124.7
click at [152, 24] on icon "save" at bounding box center [152, 25] width 10 height 10
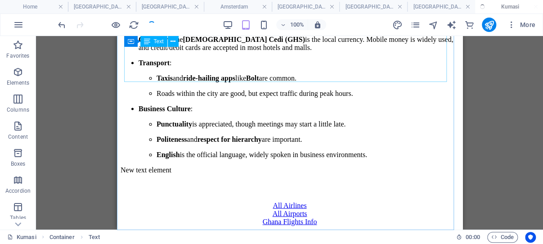
scroll to position [2353, 0]
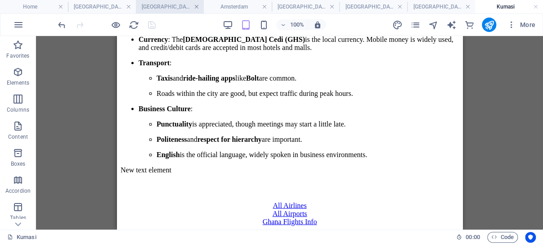
click at [195, 7] on link at bounding box center [195, 7] width 5 height 9
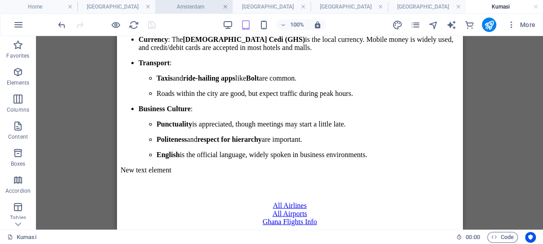
click at [225, 7] on link at bounding box center [225, 7] width 5 height 9
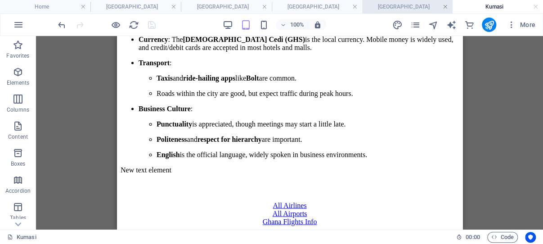
click at [445, 6] on link at bounding box center [445, 7] width 5 height 9
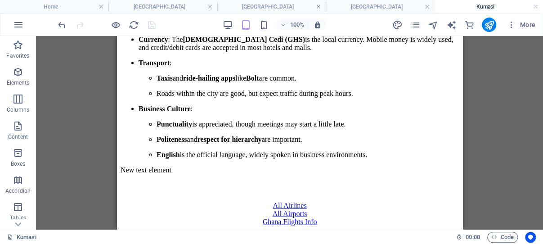
click at [177, 166] on div "New text element" at bounding box center [289, 170] width 338 height 8
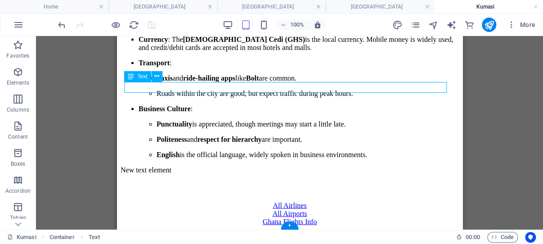
click at [161, 166] on div "New text element" at bounding box center [289, 170] width 338 height 8
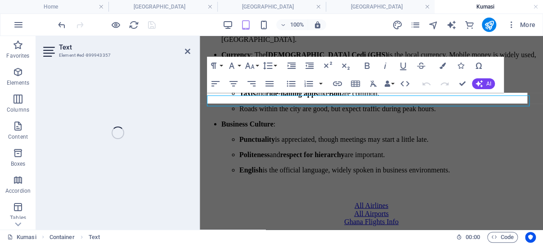
scroll to position [2339, 0]
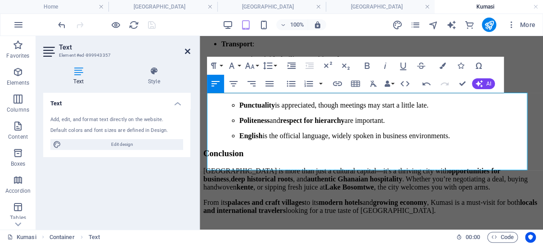
click at [186, 50] on icon at bounding box center [187, 51] width 5 height 7
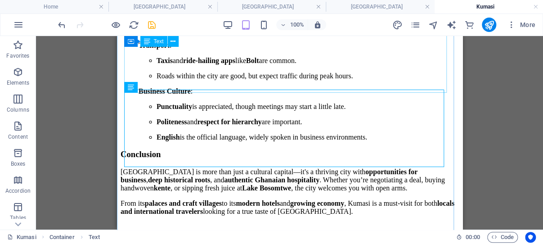
scroll to position [2342, 0]
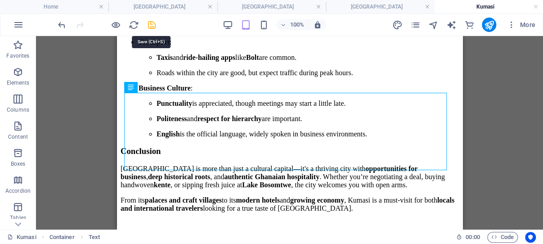
click at [152, 23] on icon "save" at bounding box center [152, 25] width 10 height 10
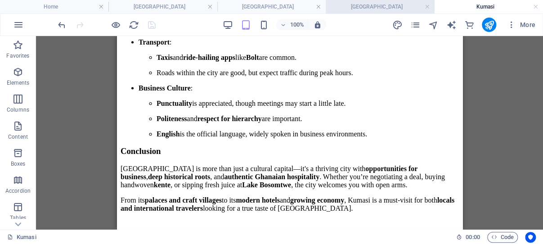
click at [380, 7] on h4 "[GEOGRAPHIC_DATA]" at bounding box center [380, 7] width 108 height 10
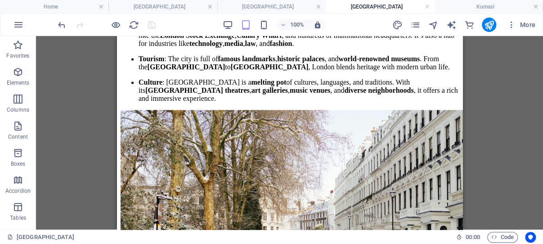
scroll to position [548, 0]
click at [277, 7] on h4 "[GEOGRAPHIC_DATA]" at bounding box center [271, 7] width 108 height 10
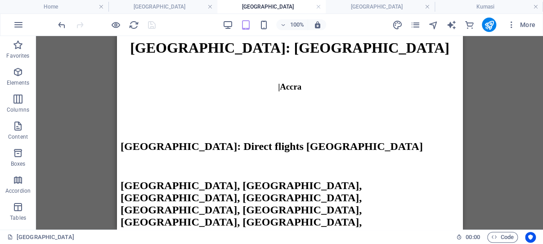
scroll to position [196, 0]
click at [379, 5] on h4 "[GEOGRAPHIC_DATA]" at bounding box center [380, 7] width 108 height 10
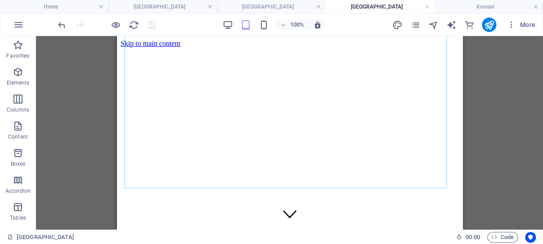
scroll to position [548, 0]
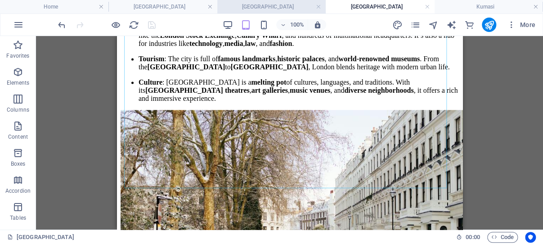
click at [267, 7] on h4 "[GEOGRAPHIC_DATA]" at bounding box center [271, 7] width 108 height 10
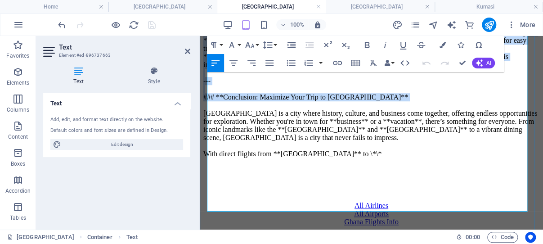
scroll to position [2191, 0]
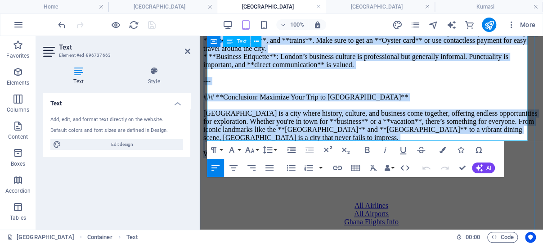
drag, startPoint x: 208, startPoint y: 97, endPoint x: 360, endPoint y: 116, distance: 152.8
copy p "### **Exploring London: A Travel and Business Guide for Flights from Ghana** Lo…"
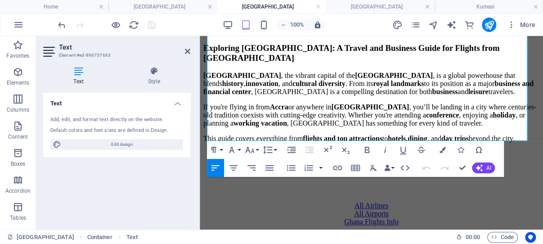
scroll to position [344, 0]
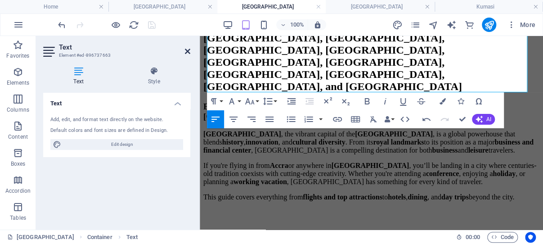
drag, startPoint x: 187, startPoint y: 51, endPoint x: 67, endPoint y: 63, distance: 120.2
click at [187, 50] on icon at bounding box center [187, 51] width 5 height 7
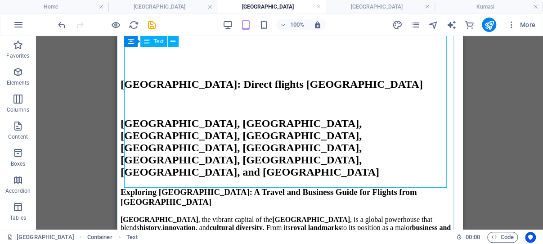
scroll to position [248, 0]
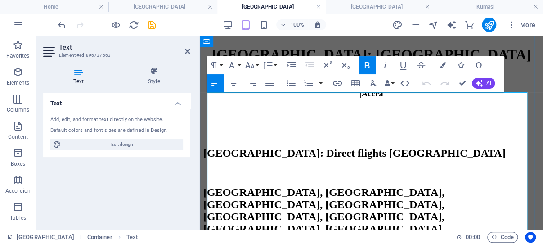
scroll to position [237, 0]
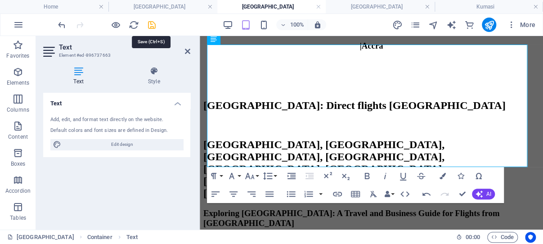
drag, startPoint x: 150, startPoint y: 21, endPoint x: 54, endPoint y: 33, distance: 96.6
click at [150, 21] on icon "save" at bounding box center [152, 25] width 10 height 10
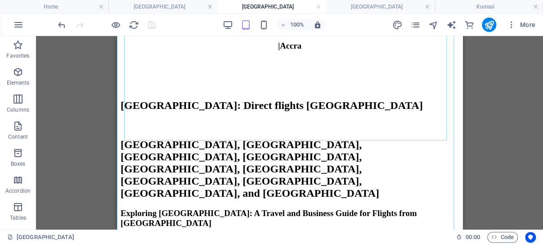
scroll to position [285, 0]
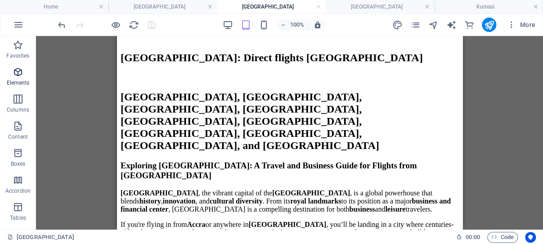
click at [18, 72] on icon "button" at bounding box center [18, 72] width 11 height 11
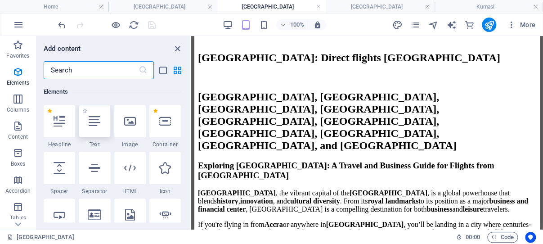
scroll to position [96, 0]
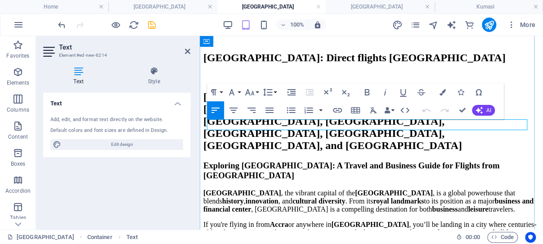
click at [151, 24] on icon "save" at bounding box center [152, 25] width 10 height 10
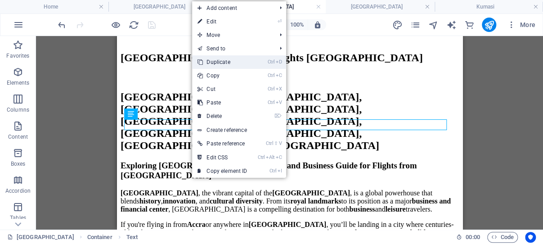
click at [231, 59] on link "Ctrl D Duplicate" at bounding box center [222, 61] width 60 height 13
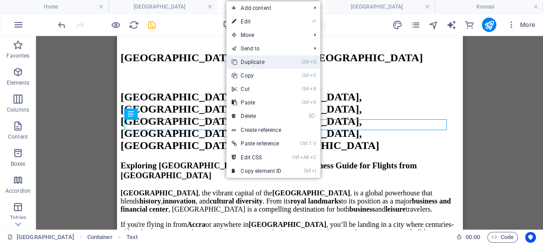
drag, startPoint x: 256, startPoint y: 60, endPoint x: 138, endPoint y: 26, distance: 123.0
click at [256, 60] on link "Ctrl D Duplicate" at bounding box center [256, 61] width 60 height 13
click at [253, 61] on link "Ctrl D Duplicate" at bounding box center [257, 61] width 60 height 13
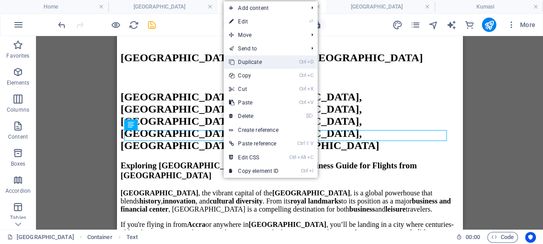
drag, startPoint x: 252, startPoint y: 60, endPoint x: 129, endPoint y: 39, distance: 124.6
click at [252, 60] on link "Ctrl D Duplicate" at bounding box center [254, 61] width 60 height 13
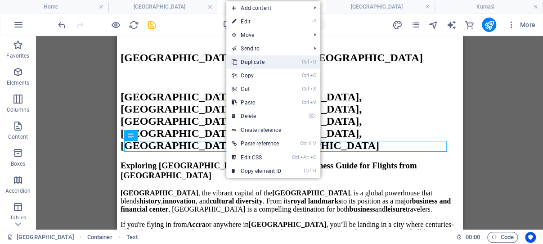
drag, startPoint x: 264, startPoint y: 60, endPoint x: 139, endPoint y: 44, distance: 125.6
click at [264, 60] on link "Ctrl D Duplicate" at bounding box center [256, 61] width 60 height 13
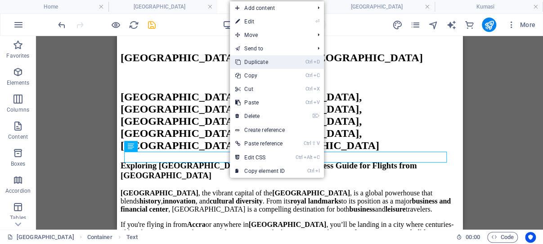
drag, startPoint x: 269, startPoint y: 61, endPoint x: 152, endPoint y: 24, distance: 122.0
click at [269, 61] on link "Ctrl D Duplicate" at bounding box center [260, 61] width 60 height 13
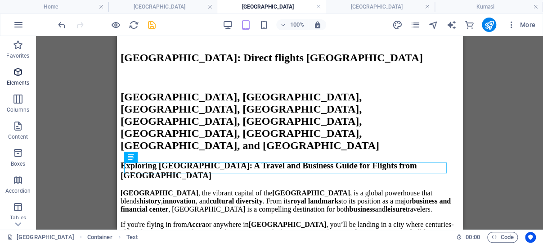
click at [18, 70] on icon "button" at bounding box center [18, 72] width 11 height 11
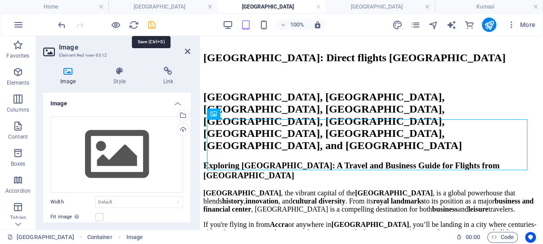
click at [152, 24] on icon "save" at bounding box center [152, 25] width 10 height 10
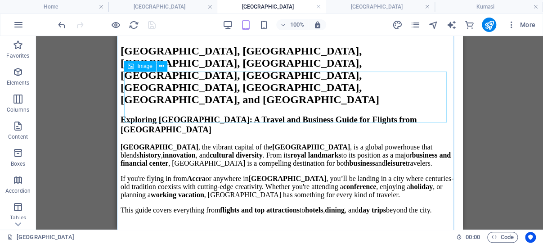
scroll to position [332, 0]
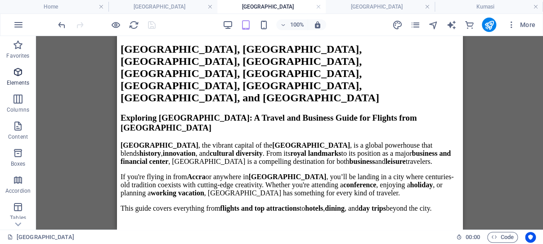
click at [17, 71] on icon "button" at bounding box center [18, 72] width 11 height 11
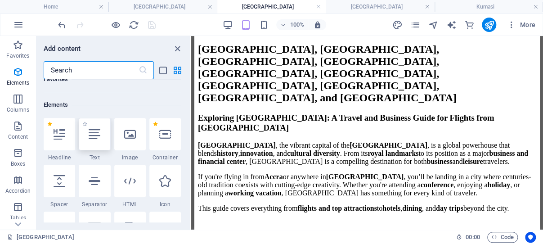
scroll to position [96, 0]
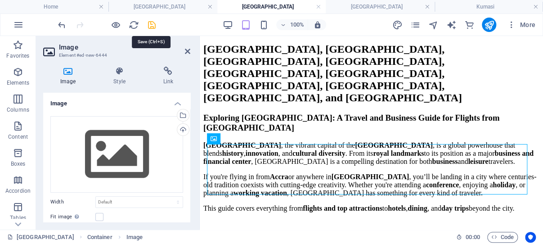
drag, startPoint x: 151, startPoint y: 23, endPoint x: 81, endPoint y: 59, distance: 78.2
click at [151, 23] on icon "save" at bounding box center [152, 25] width 10 height 10
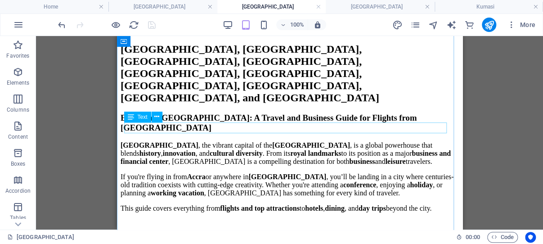
scroll to position [475, 0]
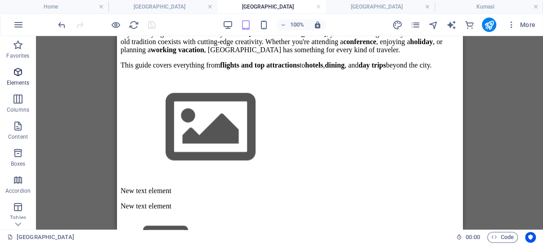
click at [18, 71] on icon "button" at bounding box center [18, 72] width 11 height 11
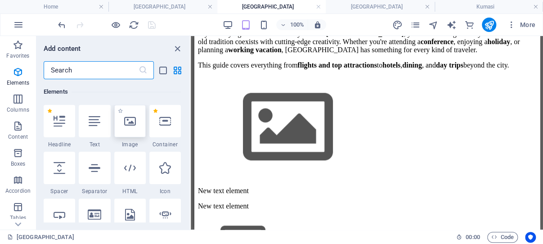
scroll to position [96, 0]
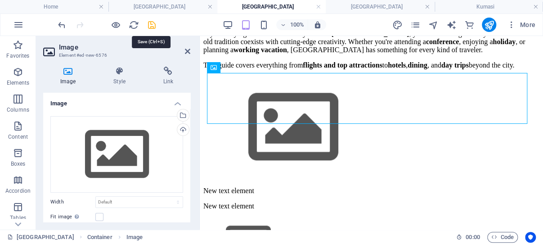
drag, startPoint x: 152, startPoint y: 23, endPoint x: 61, endPoint y: 37, distance: 92.3
click at [152, 23] on icon "save" at bounding box center [152, 25] width 10 height 10
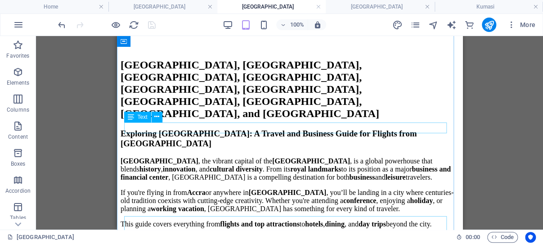
scroll to position [332, 0]
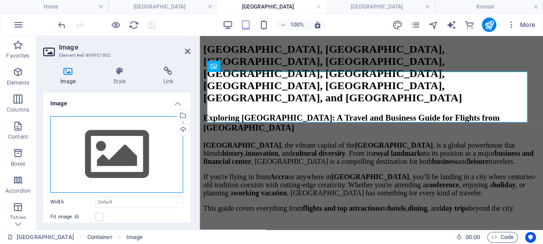
click at [120, 144] on div "Drag files here, click to choose files or select files from Files or our free s…" at bounding box center [116, 154] width 133 height 76
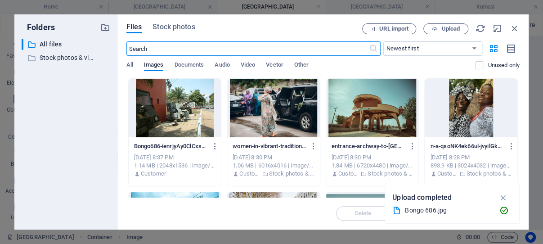
scroll to position [503, 0]
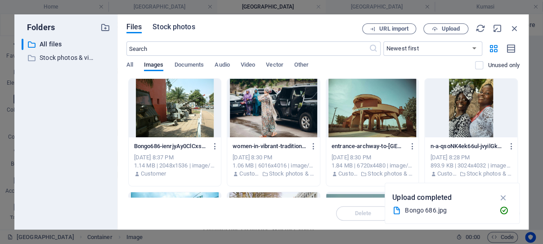
click at [180, 26] on span "Stock photos" at bounding box center [173, 27] width 42 height 11
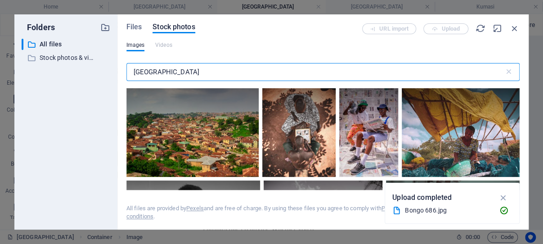
drag, startPoint x: 178, startPoint y: 74, endPoint x: 132, endPoint y: 70, distance: 45.6
click at [132, 70] on input "nigeria" at bounding box center [315, 72] width 378 height 18
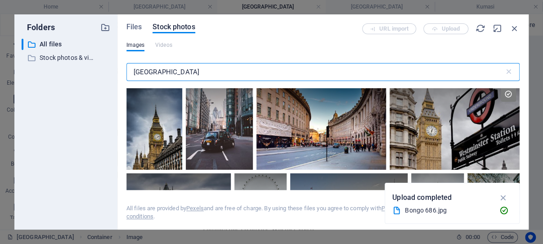
scroll to position [129, 0]
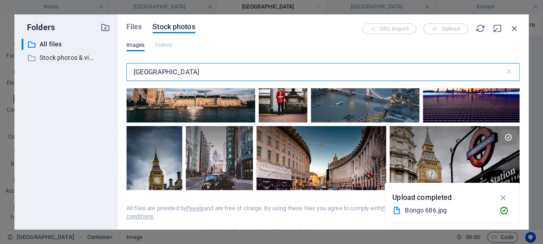
type input "london"
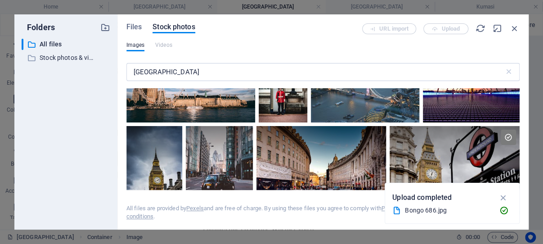
click at [278, 103] on div at bounding box center [283, 86] width 49 height 72
click at [503, 196] on icon "button" at bounding box center [503, 197] width 10 height 10
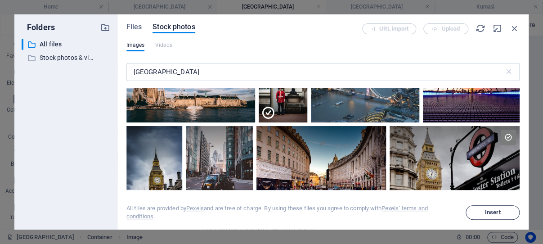
click at [493, 210] on span "Insert" at bounding box center [493, 212] width 16 height 5
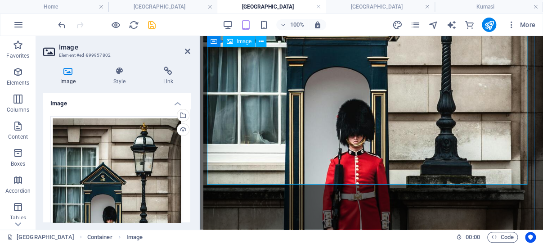
scroll to position [773, 0]
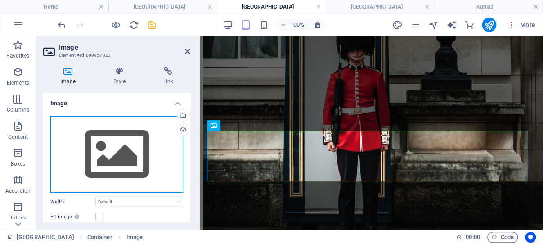
click at [124, 152] on div "Drag files here, click to choose files or select files from Files or our free s…" at bounding box center [116, 154] width 133 height 76
click at [124, 152] on body "ghanaflights.info Home Dubai London London Kumasi Favorites Elements Columns Co…" at bounding box center [271, 122] width 543 height 244
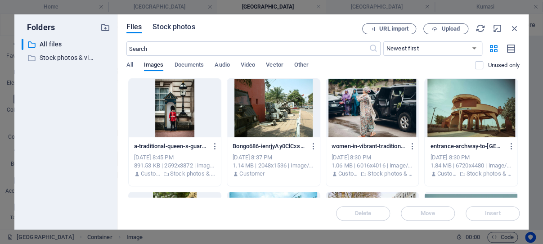
click at [184, 26] on span "Stock photos" at bounding box center [173, 27] width 42 height 11
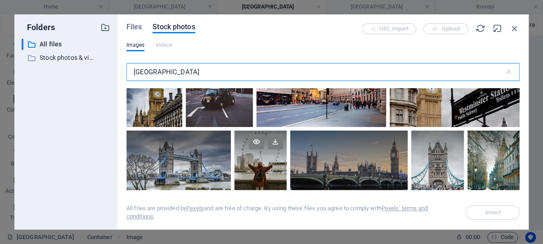
scroll to position [172, 0]
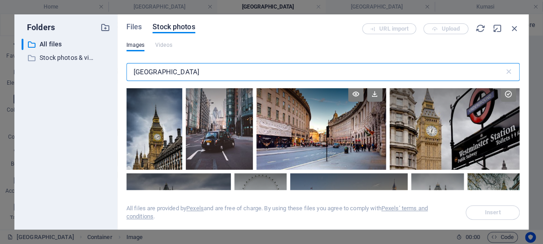
click at [323, 139] on div at bounding box center [321, 126] width 130 height 87
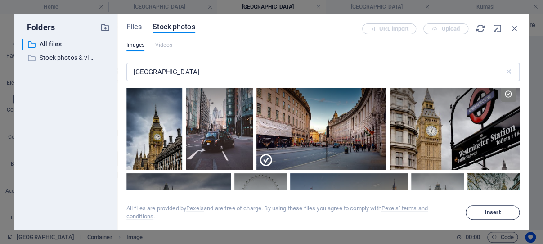
click at [493, 210] on span "Insert" at bounding box center [493, 212] width 16 height 5
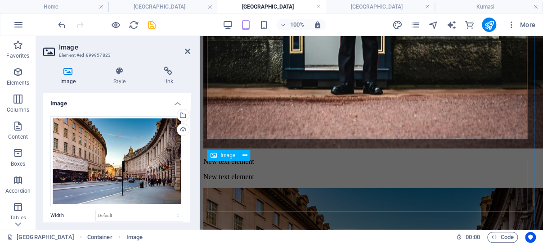
scroll to position [1059, 0]
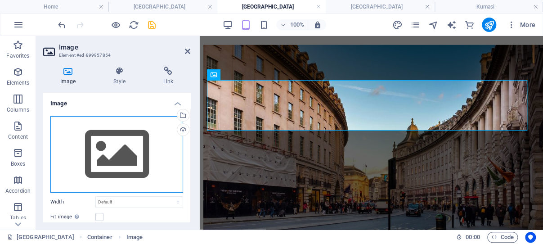
click at [116, 140] on div "Drag files here, click to choose files or select files from Files or our free s…" at bounding box center [116, 154] width 133 height 76
click at [117, 140] on div "Drag files here, click to choose files or select files from Files or our free s…" at bounding box center [116, 154] width 133 height 76
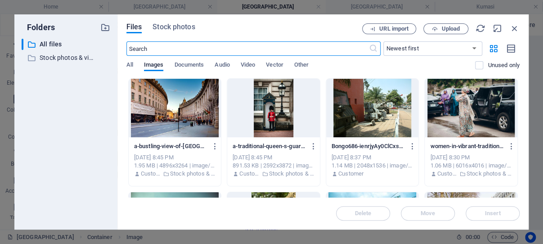
scroll to position [762, 0]
click at [183, 26] on span "Stock photos" at bounding box center [173, 27] width 42 height 11
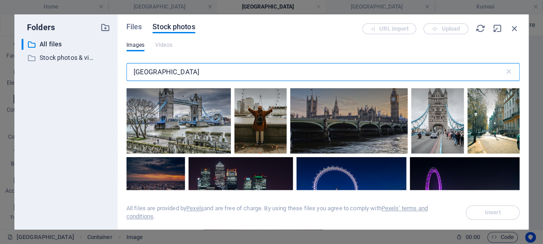
scroll to position [472, 0]
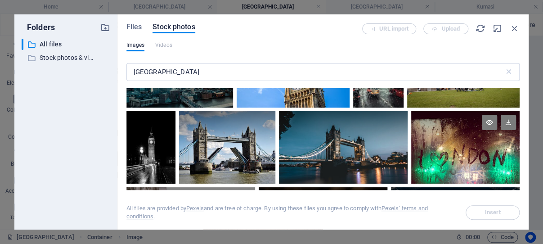
click at [465, 143] on div at bounding box center [465, 147] width 108 height 72
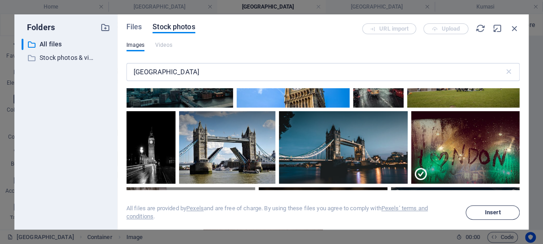
click at [492, 213] on span "Insert" at bounding box center [493, 212] width 16 height 5
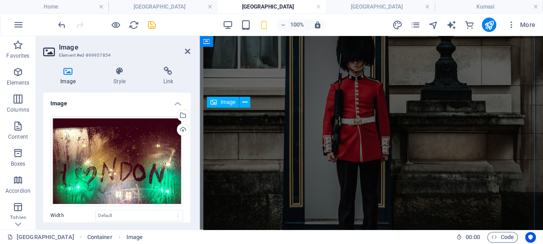
scroll to position [1031, 0]
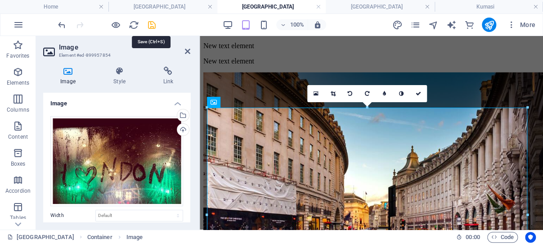
drag, startPoint x: 151, startPoint y: 25, endPoint x: 127, endPoint y: 102, distance: 80.9
click at [151, 25] on icon "save" at bounding box center [152, 25] width 10 height 10
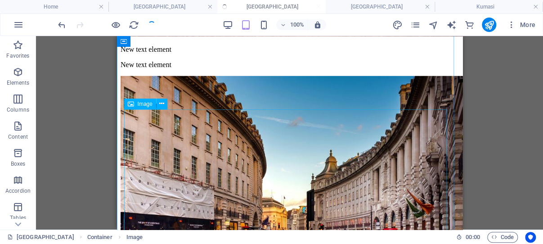
scroll to position [1035, 0]
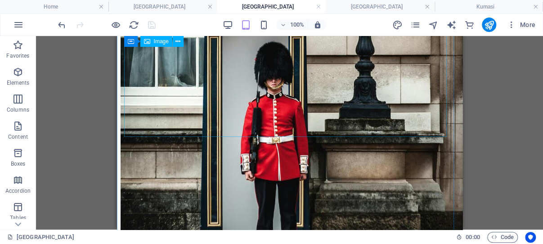
scroll to position [749, 0]
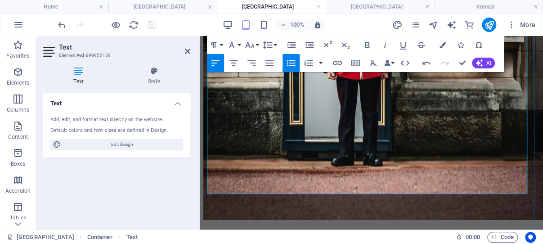
scroll to position [892, 0]
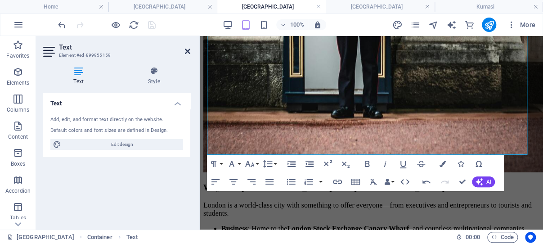
drag, startPoint x: 187, startPoint y: 50, endPoint x: 68, endPoint y: 11, distance: 125.4
click at [187, 50] on icon at bounding box center [187, 51] width 5 height 7
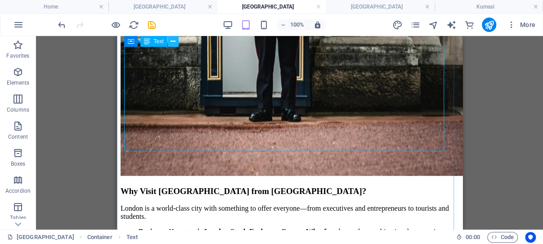
scroll to position [895, 0]
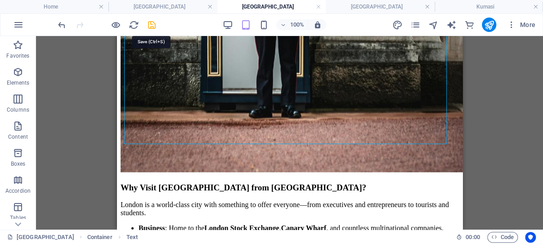
click at [152, 24] on icon "save" at bounding box center [152, 25] width 10 height 10
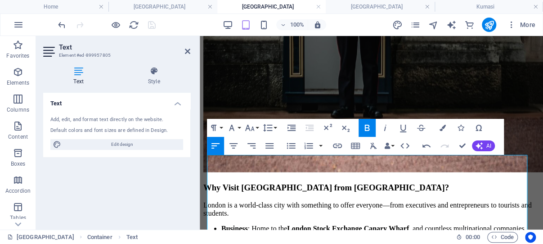
drag, startPoint x: 184, startPoint y: 49, endPoint x: 183, endPoint y: 56, distance: 6.9
click at [184, 49] on h2 "Text" at bounding box center [124, 47] width 131 height 8
drag, startPoint x: 188, startPoint y: 50, endPoint x: 68, endPoint y: 14, distance: 124.5
click at [188, 50] on icon at bounding box center [187, 51] width 5 height 7
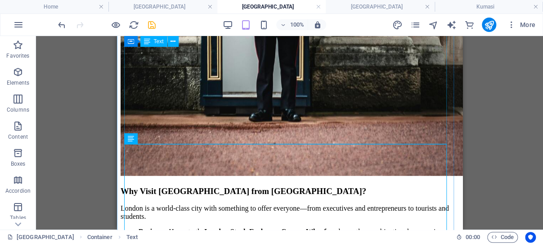
scroll to position [895, 0]
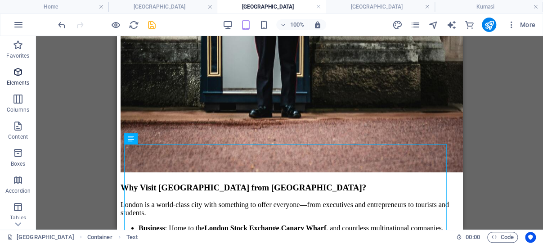
click at [18, 71] on icon "button" at bounding box center [18, 72] width 11 height 11
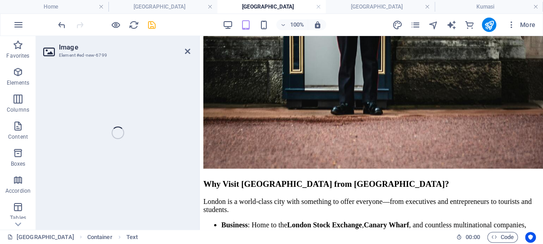
scroll to position [939, 0]
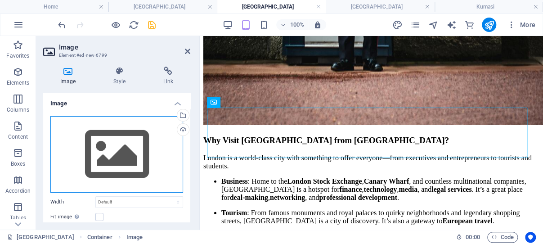
click at [116, 146] on div "Drag files here, click to choose files or select files from Files or our free s…" at bounding box center [116, 154] width 133 height 76
click at [116, 146] on body "ghanaflights.info Home Dubai London London Kumasi Favorites Elements Columns Co…" at bounding box center [271, 122] width 543 height 244
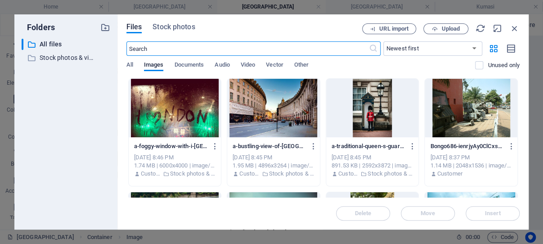
scroll to position [1096, 0]
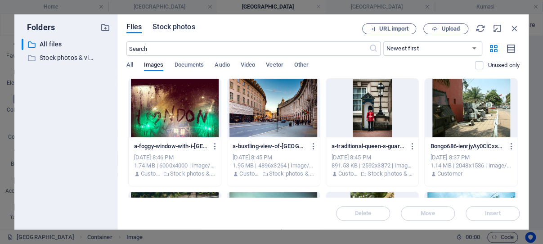
click at [176, 26] on span "Stock photos" at bounding box center [173, 27] width 42 height 11
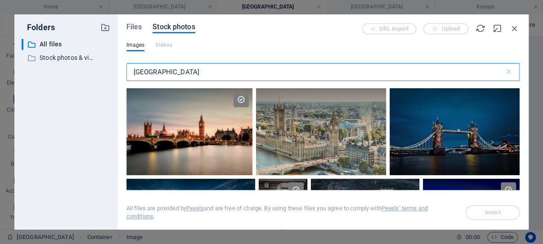
drag, startPoint x: 169, startPoint y: 71, endPoint x: 130, endPoint y: 71, distance: 38.2
click at [130, 71] on input "london" at bounding box center [315, 72] width 378 height 18
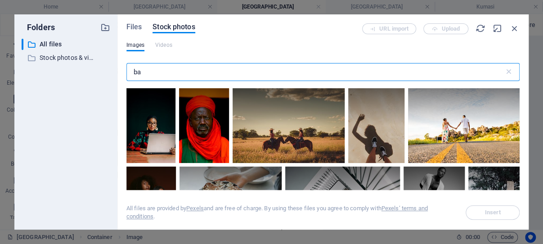
drag, startPoint x: 169, startPoint y: 68, endPoint x: 129, endPoint y: 68, distance: 39.6
click at [129, 68] on input "ba" at bounding box center [315, 72] width 378 height 18
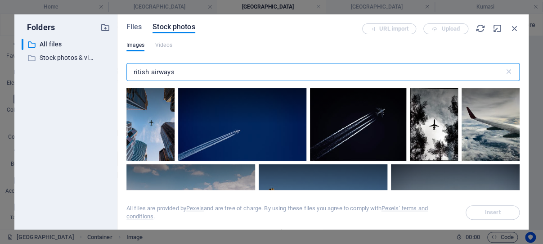
click at [133, 73] on input "ritish airways" at bounding box center [315, 72] width 378 height 18
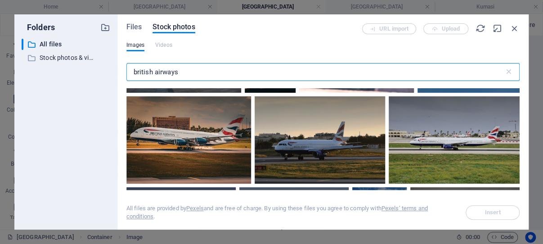
scroll to position [901, 0]
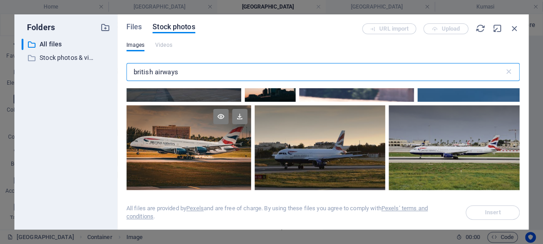
type input "british airways"
click at [251, 143] on div at bounding box center [188, 127] width 125 height 44
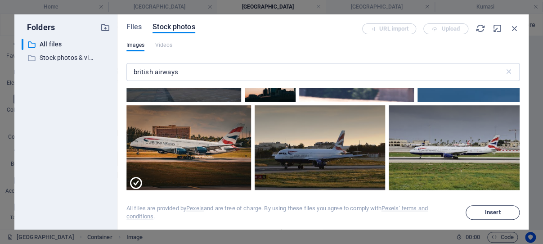
click at [497, 213] on span "Insert" at bounding box center [493, 212] width 16 height 5
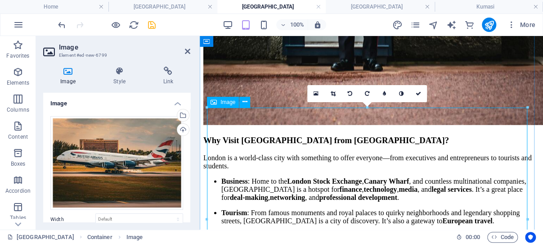
scroll to position [987, 0]
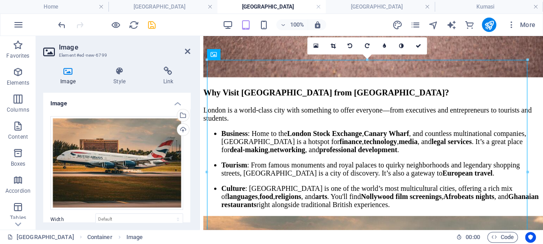
drag, startPoint x: 151, startPoint y: 23, endPoint x: 36, endPoint y: 64, distance: 122.2
click at [151, 23] on icon "save" at bounding box center [152, 25] width 10 height 10
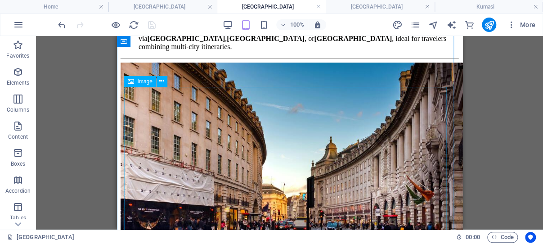
scroll to position [1504, 0]
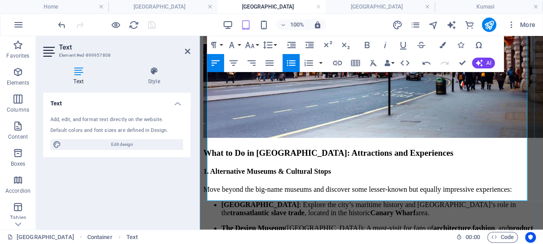
scroll to position [1843, 0]
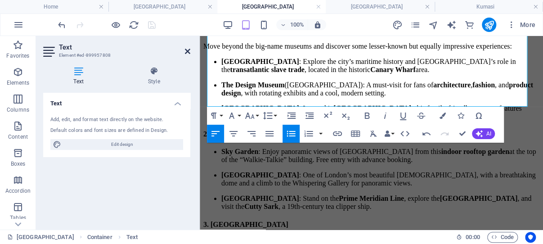
drag, startPoint x: 188, startPoint y: 49, endPoint x: 67, endPoint y: 36, distance: 120.9
click at [188, 49] on icon at bounding box center [187, 51] width 5 height 7
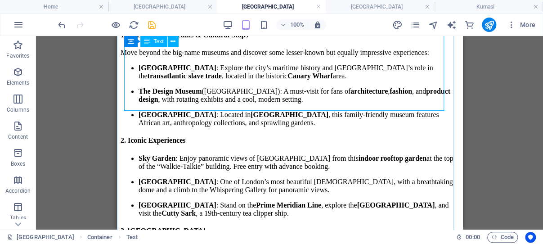
scroll to position [1839, 0]
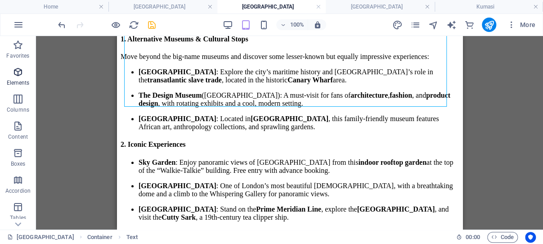
click at [19, 73] on icon "button" at bounding box center [18, 72] width 11 height 11
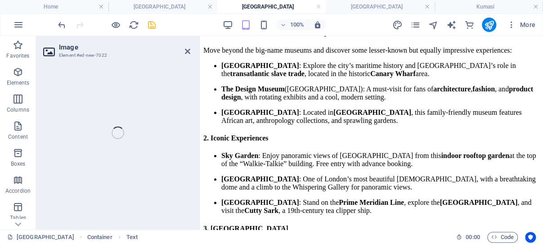
scroll to position [1843, 0]
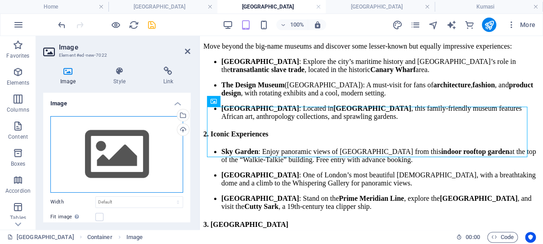
click at [121, 138] on div "Drag files here, click to choose files or select files from Files or our free s…" at bounding box center [116, 154] width 133 height 76
click at [121, 138] on body "ghanaflights.info Home Dubai London London Kumasi Favorites Elements Columns Co…" at bounding box center [271, 122] width 543 height 244
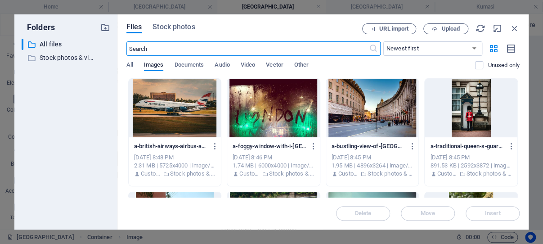
scroll to position [2295, 0]
click at [177, 26] on span "Stock photos" at bounding box center [173, 27] width 42 height 11
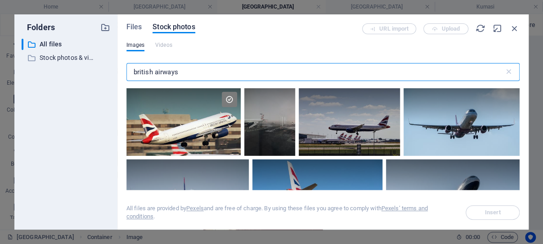
drag, startPoint x: 177, startPoint y: 71, endPoint x: 128, endPoint y: 68, distance: 49.5
click at [128, 68] on input "british airways" at bounding box center [315, 72] width 378 height 18
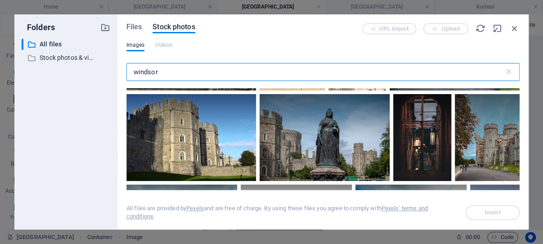
scroll to position [257, 0]
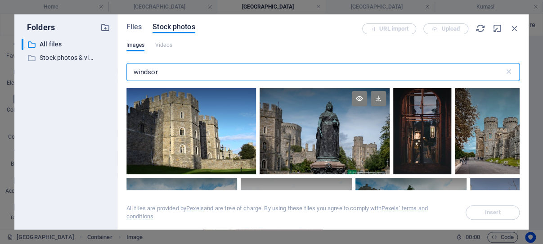
type input "windsor"
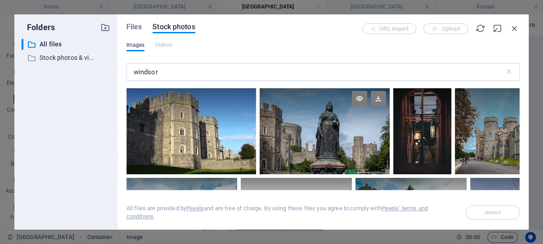
click at [307, 127] on div at bounding box center [324, 130] width 130 height 87
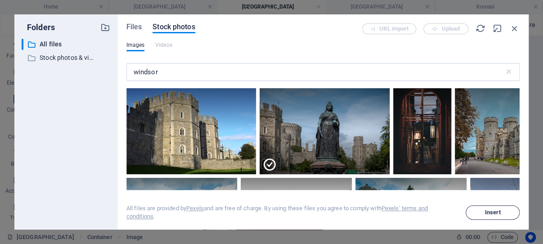
click at [491, 210] on span "Insert" at bounding box center [493, 212] width 16 height 5
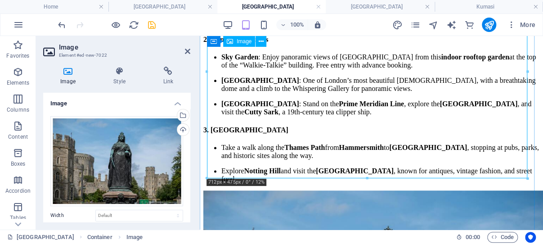
scroll to position [1985, 0]
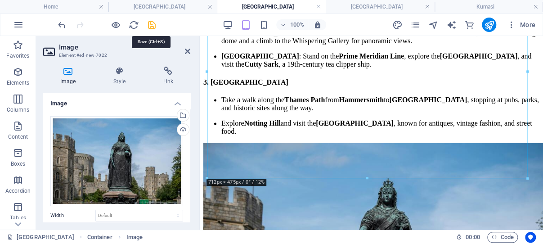
click at [150, 26] on icon "save" at bounding box center [152, 25] width 10 height 10
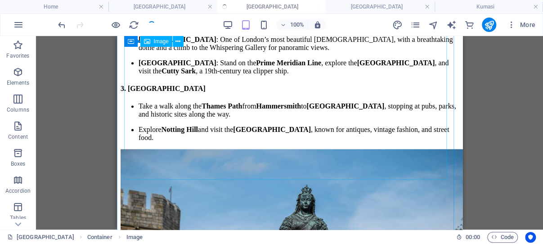
scroll to position [1981, 0]
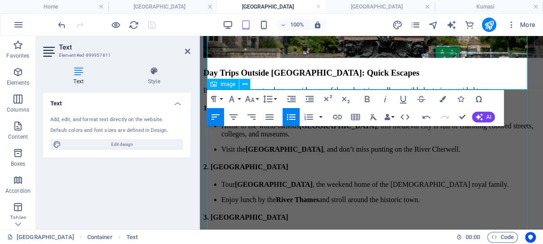
scroll to position [2319, 0]
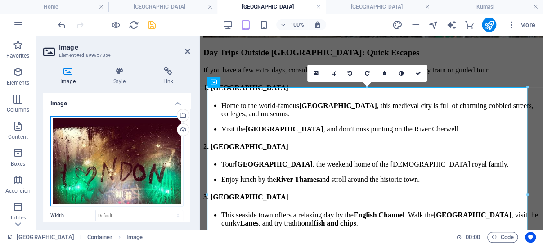
click at [106, 150] on div "Drag files here, click to choose files or select files from Files or our free s…" at bounding box center [116, 161] width 133 height 90
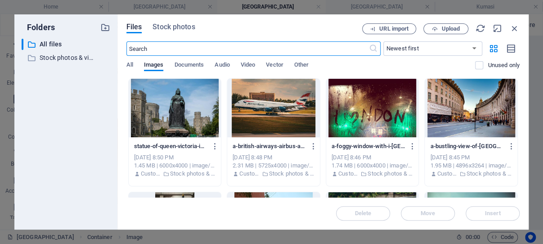
scroll to position [2834, 0]
click at [179, 26] on span "Stock photos" at bounding box center [173, 27] width 42 height 11
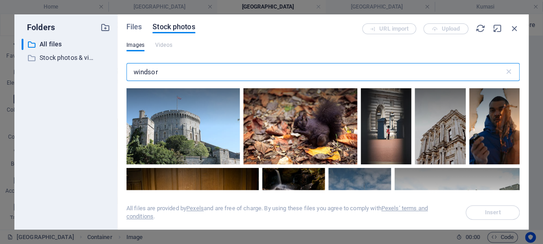
drag, startPoint x: 162, startPoint y: 70, endPoint x: 132, endPoint y: 70, distance: 29.7
click at [132, 70] on input "windsor" at bounding box center [315, 72] width 378 height 18
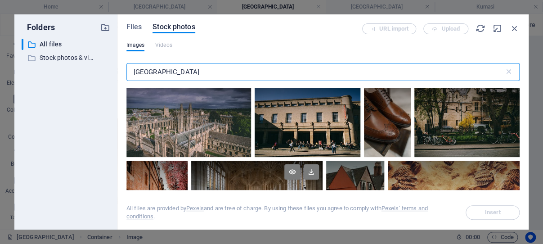
scroll to position [215, 0]
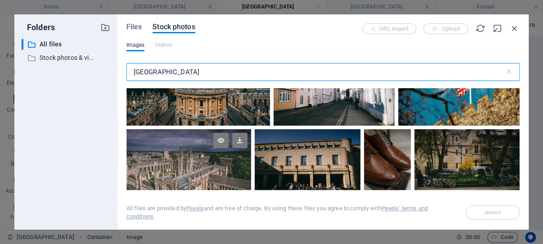
type input "oxford"
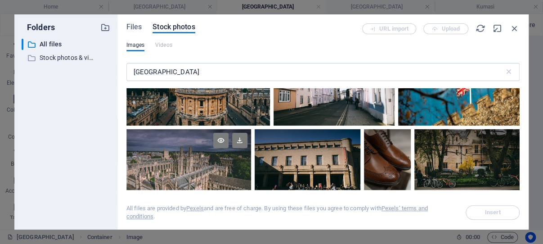
click at [190, 163] on div at bounding box center [188, 164] width 125 height 70
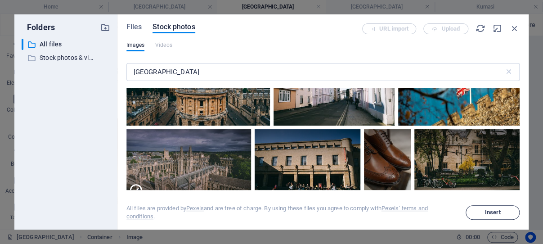
click at [486, 211] on span "Insert" at bounding box center [493, 212] width 16 height 5
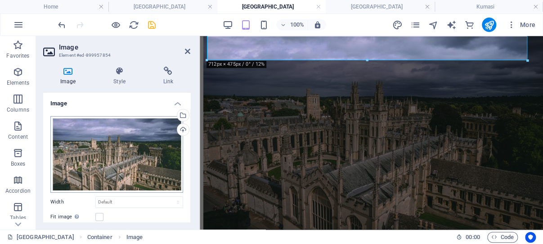
scroll to position [2527, 0]
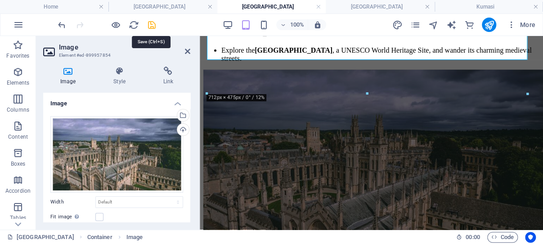
click at [152, 25] on icon "save" at bounding box center [152, 25] width 10 height 10
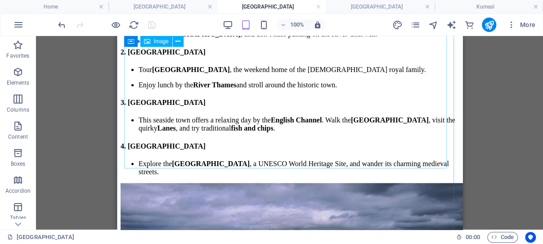
scroll to position [2428, 0]
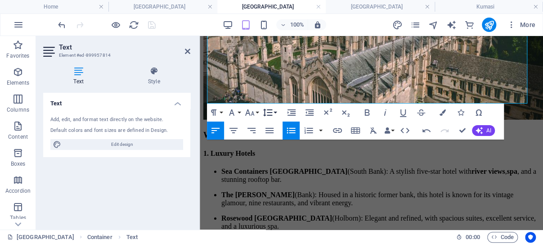
scroll to position [2813, 0]
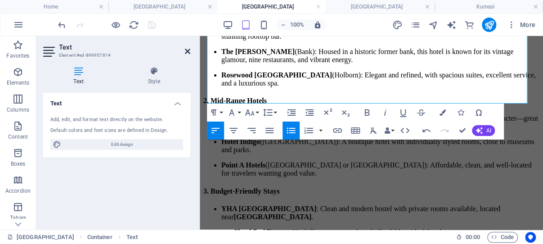
click at [188, 49] on icon at bounding box center [187, 51] width 5 height 7
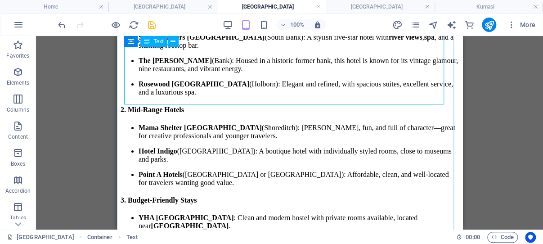
scroll to position [2811, 0]
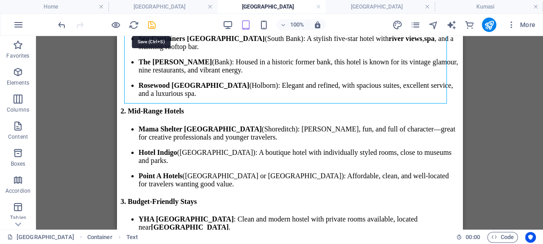
click at [150, 24] on icon "save" at bounding box center [152, 25] width 10 height 10
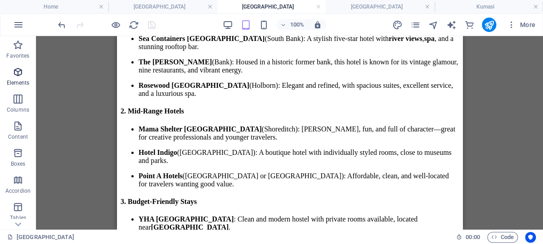
click at [17, 72] on icon "button" at bounding box center [18, 72] width 11 height 11
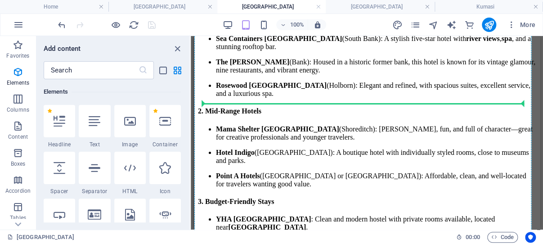
scroll to position [2813, 0]
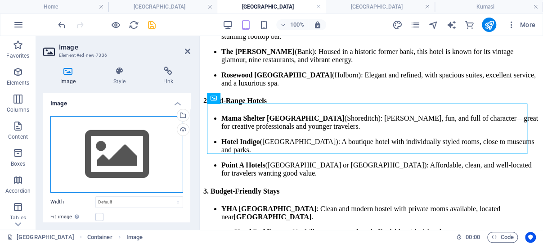
click at [115, 146] on div "Drag files here, click to choose files or select files from Files or our free s…" at bounding box center [116, 154] width 133 height 76
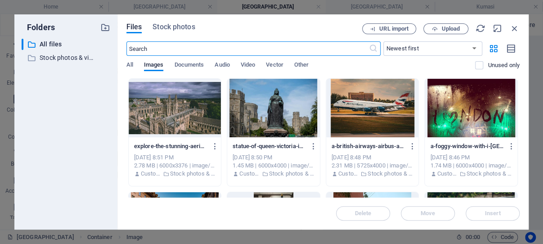
scroll to position [3531, 0]
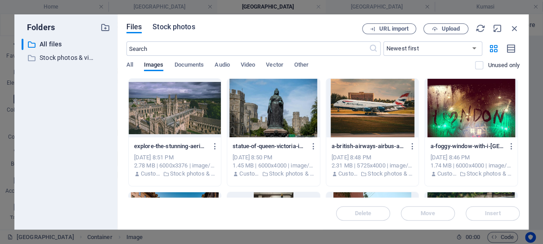
click at [184, 27] on span "Stock photos" at bounding box center [173, 27] width 42 height 11
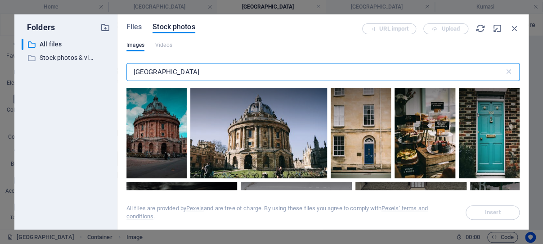
drag, startPoint x: 161, startPoint y: 72, endPoint x: 127, endPoint y: 70, distance: 34.3
click at [127, 70] on input "oxford" at bounding box center [315, 72] width 378 height 18
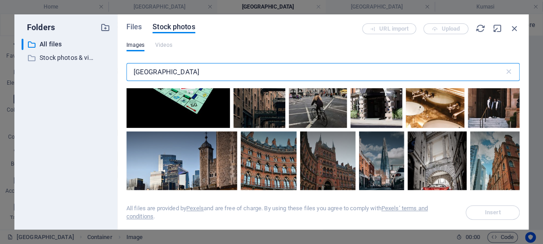
scroll to position [729, 0]
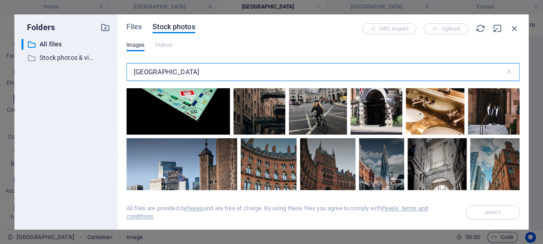
type input "london hotel"
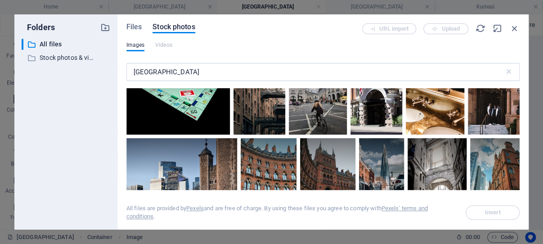
click at [368, 53] on div at bounding box center [390, 19] width 45 height 68
click at [417, 53] on div at bounding box center [468, 19] width 102 height 68
click at [498, 213] on span "Insert" at bounding box center [493, 212] width 16 height 5
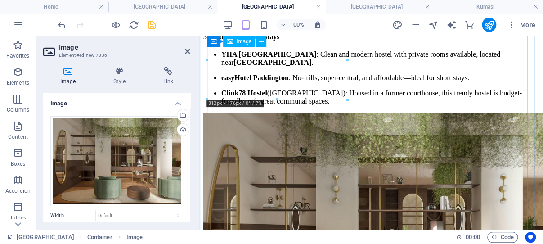
scroll to position [2991, 0]
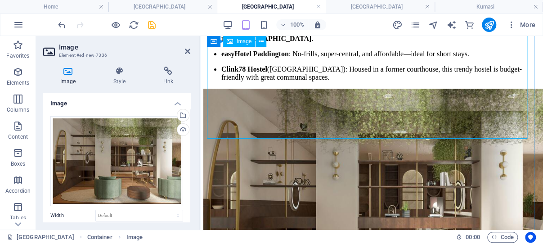
click at [151, 22] on icon "save" at bounding box center [152, 25] width 10 height 10
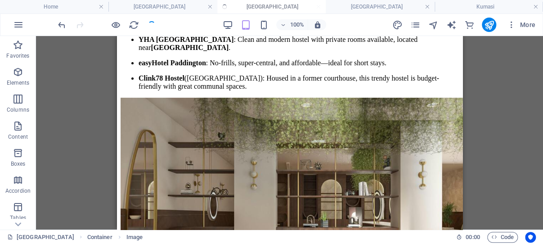
scroll to position [2990, 0]
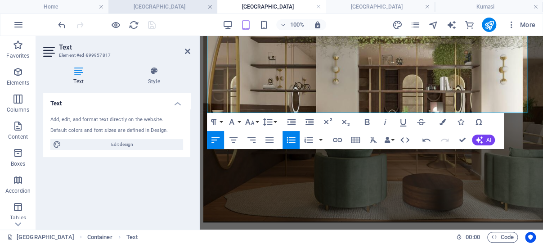
scroll to position [3324, 0]
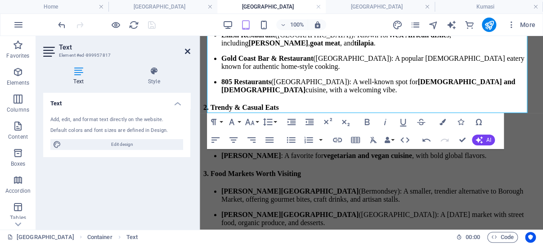
click at [186, 50] on icon at bounding box center [187, 51] width 5 height 7
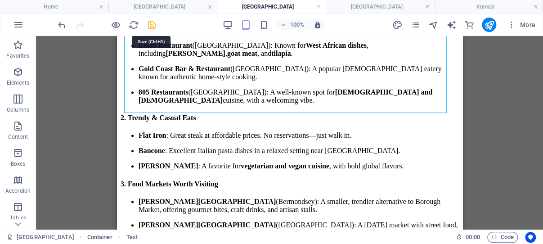
click at [153, 25] on icon "save" at bounding box center [152, 25] width 10 height 10
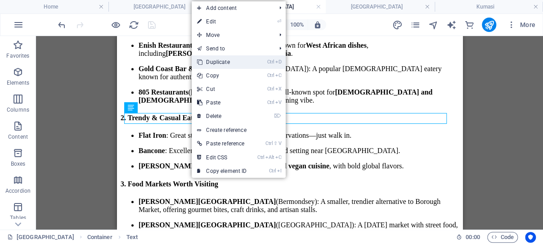
drag, startPoint x: 230, startPoint y: 61, endPoint x: 113, endPoint y: 29, distance: 120.9
click at [230, 61] on link "Ctrl D Duplicate" at bounding box center [222, 61] width 60 height 13
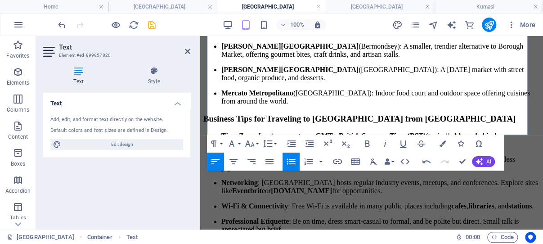
scroll to position [3515, 0]
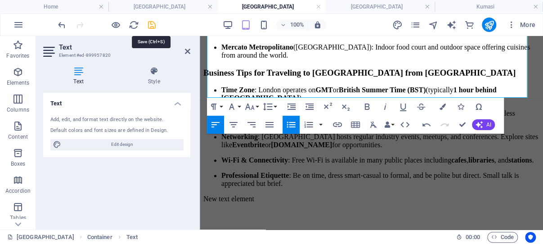
click at [152, 26] on icon "save" at bounding box center [152, 25] width 10 height 10
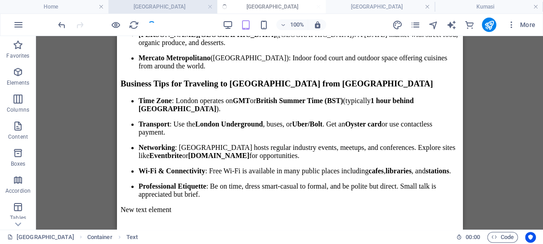
scroll to position [3515, 0]
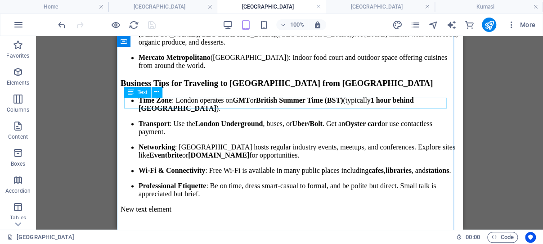
click at [177, 205] on div "New text element" at bounding box center [289, 209] width 338 height 8
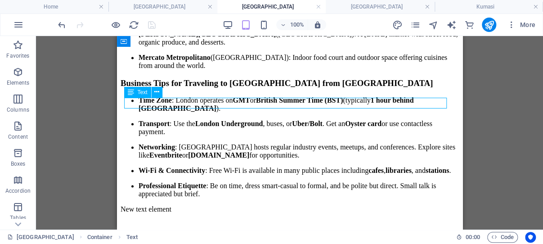
click at [177, 205] on div "New text element" at bounding box center [289, 209] width 338 height 8
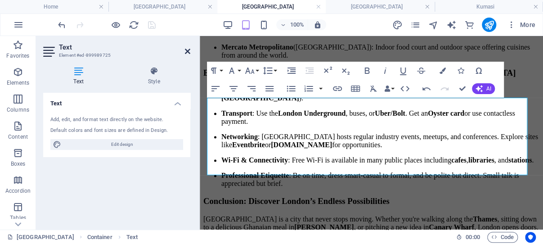
drag, startPoint x: 188, startPoint y: 50, endPoint x: 71, endPoint y: 14, distance: 122.8
click at [188, 50] on icon at bounding box center [187, 51] width 5 height 7
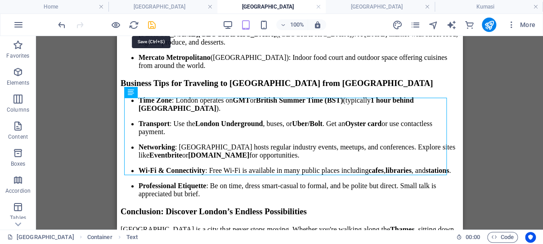
click at [152, 24] on icon "save" at bounding box center [152, 25] width 10 height 10
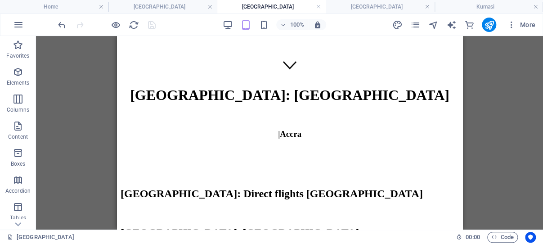
scroll to position [157, 0]
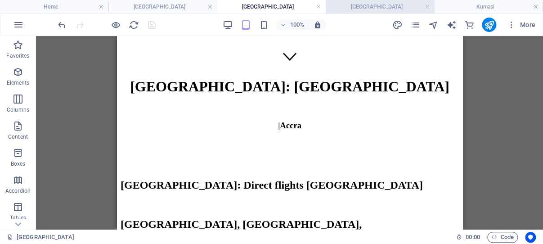
click at [381, 6] on h4 "[GEOGRAPHIC_DATA]" at bounding box center [380, 7] width 108 height 10
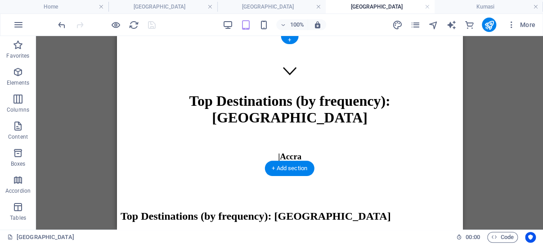
scroll to position [0, 0]
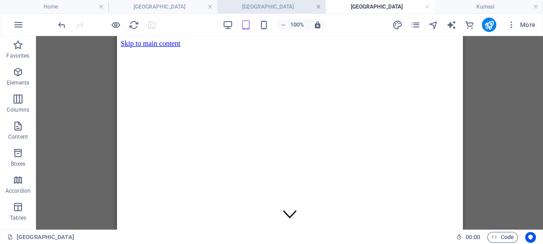
click at [318, 5] on link at bounding box center [318, 7] width 5 height 9
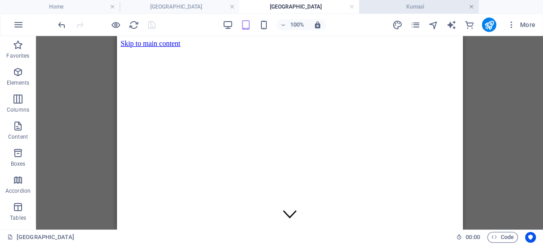
click at [470, 6] on link at bounding box center [471, 7] width 5 height 9
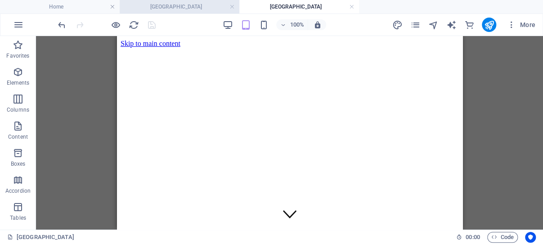
click at [189, 7] on h4 "[GEOGRAPHIC_DATA]" at bounding box center [180, 7] width 120 height 10
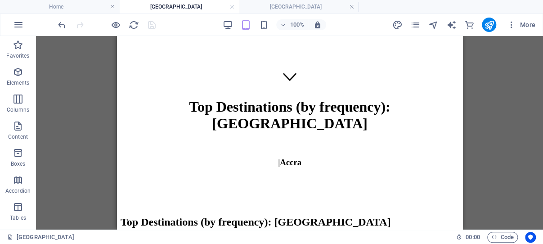
scroll to position [138, 0]
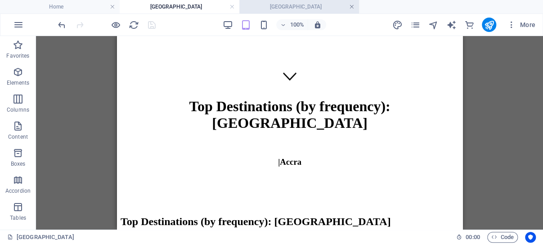
click at [353, 6] on link at bounding box center [351, 7] width 5 height 9
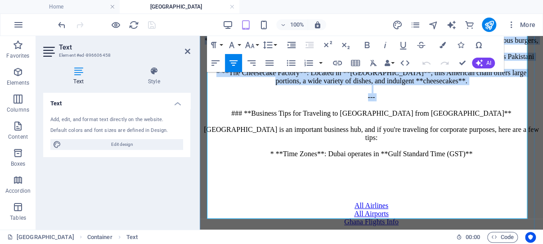
scroll to position [2092, 0]
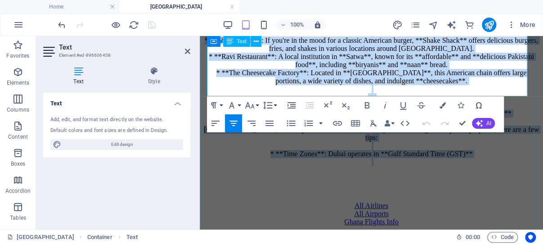
drag, startPoint x: 234, startPoint y: 136, endPoint x: 391, endPoint y: 73, distance: 169.1
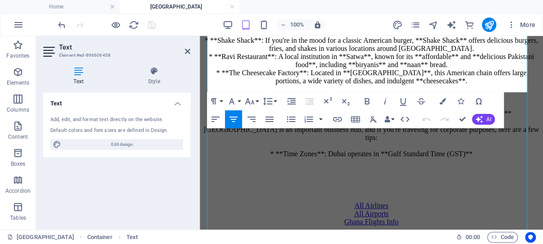
scroll to position [297, 0]
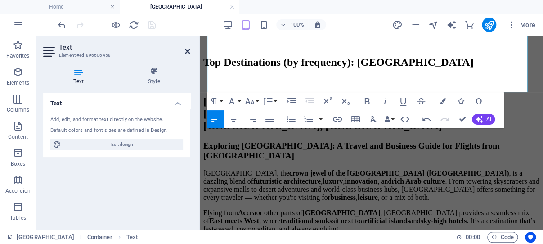
click at [188, 50] on icon at bounding box center [187, 51] width 5 height 7
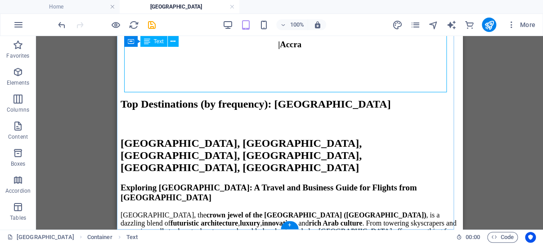
scroll to position [249, 0]
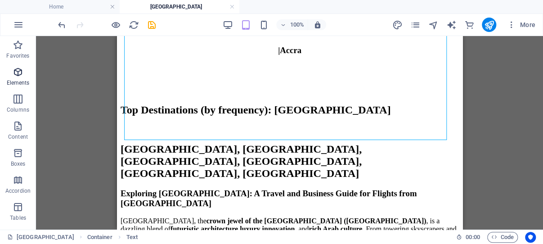
click at [0, 0] on icon "button" at bounding box center [0, 0] width 0 height 0
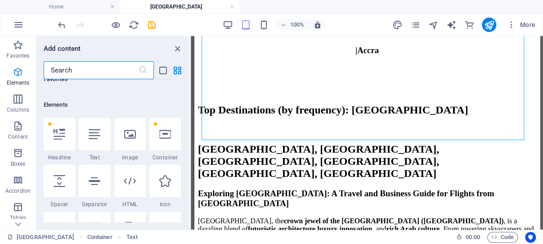
scroll to position [96, 0]
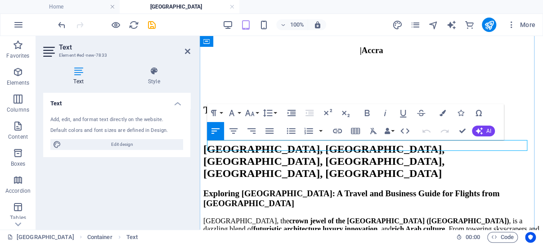
click at [150, 24] on icon "save" at bounding box center [152, 25] width 10 height 10
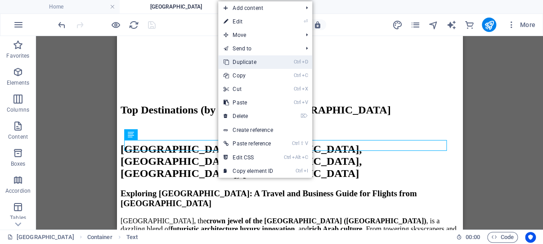
drag, startPoint x: 259, startPoint y: 59, endPoint x: 122, endPoint y: 84, distance: 138.9
click at [259, 59] on link "Ctrl D Duplicate" at bounding box center [248, 61] width 60 height 13
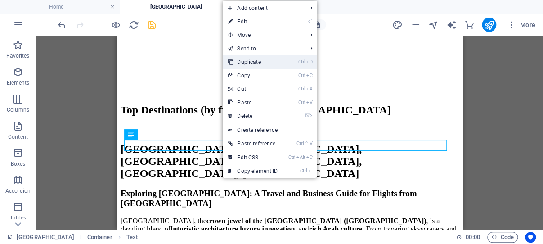
click at [257, 62] on link "Ctrl D Duplicate" at bounding box center [253, 61] width 60 height 13
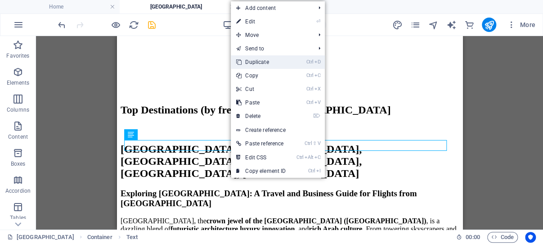
drag, startPoint x: 267, startPoint y: 59, endPoint x: 136, endPoint y: 62, distance: 131.3
click at [267, 59] on link "Ctrl D Duplicate" at bounding box center [261, 61] width 60 height 13
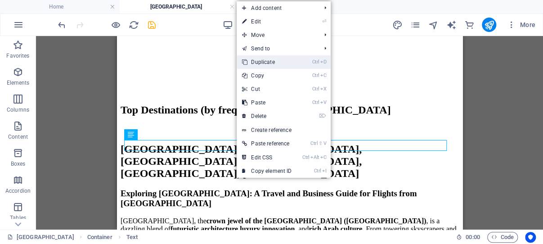
drag, startPoint x: 268, startPoint y: 58, endPoint x: 139, endPoint y: 51, distance: 128.4
click at [268, 58] on link "Ctrl D Duplicate" at bounding box center [267, 61] width 60 height 13
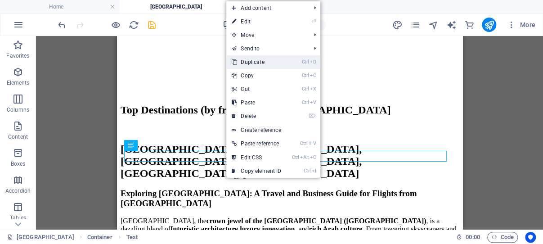
click at [261, 60] on link "Ctrl D Duplicate" at bounding box center [256, 61] width 60 height 13
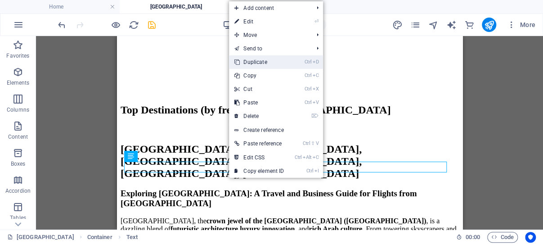
drag, startPoint x: 262, startPoint y: 60, endPoint x: 145, endPoint y: 25, distance: 121.5
click at [262, 60] on link "Ctrl D Duplicate" at bounding box center [259, 61] width 60 height 13
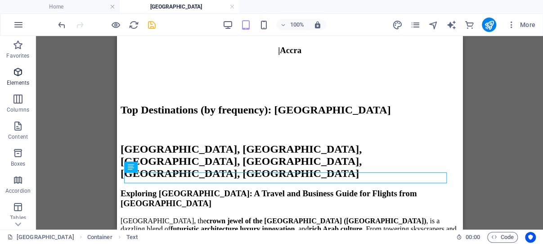
click at [0, 0] on icon "button" at bounding box center [0, 0] width 0 height 0
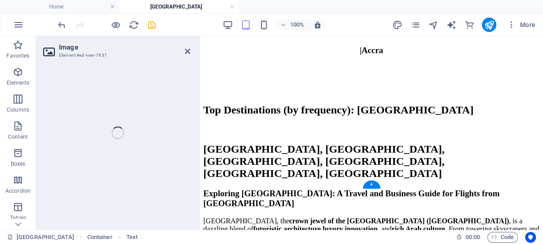
scroll to position [282, 0]
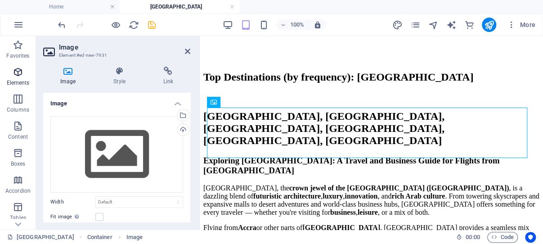
click at [0, 0] on icon "button" at bounding box center [0, 0] width 0 height 0
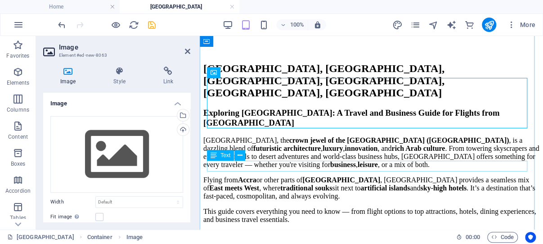
scroll to position [377, 0]
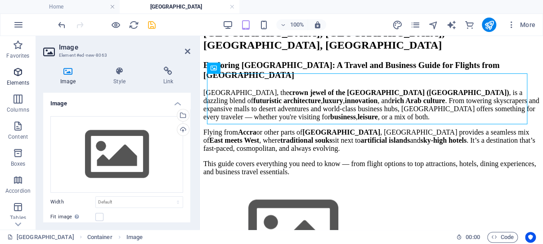
click at [0, 0] on icon "button" at bounding box center [0, 0] width 0 height 0
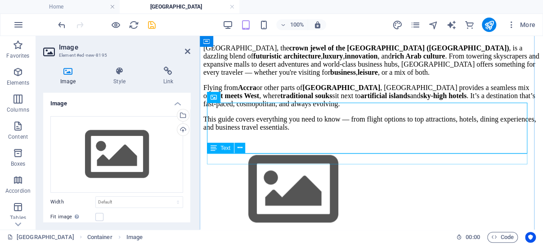
scroll to position [425, 0]
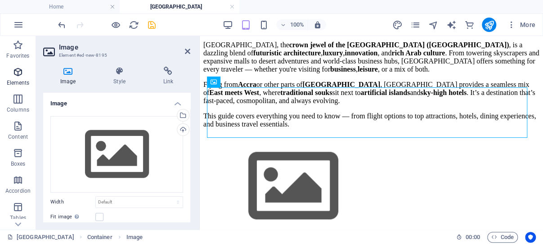
click at [0, 0] on icon "button" at bounding box center [0, 0] width 0 height 0
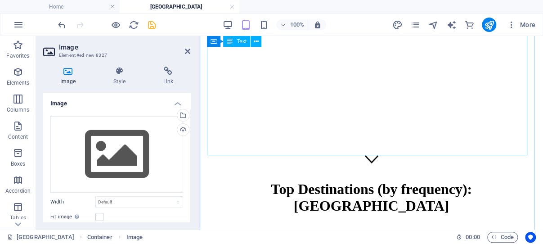
scroll to position [234, 0]
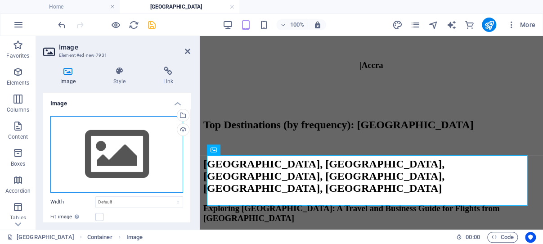
click at [118, 148] on div "Drag files here, click to choose files or select files from Files or our free s…" at bounding box center [116, 154] width 133 height 76
click at [118, 148] on body "ghanaflights.info Home Dubai Favorites Elements Columns Content Boxes Accordion…" at bounding box center [271, 122] width 543 height 244
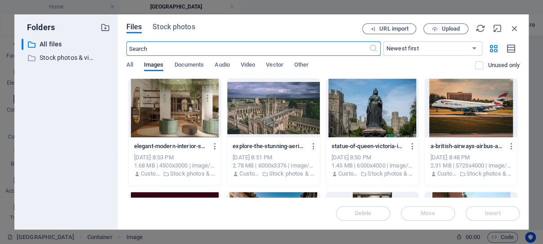
scroll to position [513, 0]
click at [188, 26] on span "Stock photos" at bounding box center [173, 27] width 42 height 11
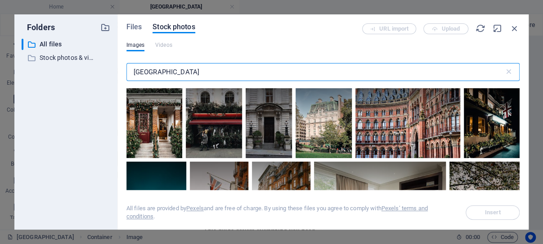
drag, startPoint x: 169, startPoint y: 70, endPoint x: 130, endPoint y: 68, distance: 39.6
click at [130, 68] on input "london hotel" at bounding box center [315, 72] width 378 height 18
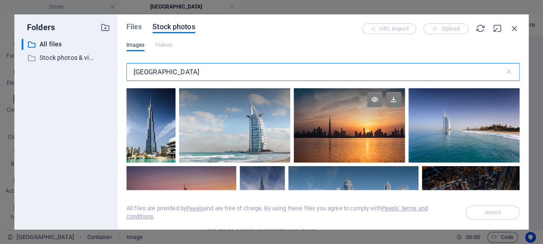
type input "dubai"
click at [342, 133] on div at bounding box center [349, 125] width 111 height 74
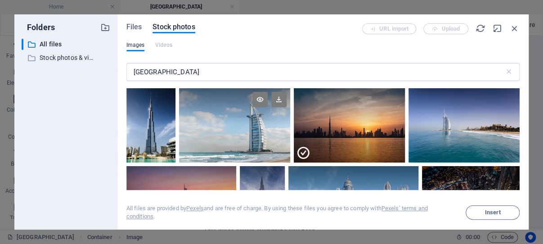
click at [235, 127] on div at bounding box center [234, 125] width 111 height 74
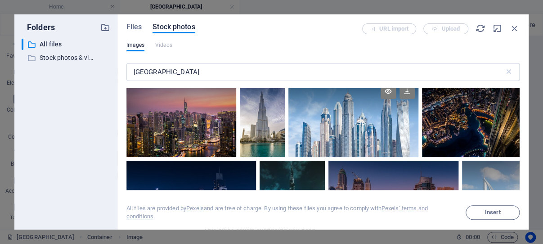
scroll to position [43, 0]
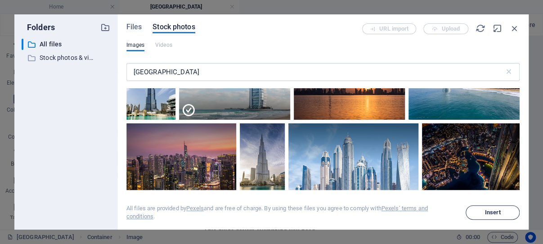
click at [487, 212] on span "Insert" at bounding box center [493, 212] width 16 height 5
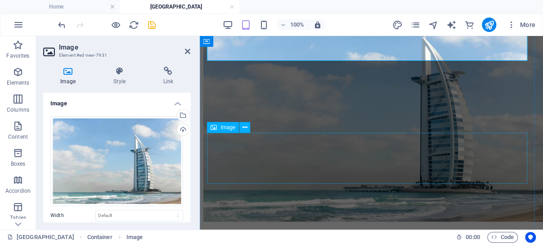
scroll to position [520, 0]
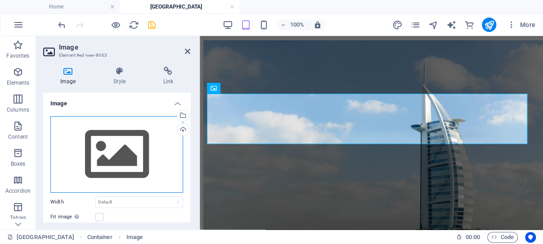
click at [123, 146] on div "Drag files here, click to choose files or select files from Files or our free s…" at bounding box center [116, 154] width 133 height 76
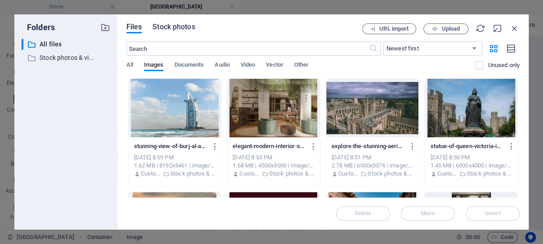
click at [170, 27] on span "Stock photos" at bounding box center [173, 27] width 42 height 11
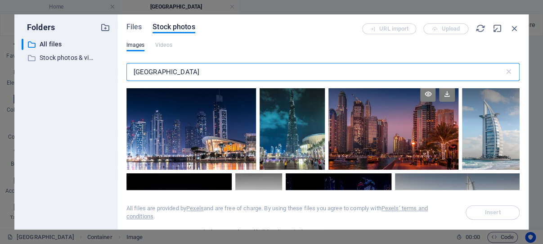
scroll to position [172, 0]
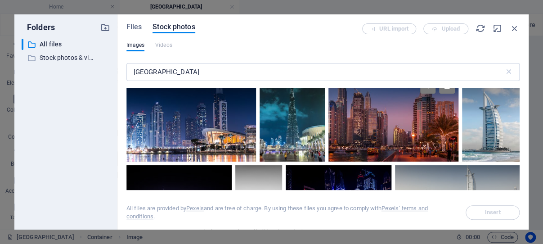
click at [368, 129] on div at bounding box center [393, 118] width 130 height 87
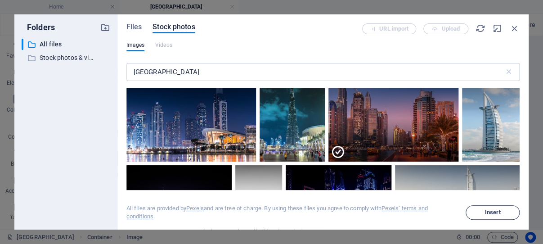
click at [494, 212] on span "Insert" at bounding box center [493, 212] width 16 height 5
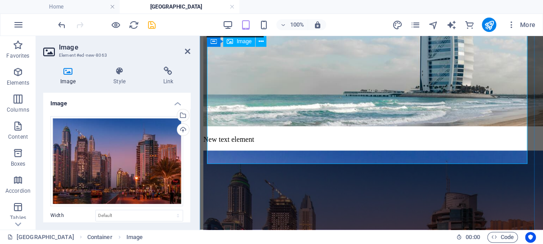
scroll to position [711, 0]
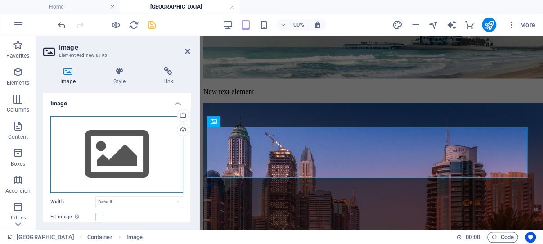
click at [121, 155] on div "Drag files here, click to choose files or select files from Files or our free s…" at bounding box center [116, 154] width 133 height 76
click at [121, 155] on body "ghanaflights.info Home Dubai Favorites Elements Columns Content Boxes Accordion…" at bounding box center [271, 122] width 543 height 244
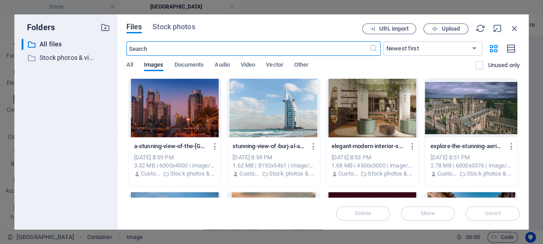
scroll to position [86, 0]
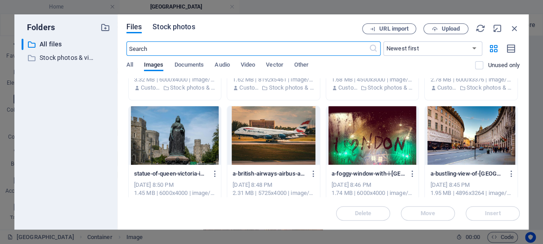
click at [177, 27] on span "Stock photos" at bounding box center [173, 27] width 42 height 11
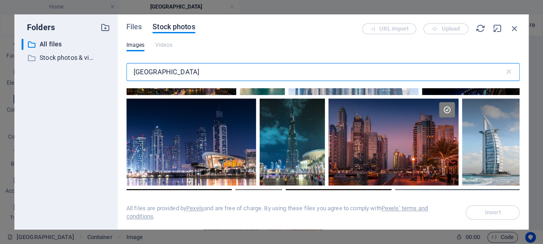
scroll to position [172, 0]
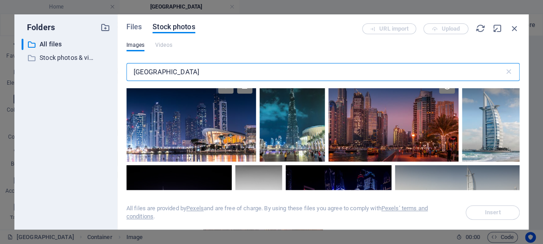
click at [197, 127] on div at bounding box center [191, 118] width 130 height 87
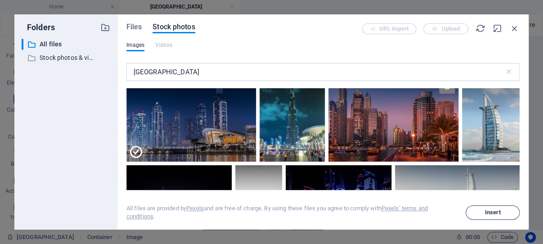
click at [490, 214] on span "Insert" at bounding box center [493, 212] width 16 height 5
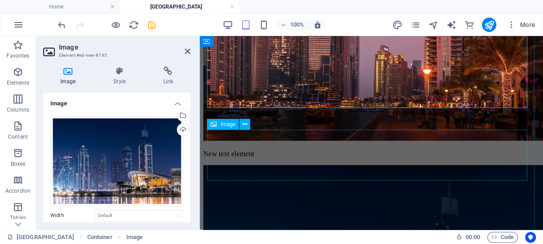
scroll to position [949, 0]
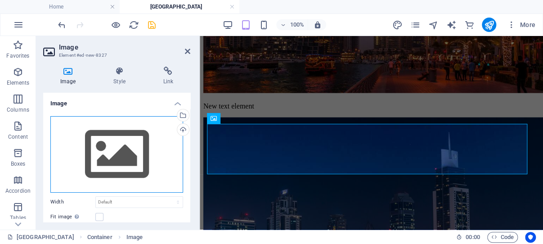
click at [118, 152] on div "Drag files here, click to choose files or select files from Files or our free s…" at bounding box center [116, 154] width 133 height 76
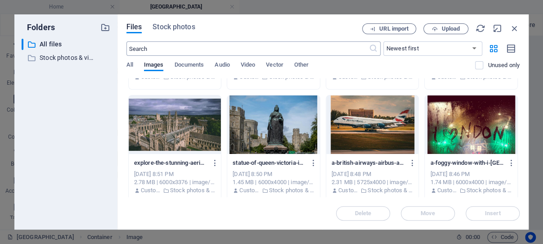
scroll to position [86, 0]
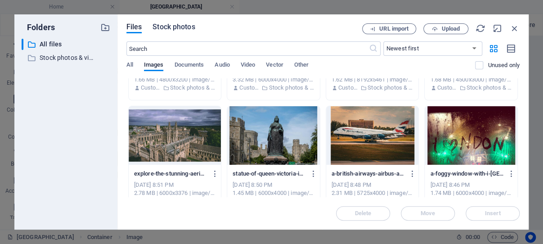
click at [173, 26] on span "Stock photos" at bounding box center [173, 27] width 42 height 11
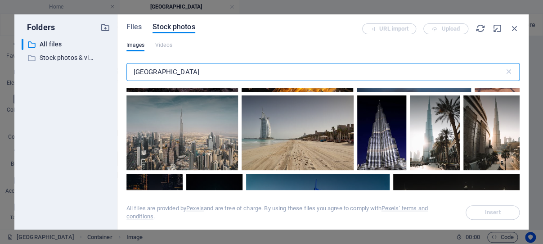
scroll to position [558, 0]
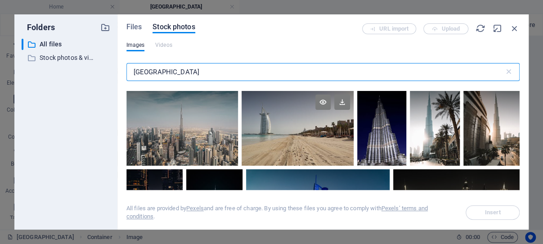
click at [299, 122] on div at bounding box center [297, 128] width 112 height 75
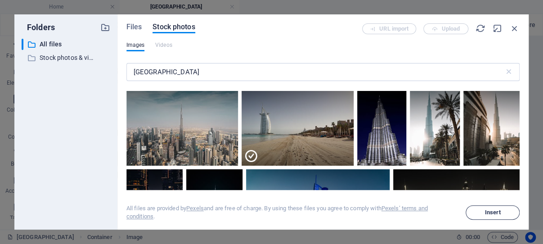
click at [487, 210] on span "Insert" at bounding box center [493, 212] width 16 height 5
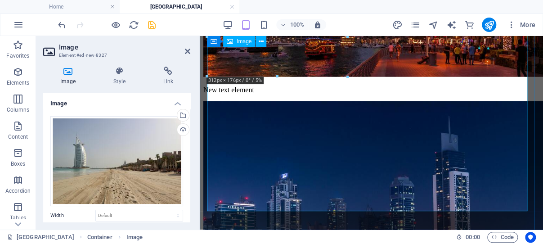
scroll to position [917, 0]
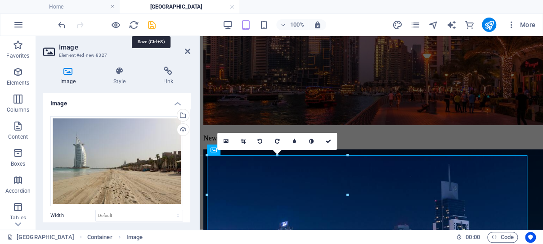
click at [152, 23] on icon "save" at bounding box center [152, 25] width 10 height 10
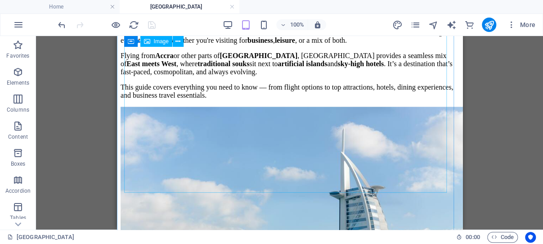
scroll to position [492, 0]
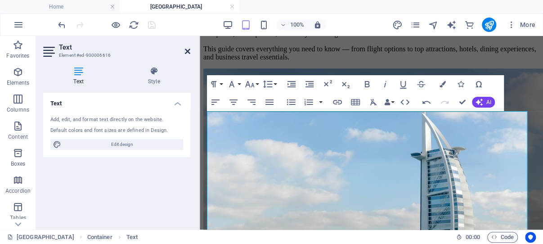
drag, startPoint x: 187, startPoint y: 49, endPoint x: 73, endPoint y: 25, distance: 116.4
click at [187, 49] on icon at bounding box center [187, 51] width 5 height 7
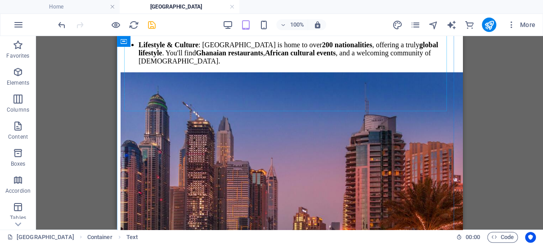
scroll to position [873, 0]
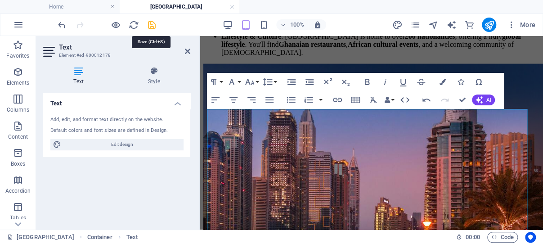
click at [152, 25] on icon "save" at bounding box center [152, 25] width 10 height 10
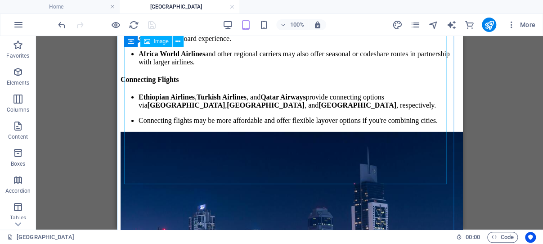
scroll to position [1255, 0]
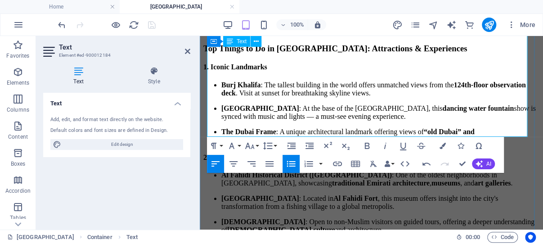
scroll to position [1585, 0]
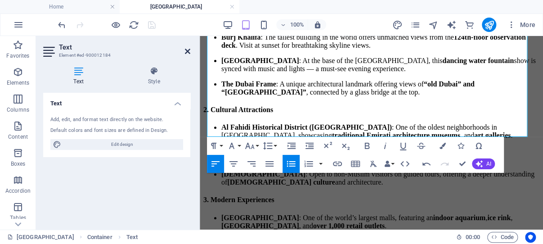
click at [187, 50] on icon at bounding box center [187, 51] width 5 height 7
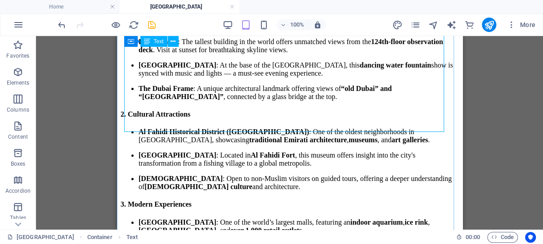
scroll to position [1590, 0]
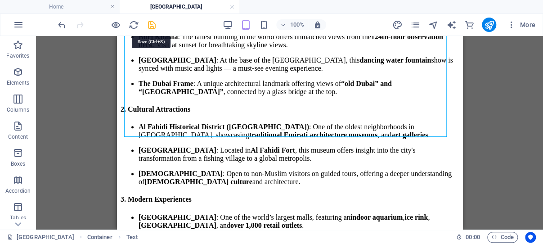
click at [152, 24] on icon "save" at bounding box center [152, 25] width 10 height 10
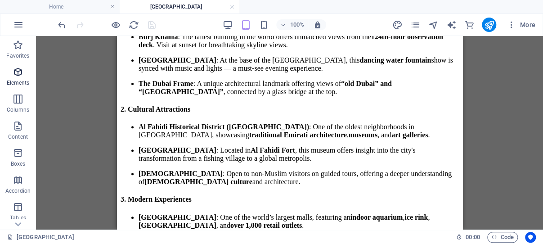
click at [0, 0] on icon "button" at bounding box center [0, 0] width 0 height 0
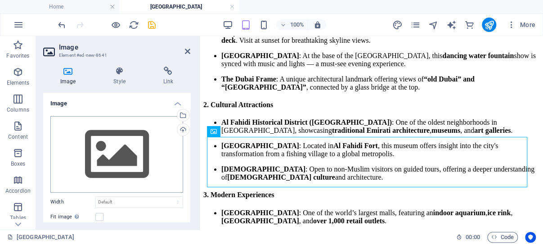
scroll to position [1585, 0]
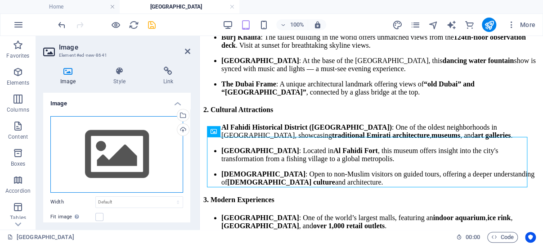
click at [113, 148] on div "Drag files here, click to choose files or select files from Files or our free s…" at bounding box center [116, 154] width 133 height 76
click at [113, 148] on body "ghanaflights.info Home Dubai Favorites Elements Columns Content Boxes Accordion…" at bounding box center [271, 122] width 543 height 244
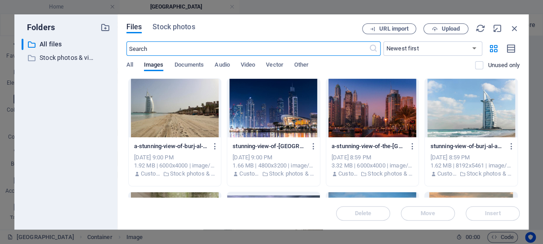
scroll to position [2270, 0]
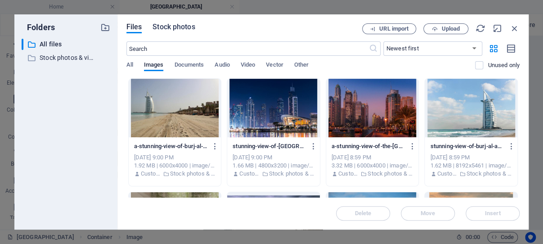
click at [183, 27] on span "Stock photos" at bounding box center [173, 27] width 42 height 11
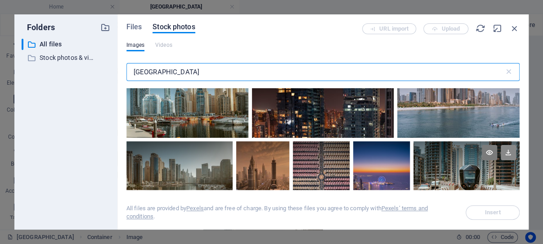
scroll to position [2231, 0]
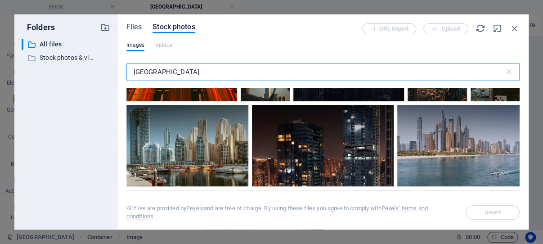
click at [470, 64] on div at bounding box center [494, 45] width 49 height 37
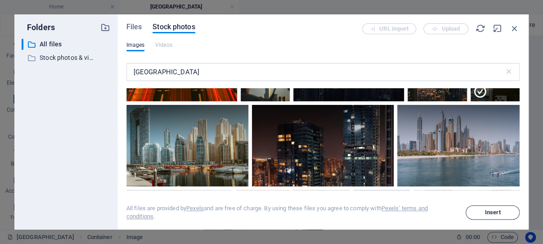
click at [493, 210] on span "Insert" at bounding box center [493, 212] width 16 height 5
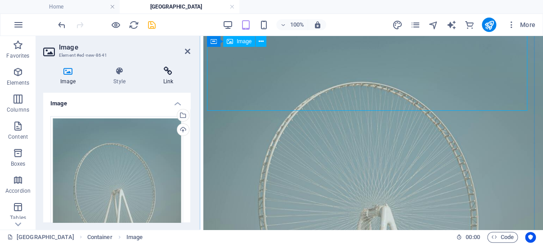
scroll to position [2091, 0]
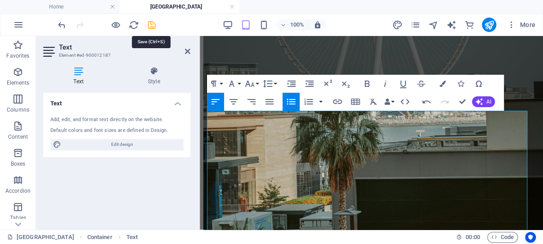
drag, startPoint x: 150, startPoint y: 24, endPoint x: 53, endPoint y: 35, distance: 98.2
click at [150, 24] on icon "save" at bounding box center [152, 25] width 10 height 10
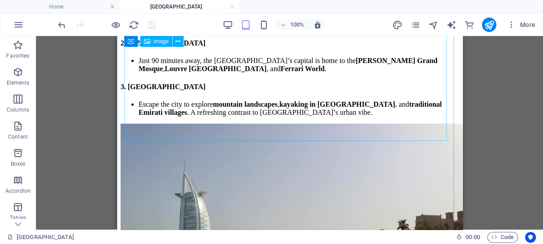
scroll to position [2429, 0]
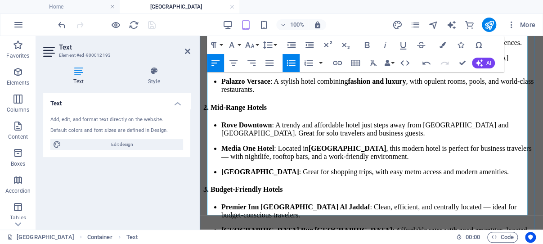
scroll to position [2707, 0]
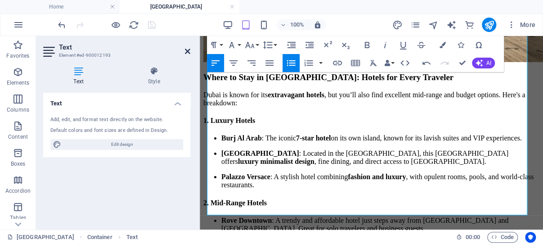
drag, startPoint x: 188, startPoint y: 49, endPoint x: 64, endPoint y: 17, distance: 127.7
click at [188, 49] on icon at bounding box center [187, 51] width 5 height 7
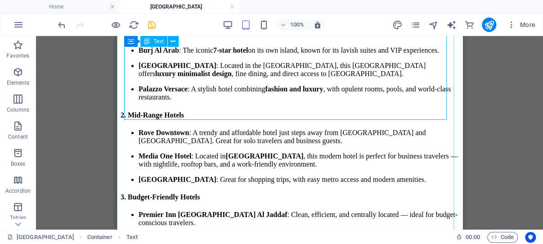
scroll to position [2813, 0]
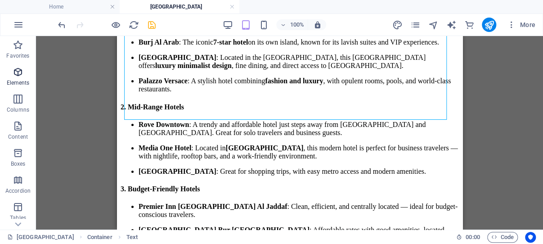
click at [0, 0] on icon "button" at bounding box center [0, 0] width 0 height 0
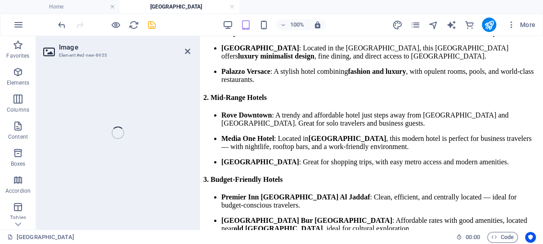
scroll to position [2803, 0]
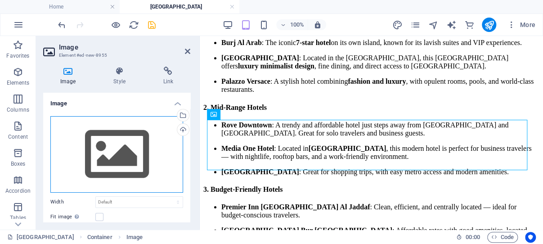
click at [128, 150] on div "Drag files here, click to choose files or select files from Files or our free s…" at bounding box center [116, 154] width 133 height 76
click at [128, 150] on body "ghanaflights.info Home Dubai Favorites Elements Columns Content Boxes Accordion…" at bounding box center [271, 122] width 543 height 244
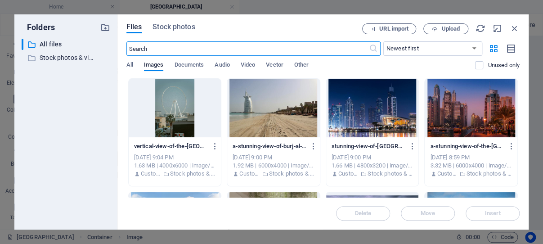
scroll to position [3525, 0]
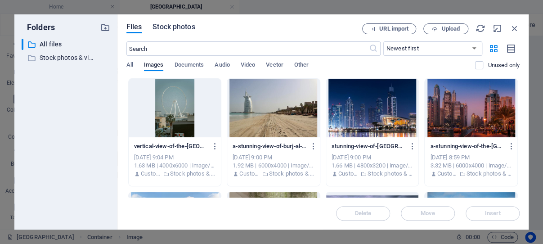
click at [175, 27] on span "Stock photos" at bounding box center [173, 27] width 42 height 11
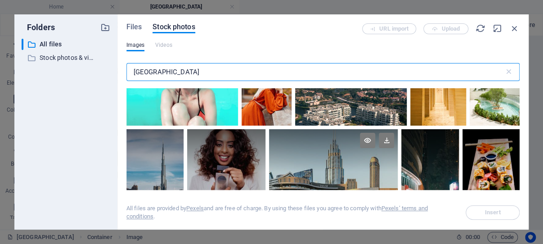
scroll to position [6730, 0]
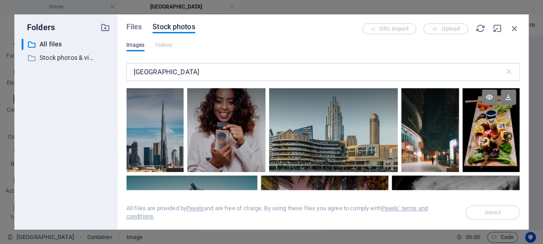
click at [486, 129] on div at bounding box center [490, 107] width 57 height 43
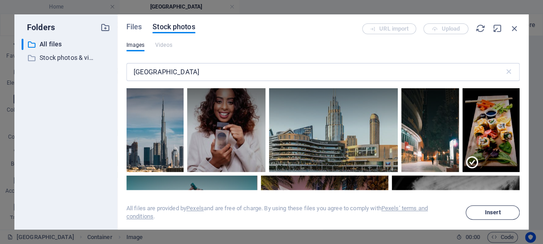
click at [493, 210] on span "Insert" at bounding box center [493, 212] width 16 height 5
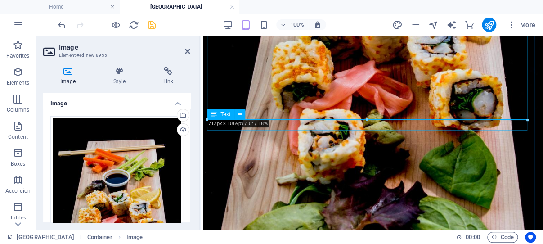
scroll to position [3283, 0]
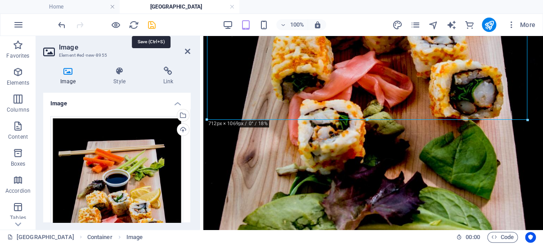
click at [150, 25] on icon "save" at bounding box center [152, 25] width 10 height 10
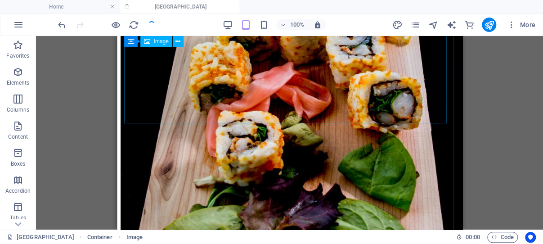
scroll to position [3293, 0]
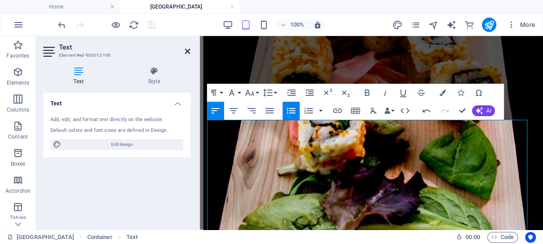
drag, startPoint x: 207, startPoint y: 119, endPoint x: 188, endPoint y: 49, distance: 72.2
click at [188, 49] on icon at bounding box center [187, 51] width 5 height 7
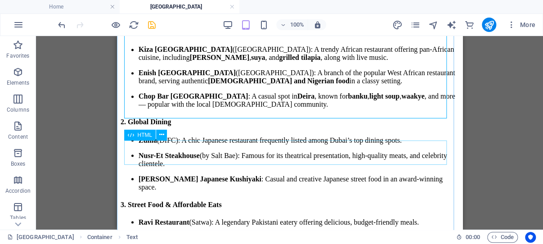
scroll to position [3627, 0]
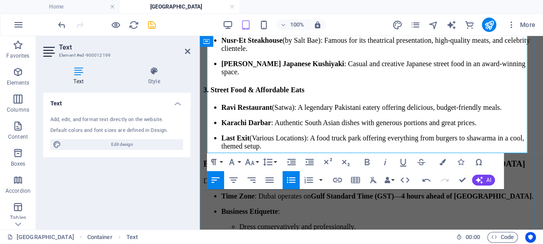
scroll to position [3804, 0]
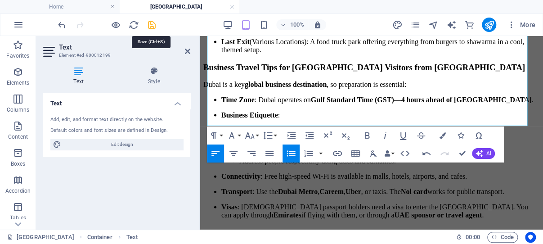
click at [152, 24] on icon "save" at bounding box center [152, 25] width 10 height 10
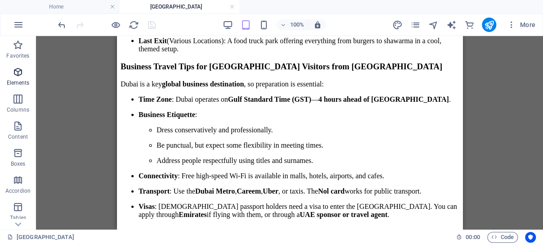
click at [0, 0] on icon "button" at bounding box center [0, 0] width 0 height 0
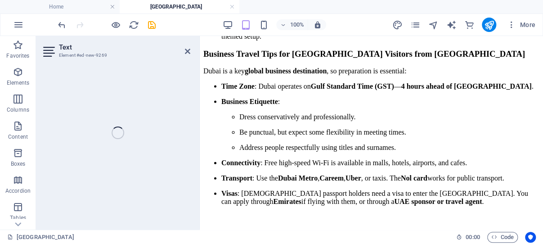
scroll to position [3804, 0]
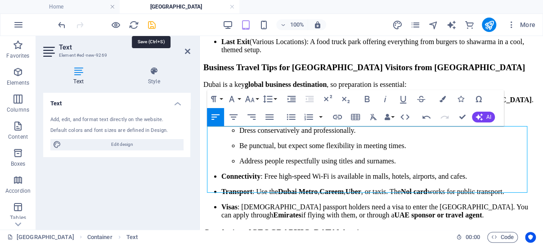
click at [152, 24] on icon "save" at bounding box center [152, 25] width 10 height 10
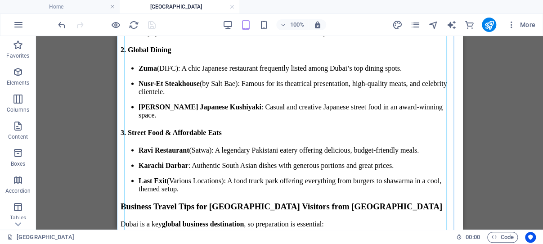
scroll to position [3722, 0]
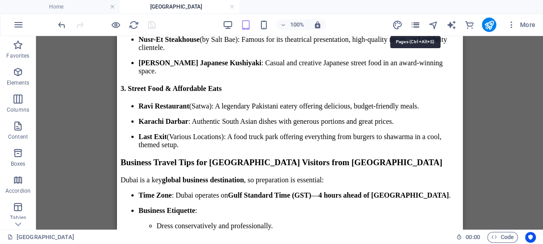
click at [414, 24] on icon "pages" at bounding box center [415, 25] width 10 height 10
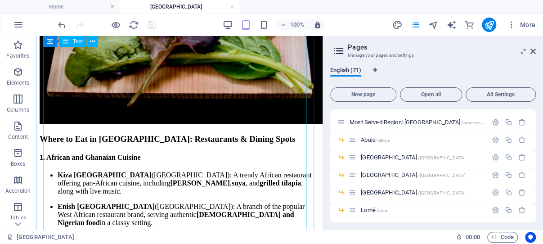
scroll to position [3281, 0]
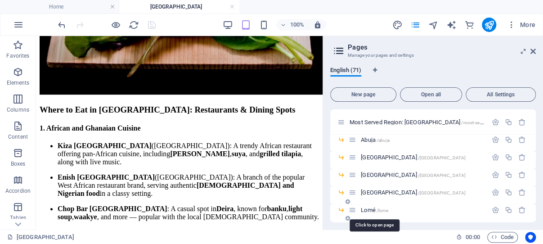
click at [370, 208] on span "Lomé /lome" at bounding box center [374, 209] width 27 height 7
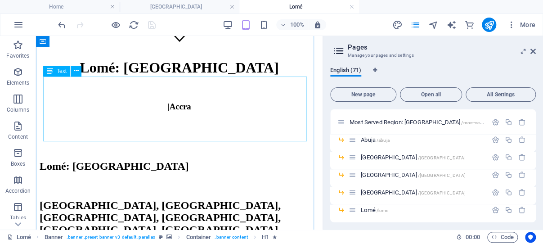
scroll to position [191, 0]
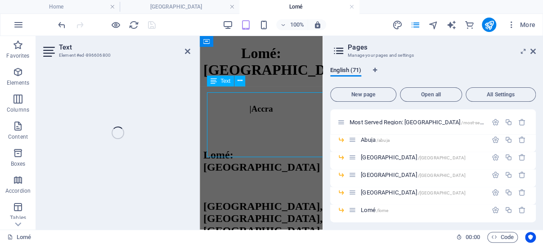
scroll to position [174, 0]
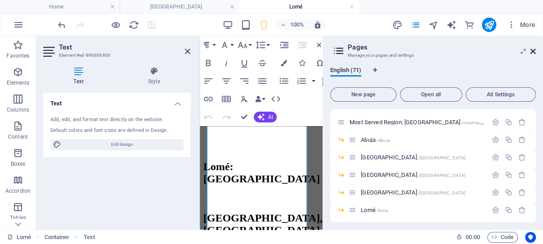
click at [533, 51] on icon at bounding box center [532, 51] width 5 height 7
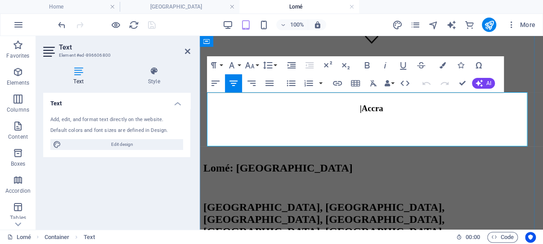
drag, startPoint x: 445, startPoint y: 140, endPoint x: 208, endPoint y: 96, distance: 240.7
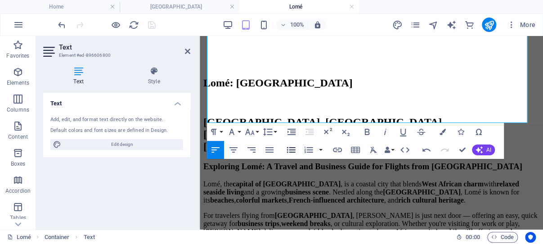
scroll to position [270, 0]
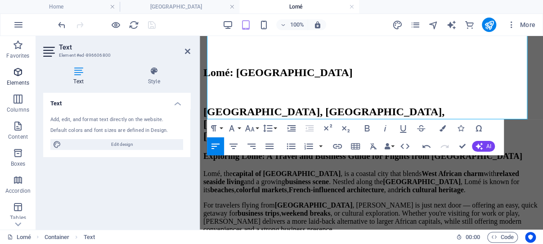
click at [20, 72] on icon "button" at bounding box center [18, 72] width 11 height 11
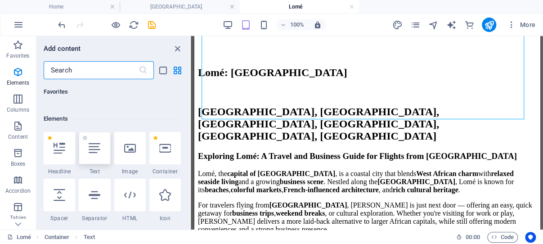
scroll to position [96, 0]
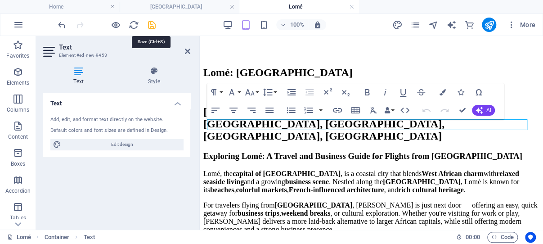
drag, startPoint x: 150, startPoint y: 24, endPoint x: 84, endPoint y: 27, distance: 65.7
click at [150, 24] on icon "save" at bounding box center [152, 25] width 10 height 10
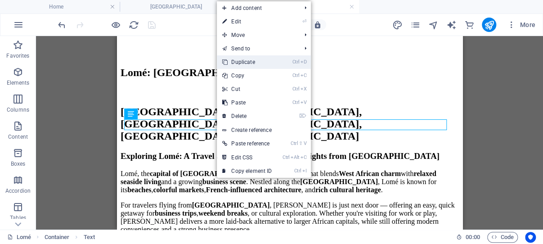
click at [251, 60] on link "Ctrl D Duplicate" at bounding box center [247, 61] width 60 height 13
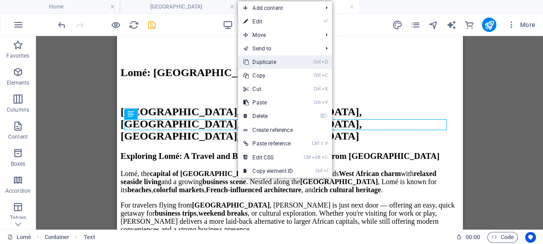
click at [262, 60] on link "Ctrl D Duplicate" at bounding box center [268, 61] width 60 height 13
click at [270, 60] on link "Ctrl D Duplicate" at bounding box center [270, 61] width 60 height 13
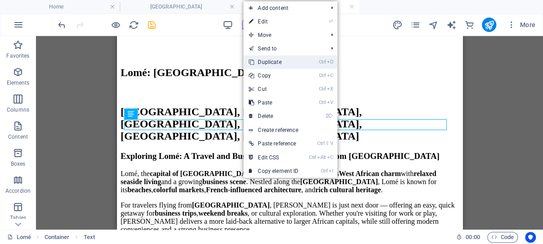
drag, startPoint x: 275, startPoint y: 63, endPoint x: 158, endPoint y: 28, distance: 122.5
click at [275, 63] on link "Ctrl D Duplicate" at bounding box center [273, 61] width 60 height 13
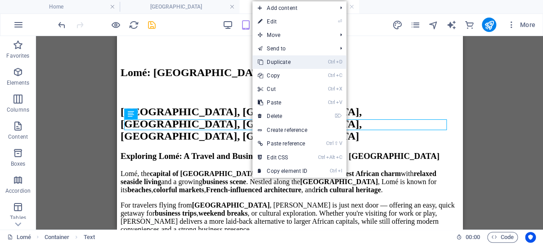
drag, startPoint x: 284, startPoint y: 61, endPoint x: 167, endPoint y: 26, distance: 122.5
click at [284, 61] on link "Ctrl D Duplicate" at bounding box center [282, 61] width 60 height 13
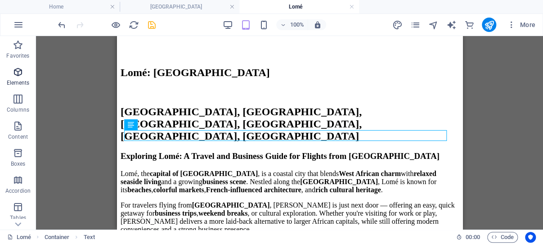
drag, startPoint x: 19, startPoint y: 71, endPoint x: 34, endPoint y: 90, distance: 24.4
click at [19, 70] on icon "button" at bounding box center [18, 72] width 11 height 11
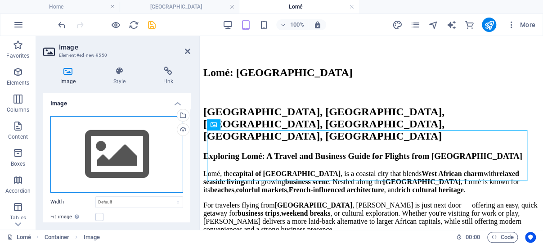
click at [128, 146] on div "Drag files here, click to choose files or select files from Files or our free s…" at bounding box center [116, 154] width 133 height 76
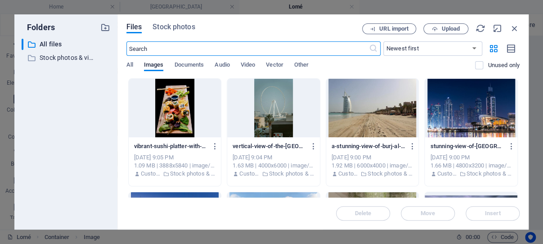
scroll to position [522, 0]
click at [175, 27] on span "Stock photos" at bounding box center [173, 27] width 42 height 11
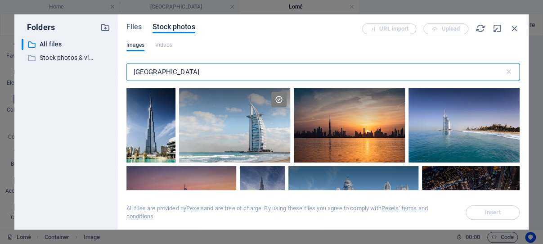
click at [131, 69] on input "dubai" at bounding box center [315, 72] width 378 height 18
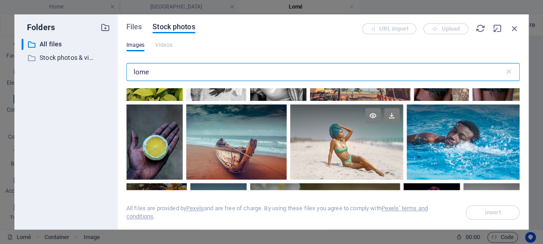
scroll to position [208, 0]
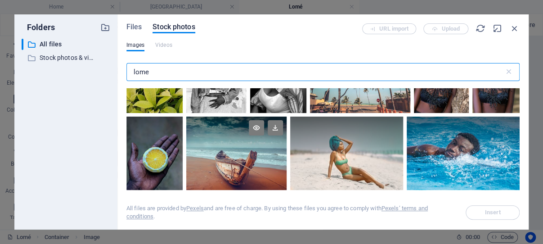
type input "lome"
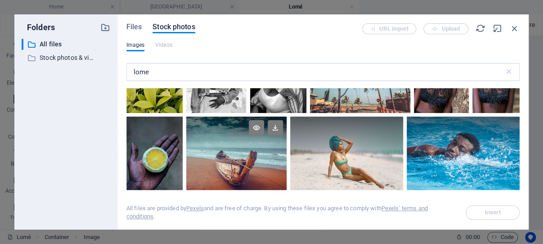
click at [245, 147] on div at bounding box center [236, 135] width 100 height 38
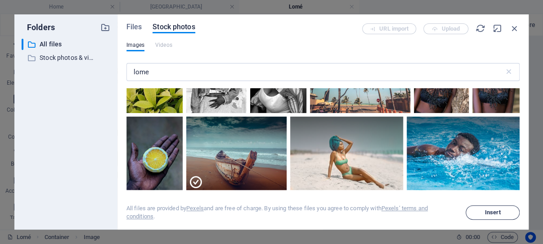
click at [488, 210] on span "Insert" at bounding box center [493, 212] width 16 height 5
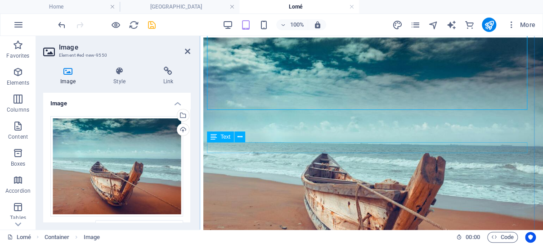
scroll to position [555, 0]
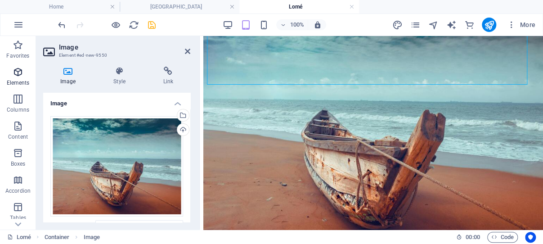
click at [16, 70] on icon "button" at bounding box center [18, 72] width 11 height 11
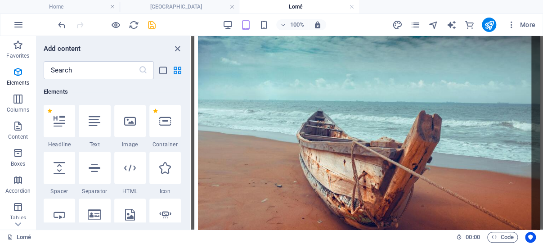
scroll to position [652, 0]
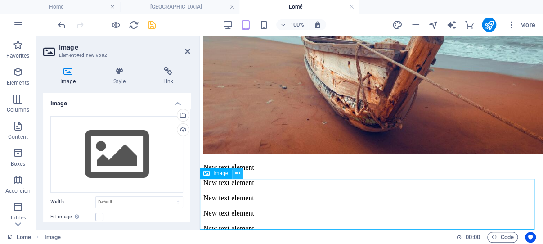
click at [235, 172] on button at bounding box center [237, 173] width 11 height 11
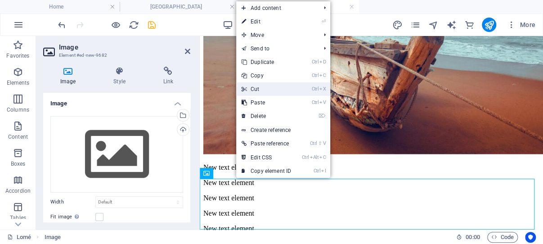
click at [263, 86] on link "Ctrl X Cut" at bounding box center [266, 88] width 60 height 13
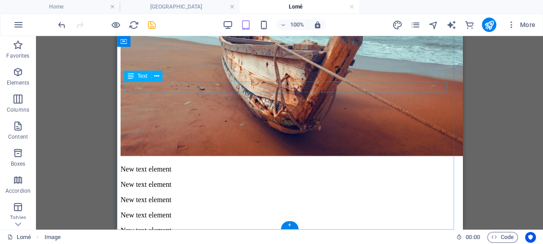
scroll to position [603, 0]
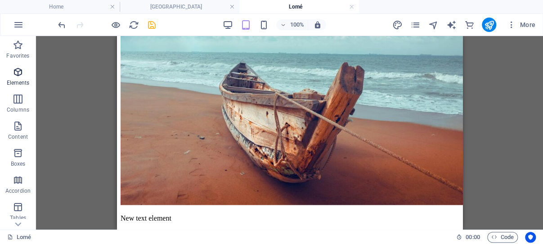
click at [18, 70] on icon "button" at bounding box center [18, 72] width 11 height 11
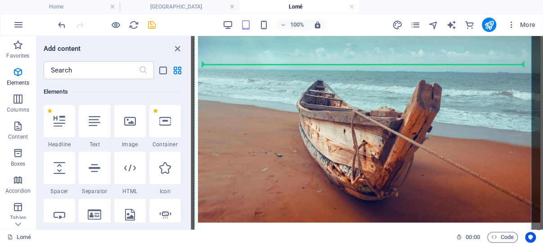
scroll to position [585, 0]
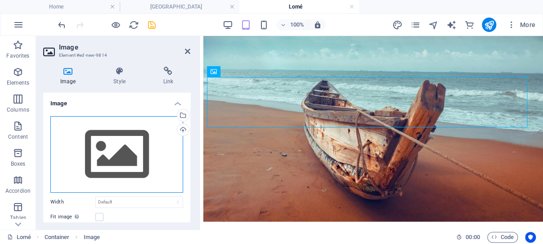
click at [114, 147] on div "Drag files here, click to choose files or select files from Files or our free s…" at bounding box center [116, 154] width 133 height 76
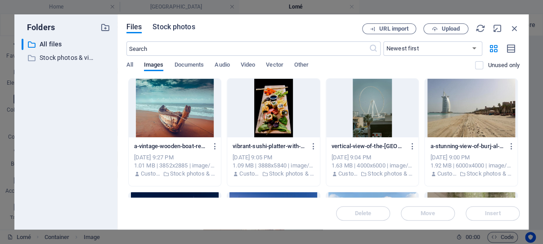
click at [175, 26] on span "Stock photos" at bounding box center [173, 27] width 42 height 11
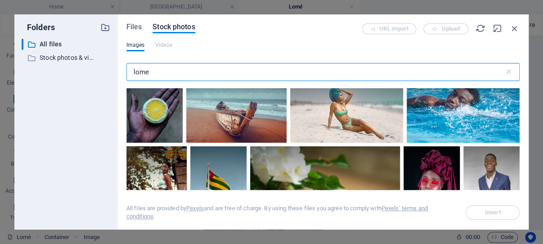
scroll to position [300, 0]
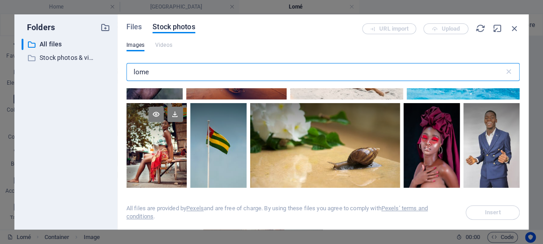
click at [165, 131] on div at bounding box center [156, 124] width 60 height 42
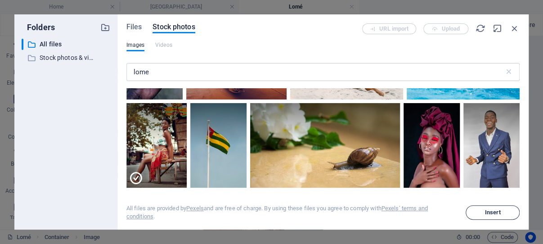
click at [489, 212] on span "Insert" at bounding box center [493, 212] width 16 height 5
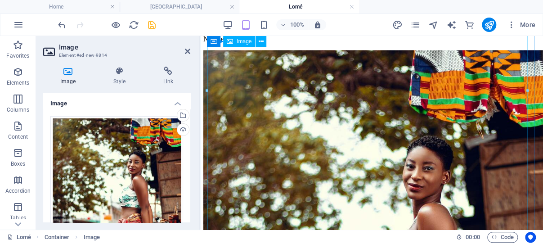
scroll to position [823, 0]
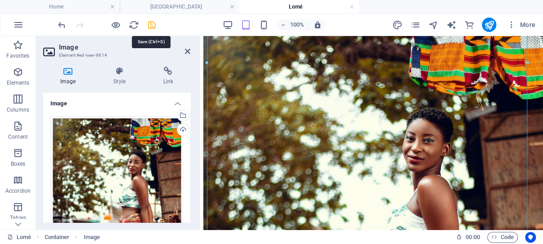
click at [152, 26] on icon "save" at bounding box center [152, 25] width 10 height 10
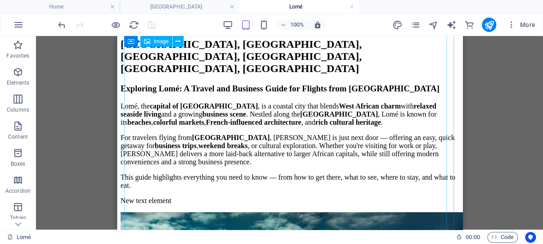
scroll to position [300, 0]
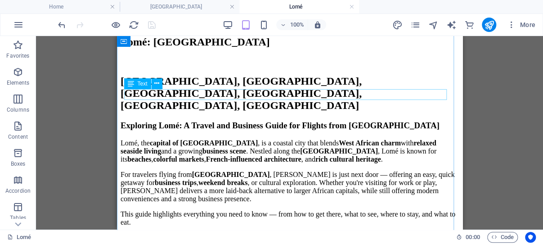
click at [223, 233] on div "New text element" at bounding box center [289, 237] width 338 height 8
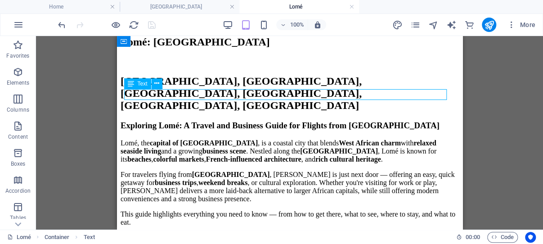
click at [223, 233] on div "New text element" at bounding box center [289, 237] width 338 height 8
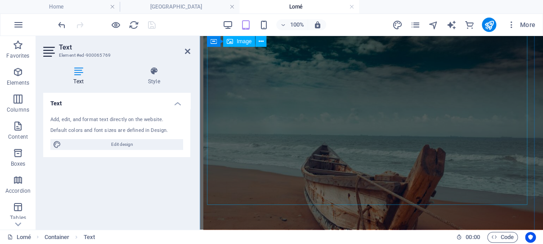
scroll to position [682, 0]
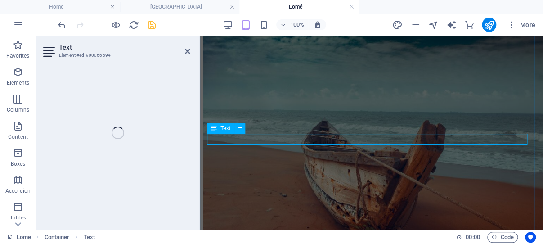
click at [254, 138] on figure at bounding box center [371, 133] width 336 height 259
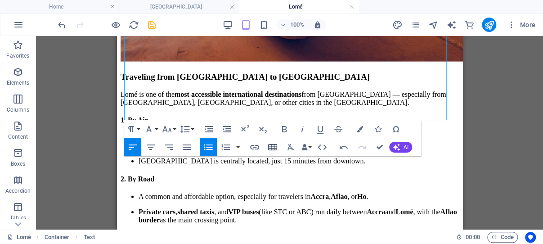
scroll to position [884, 0]
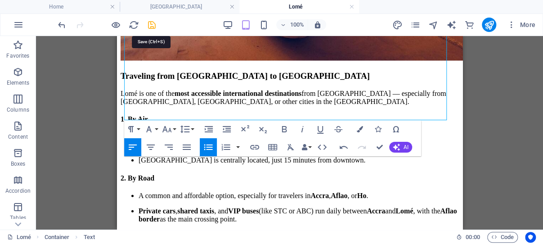
click at [153, 24] on icon "save" at bounding box center [152, 25] width 10 height 10
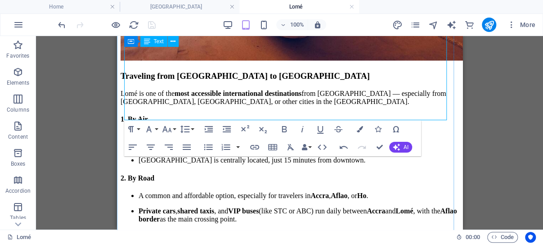
click at [178, 207] on li "Private cars , shared taxis , and VIP buses (like STC or ABC) run daily between…" at bounding box center [298, 215] width 320 height 16
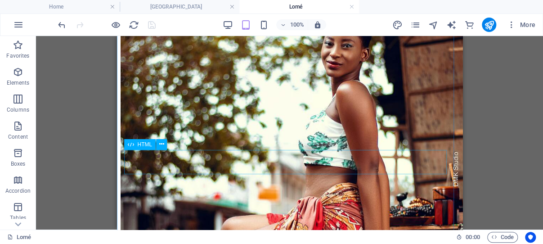
scroll to position [1361, 0]
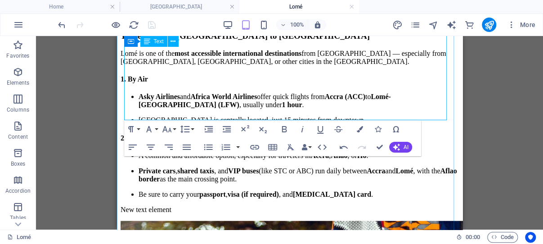
scroll to position [884, 0]
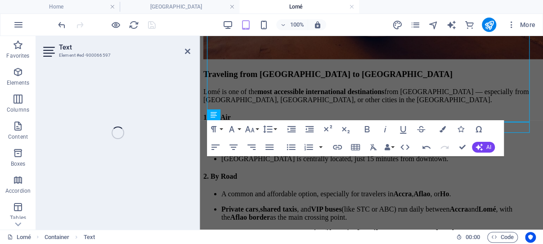
scroll to position [882, 0]
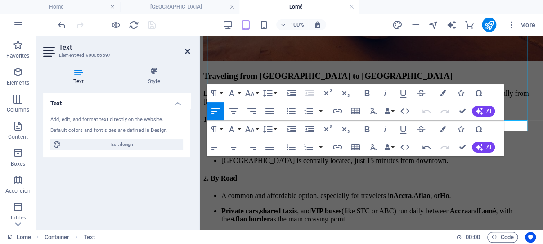
click at [187, 49] on icon at bounding box center [187, 51] width 5 height 7
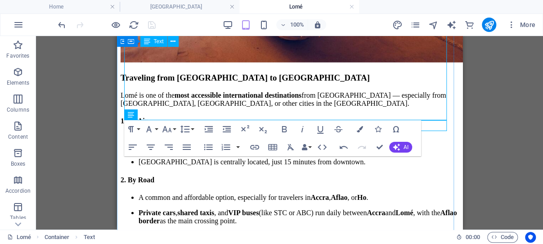
scroll to position [884, 0]
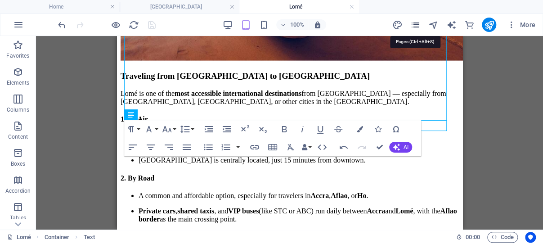
click at [415, 23] on icon "pages" at bounding box center [415, 25] width 10 height 10
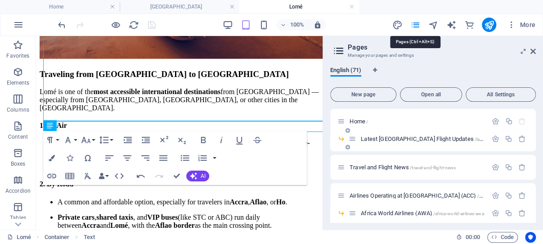
scroll to position [883, 0]
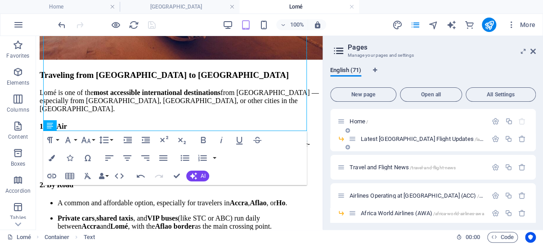
click at [385, 135] on div "Latest Accra Airport Flight Updates /latest-accra-airport-flight-updates" at bounding box center [418, 139] width 139 height 10
click at [383, 138] on span "Latest Accra Airport Flight Updates /latest-accra-airport-flight-updates" at bounding box center [452, 138] width 182 height 7
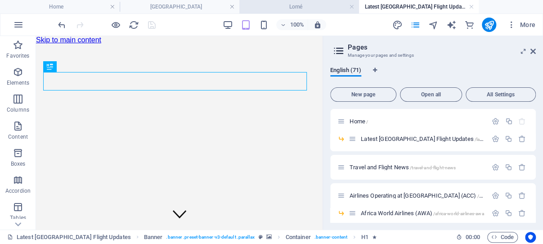
scroll to position [0, 0]
click at [296, 5] on h4 "Lomé" at bounding box center [299, 7] width 120 height 10
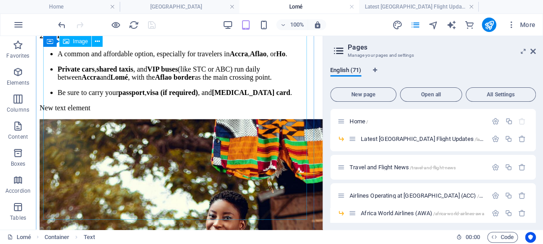
scroll to position [1270, 0]
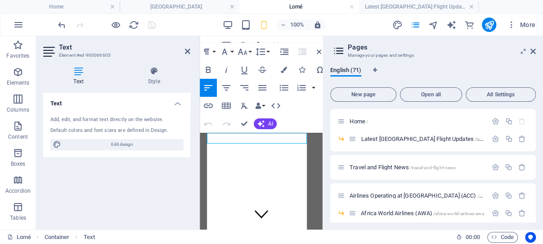
click at [532, 50] on icon at bounding box center [532, 51] width 5 height 7
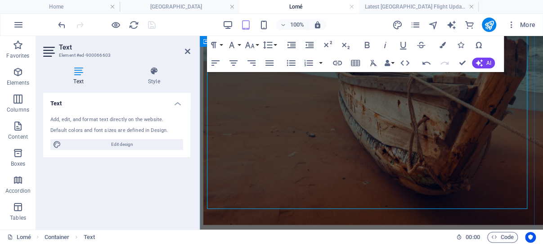
scroll to position [794, 0]
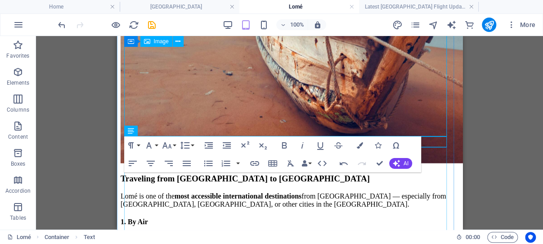
scroll to position [877, 0]
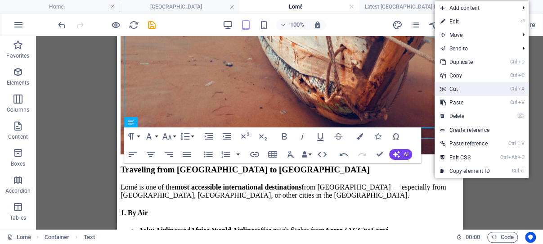
click at [464, 88] on link "Ctrl X Cut" at bounding box center [464, 88] width 60 height 13
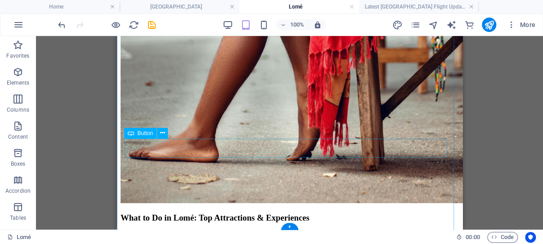
scroll to position [1735, 0]
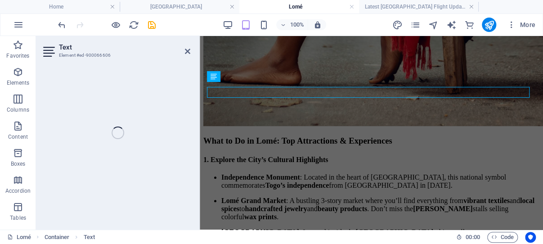
scroll to position [1720, 0]
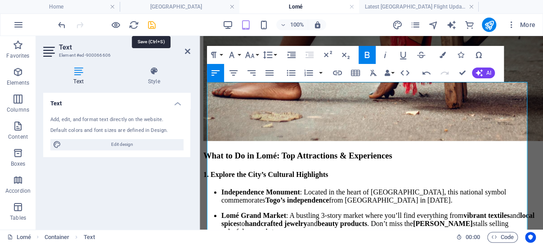
click at [152, 24] on icon "save" at bounding box center [152, 25] width 10 height 10
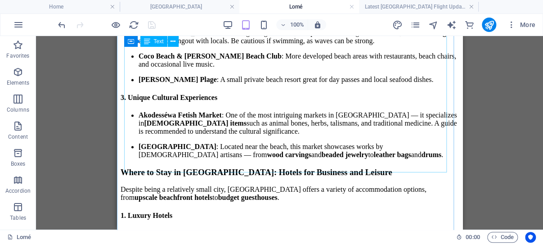
scroll to position [2059, 0]
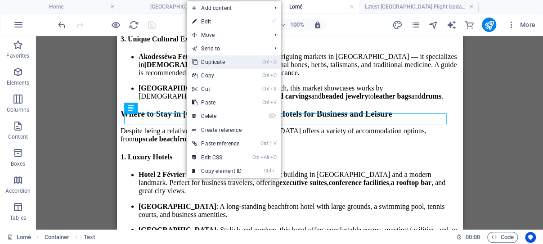
click at [219, 61] on link "Ctrl D Duplicate" at bounding box center [217, 61] width 60 height 13
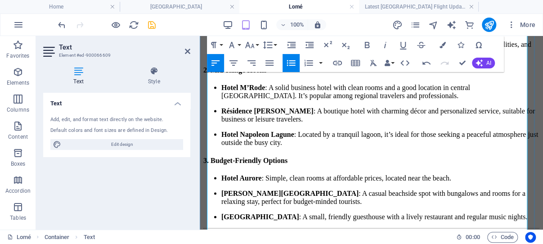
scroll to position [2388, 0]
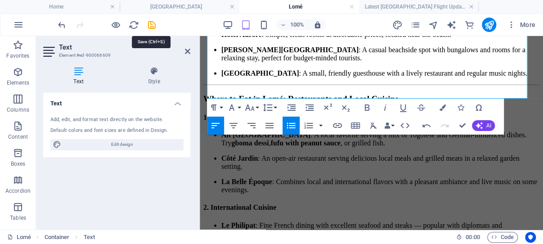
click at [152, 25] on icon "save" at bounding box center [152, 25] width 10 height 10
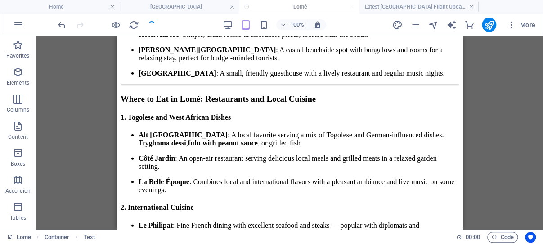
scroll to position [2393, 0]
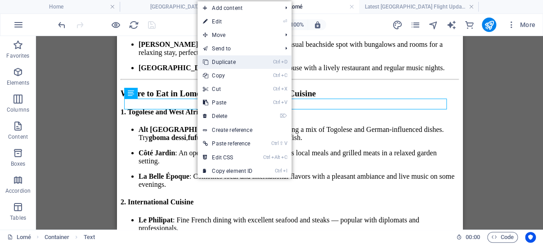
drag, startPoint x: 230, startPoint y: 61, endPoint x: 113, endPoint y: 27, distance: 121.9
click at [230, 61] on link "Ctrl D Duplicate" at bounding box center [227, 61] width 60 height 13
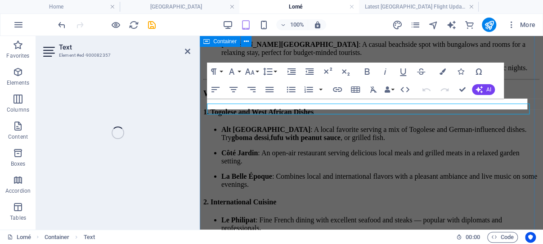
scroll to position [2388, 0]
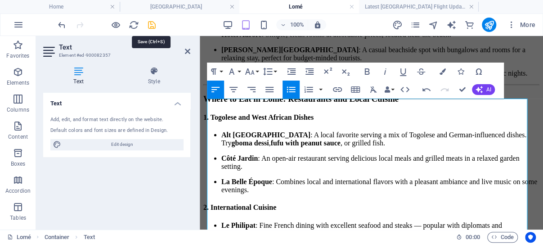
click at [152, 25] on icon "save" at bounding box center [152, 25] width 10 height 10
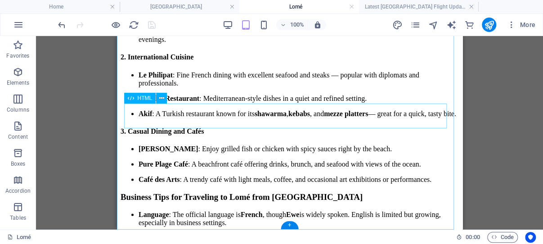
scroll to position [2574, 0]
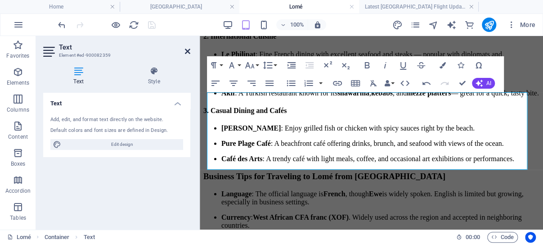
drag, startPoint x: 188, startPoint y: 49, endPoint x: 70, endPoint y: 14, distance: 123.4
click at [188, 49] on icon at bounding box center [187, 51] width 5 height 7
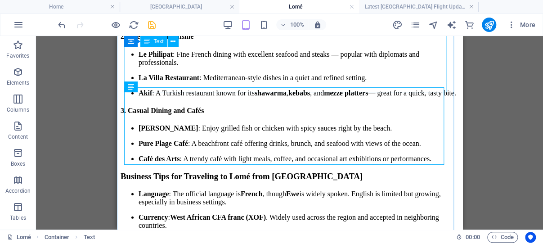
scroll to position [2563, 0]
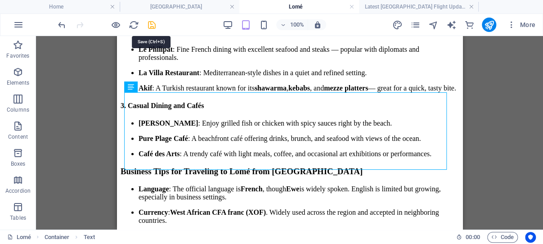
click at [151, 22] on icon "save" at bounding box center [152, 25] width 10 height 10
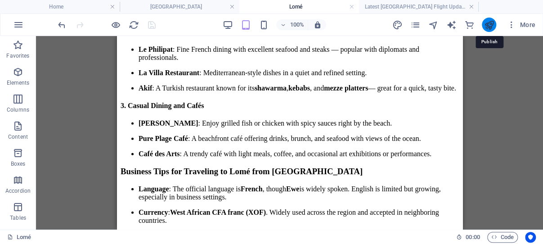
click at [489, 25] on icon "publish" at bounding box center [488, 25] width 10 height 10
